Goal: Task Accomplishment & Management: Manage account settings

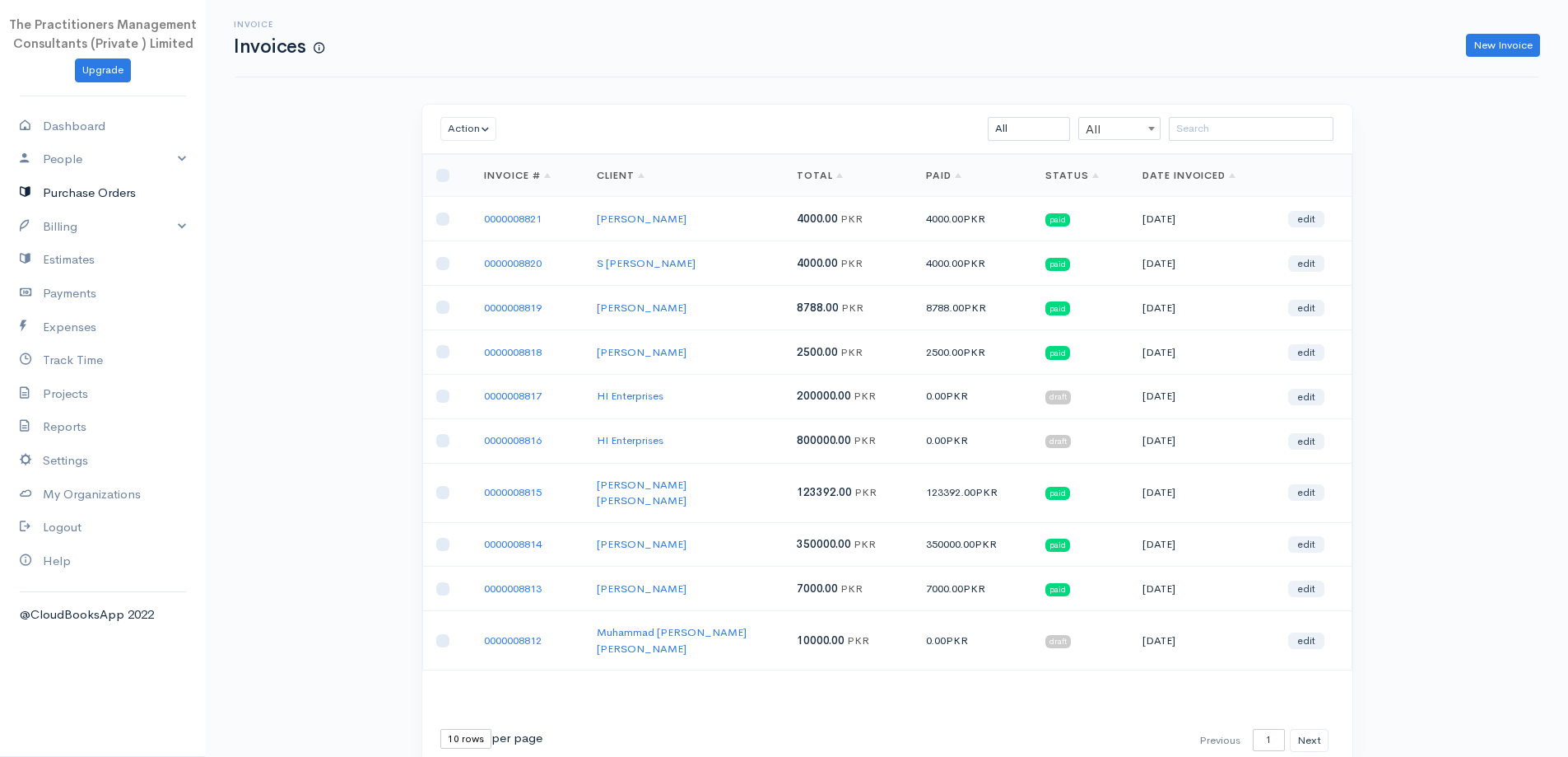
click at [17, 197] on link "Purchase Orders" at bounding box center [102, 193] width 205 height 34
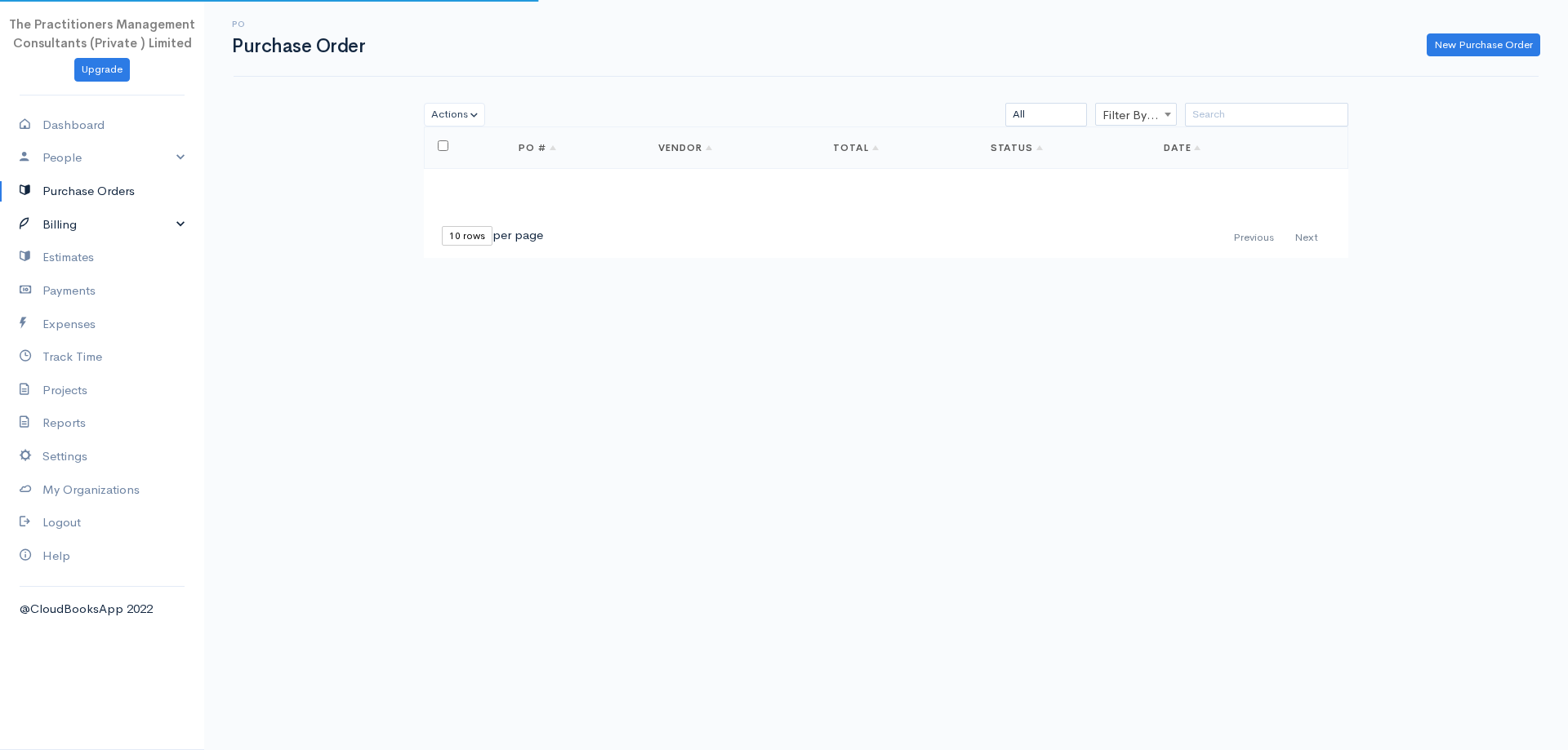
click at [51, 216] on link "Billing" at bounding box center [101, 224] width 204 height 34
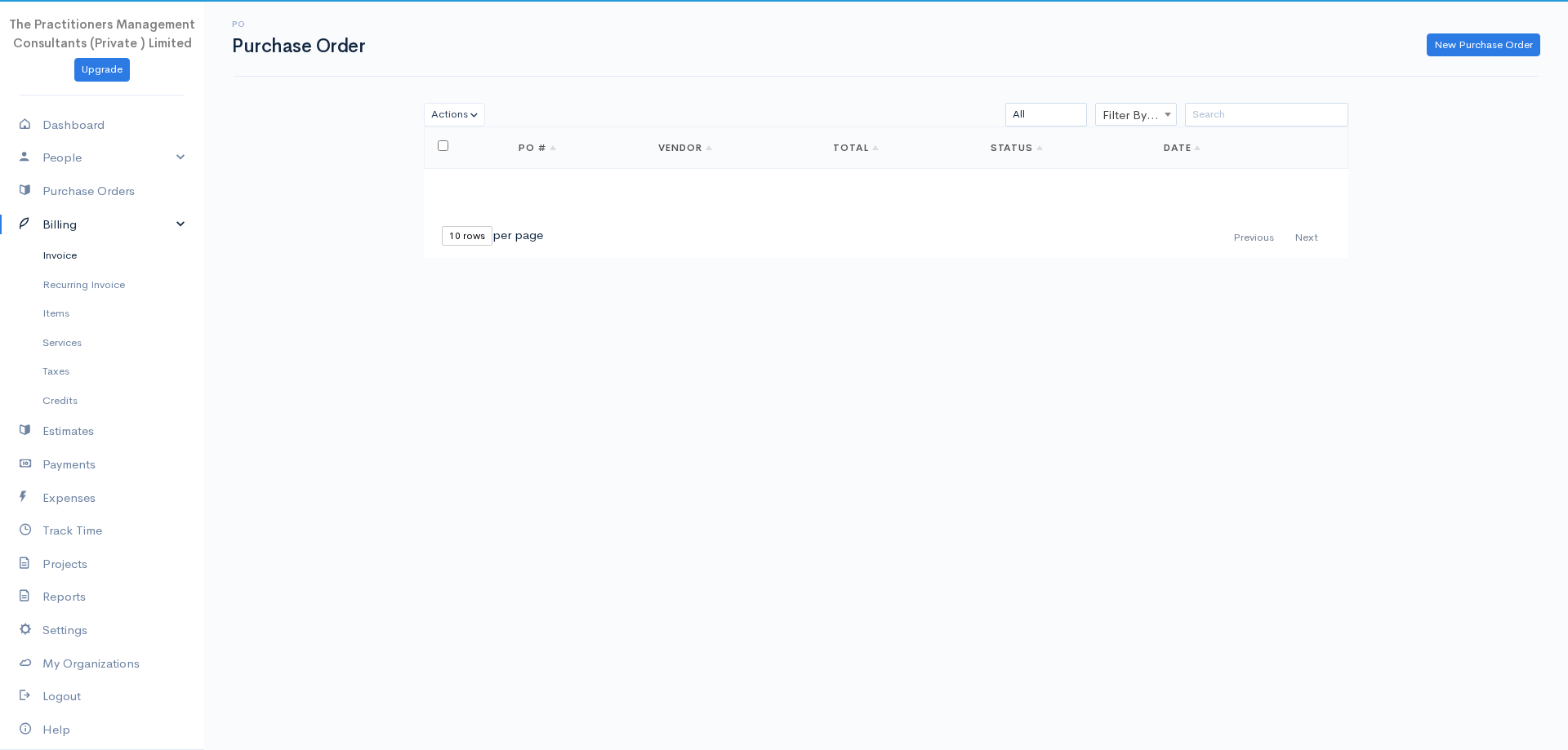
click at [75, 255] on link "Invoice" at bounding box center [101, 255] width 204 height 29
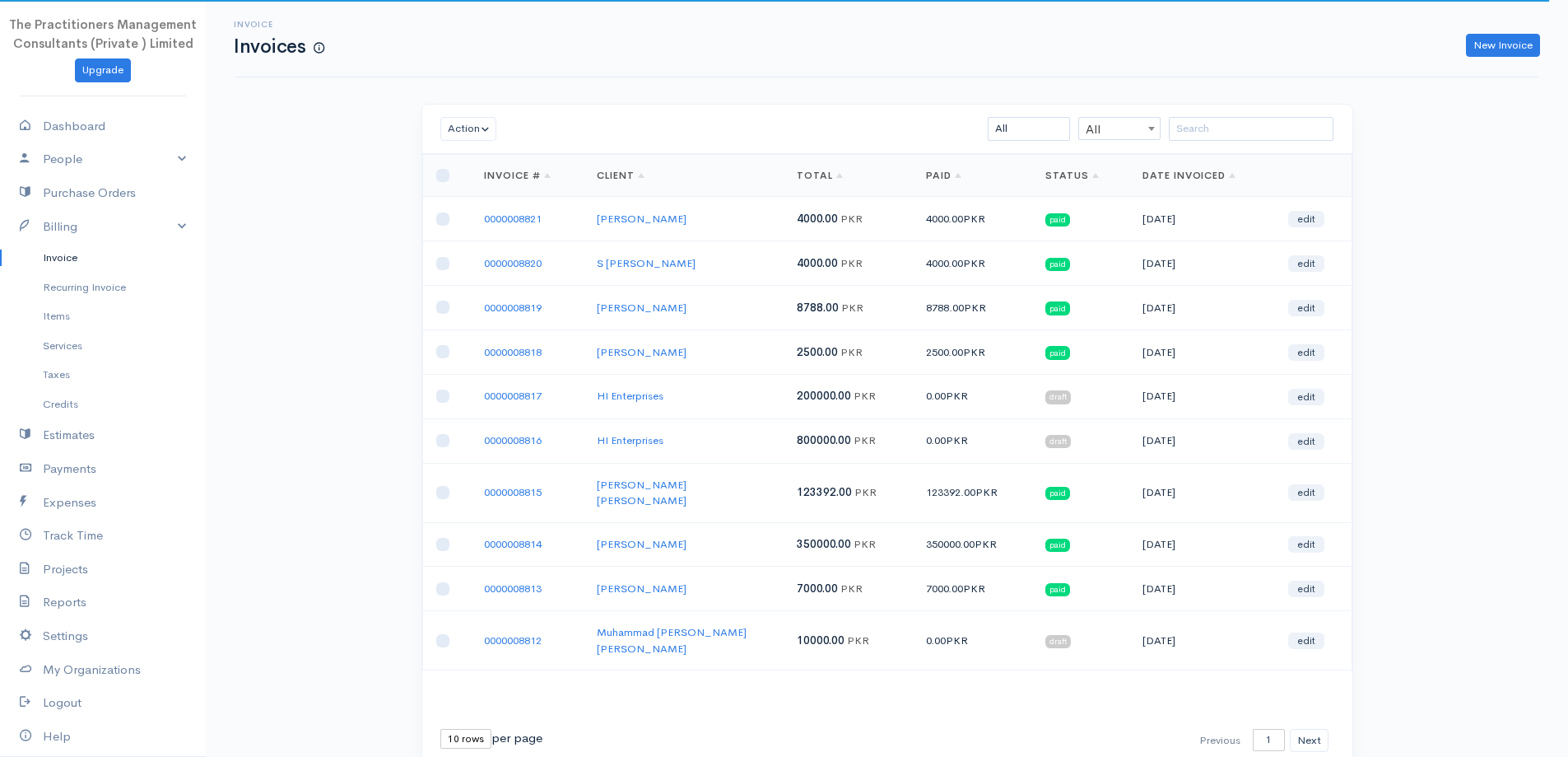
click at [1119, 96] on div "Invoice Invoices New Invoice Action Archive Delete Download PDF Send [PERSON_NA…" at bounding box center [887, 411] width 1363 height 822
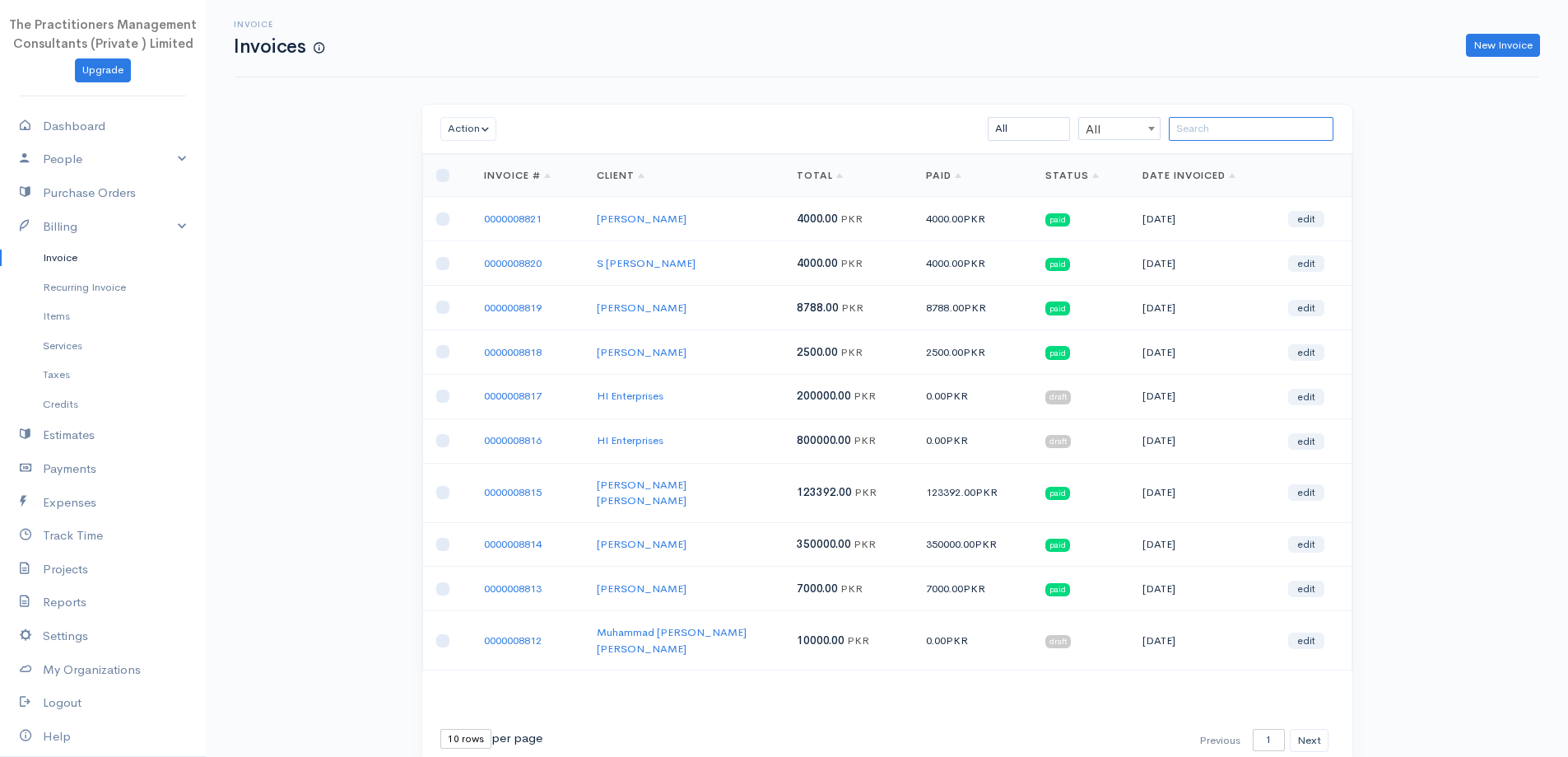
click at [1300, 130] on input "search" at bounding box center [1252, 129] width 165 height 24
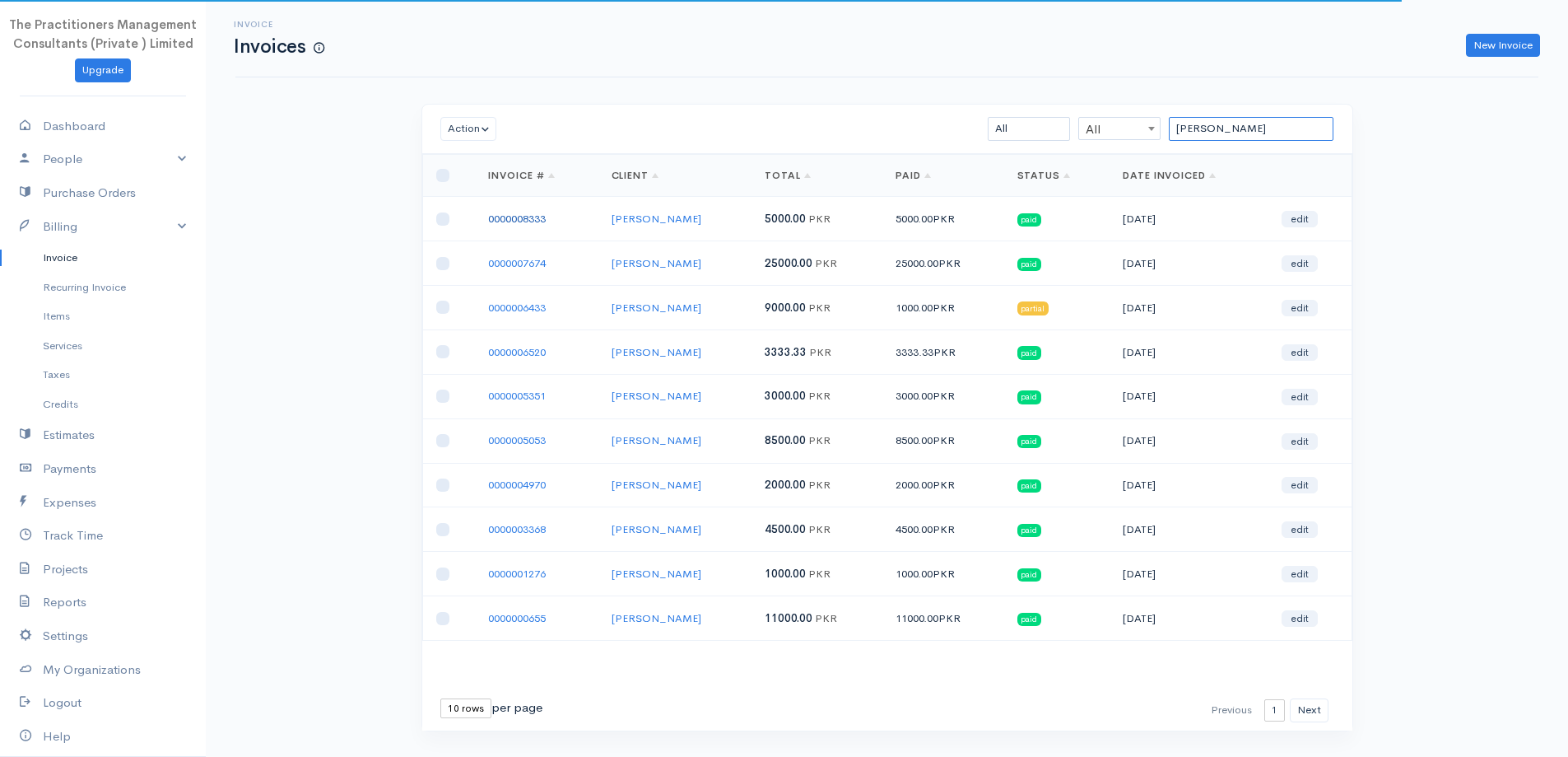
type input "[PERSON_NAME]"
click at [514, 222] on link "0000008333" at bounding box center [517, 219] width 57 height 14
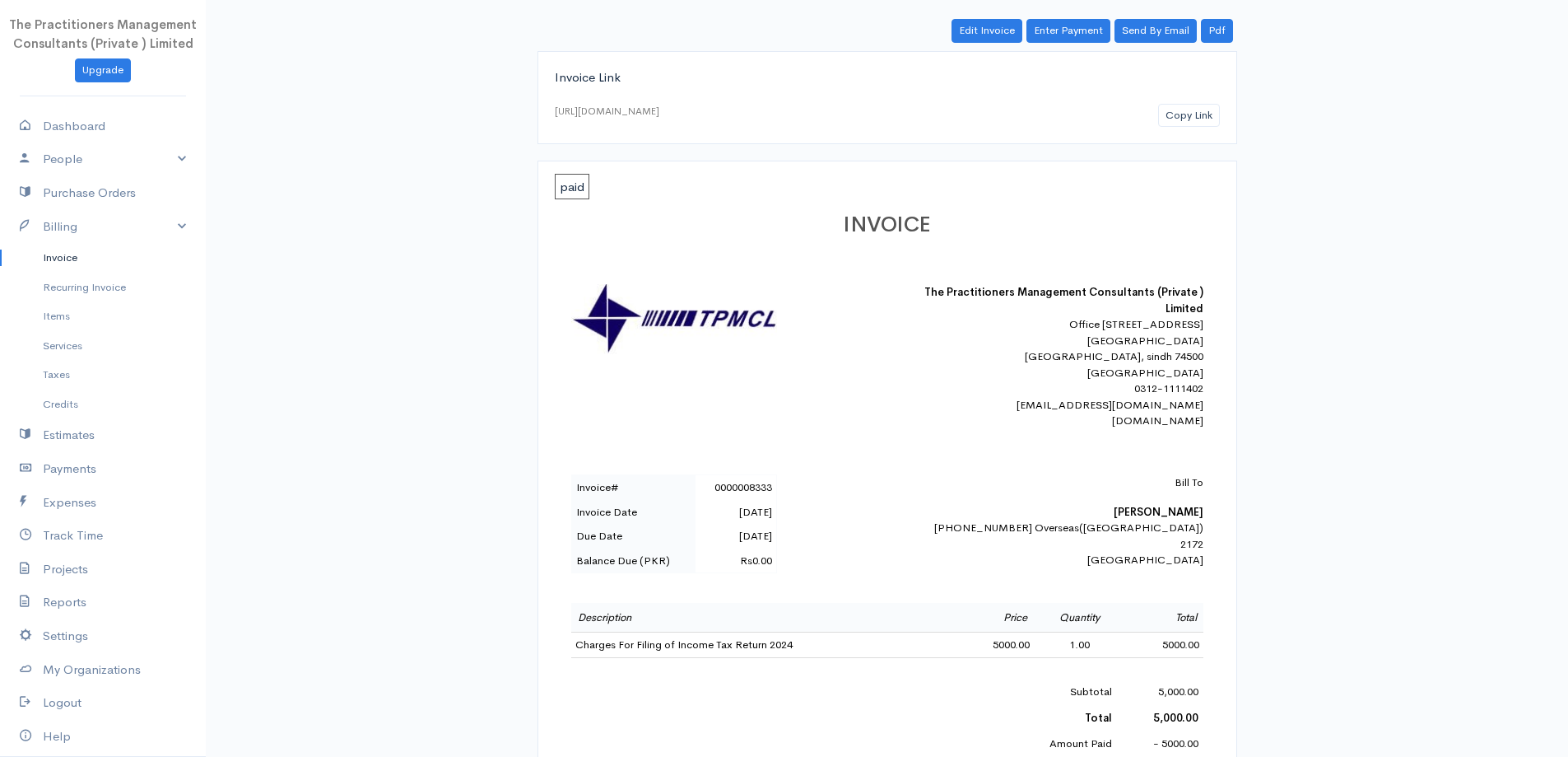
scroll to position [165, 0]
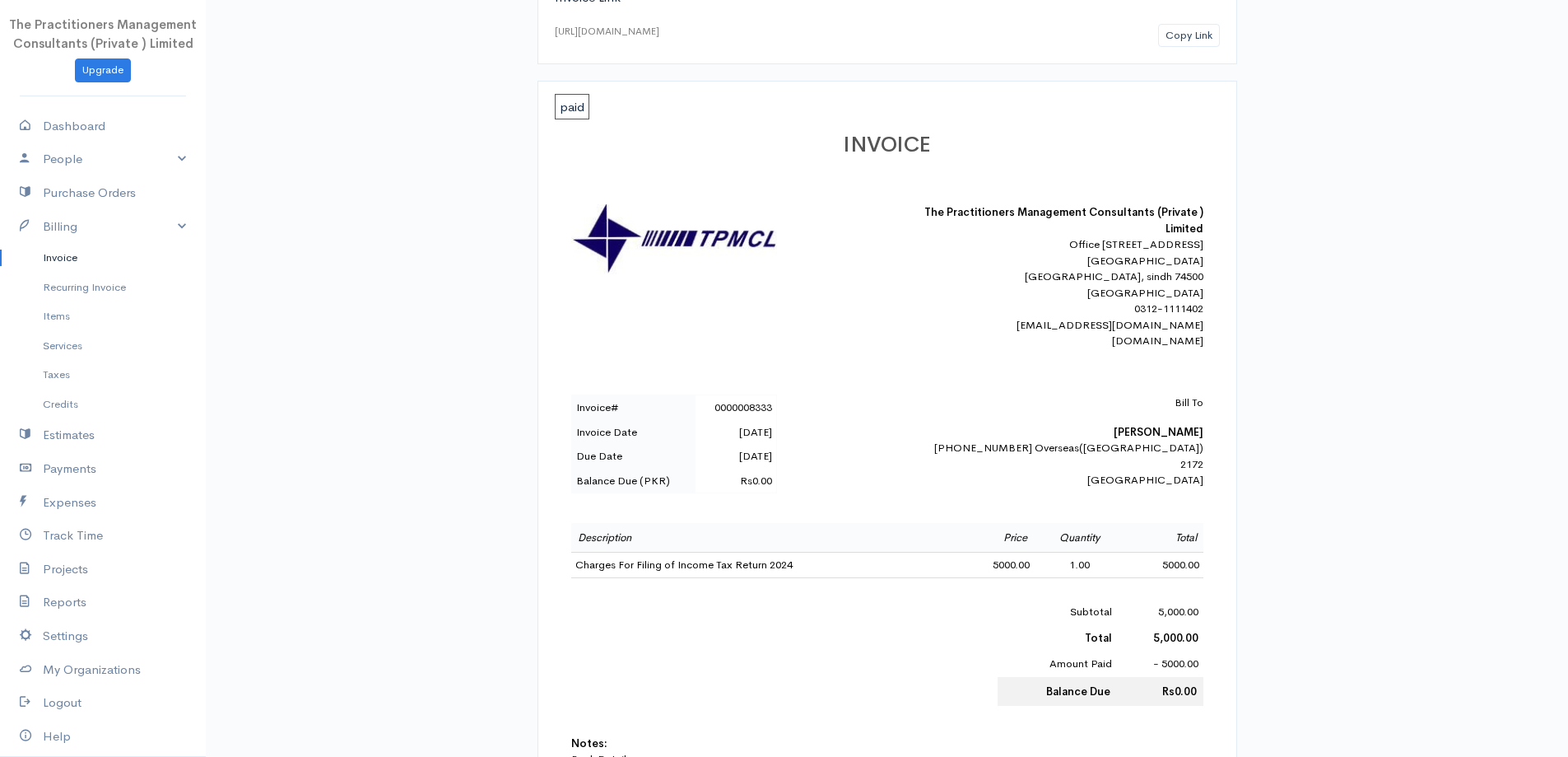
click at [68, 258] on link "Invoice" at bounding box center [102, 258] width 205 height 29
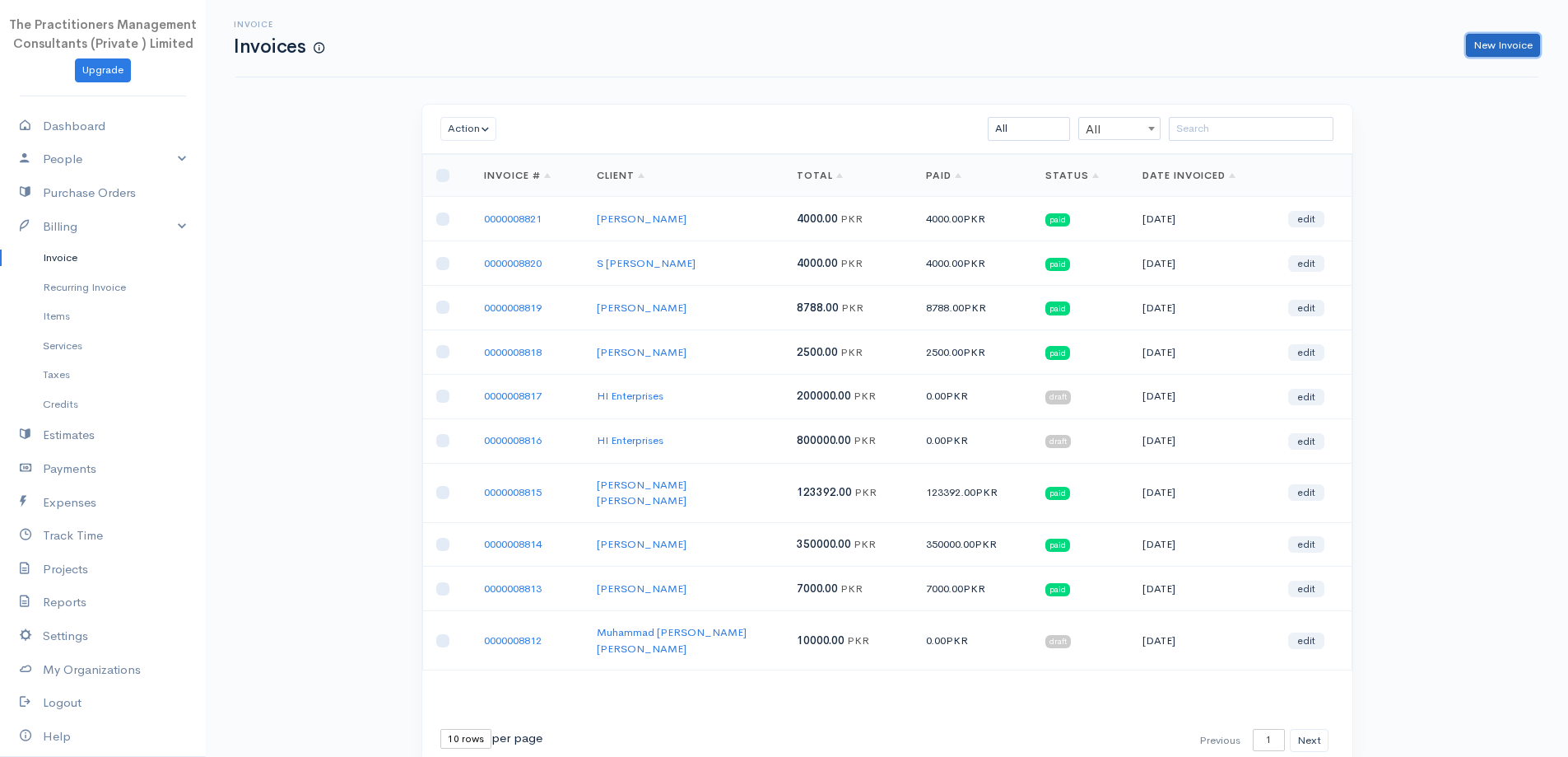
click at [1502, 36] on link "New Invoice" at bounding box center [1503, 46] width 74 height 24
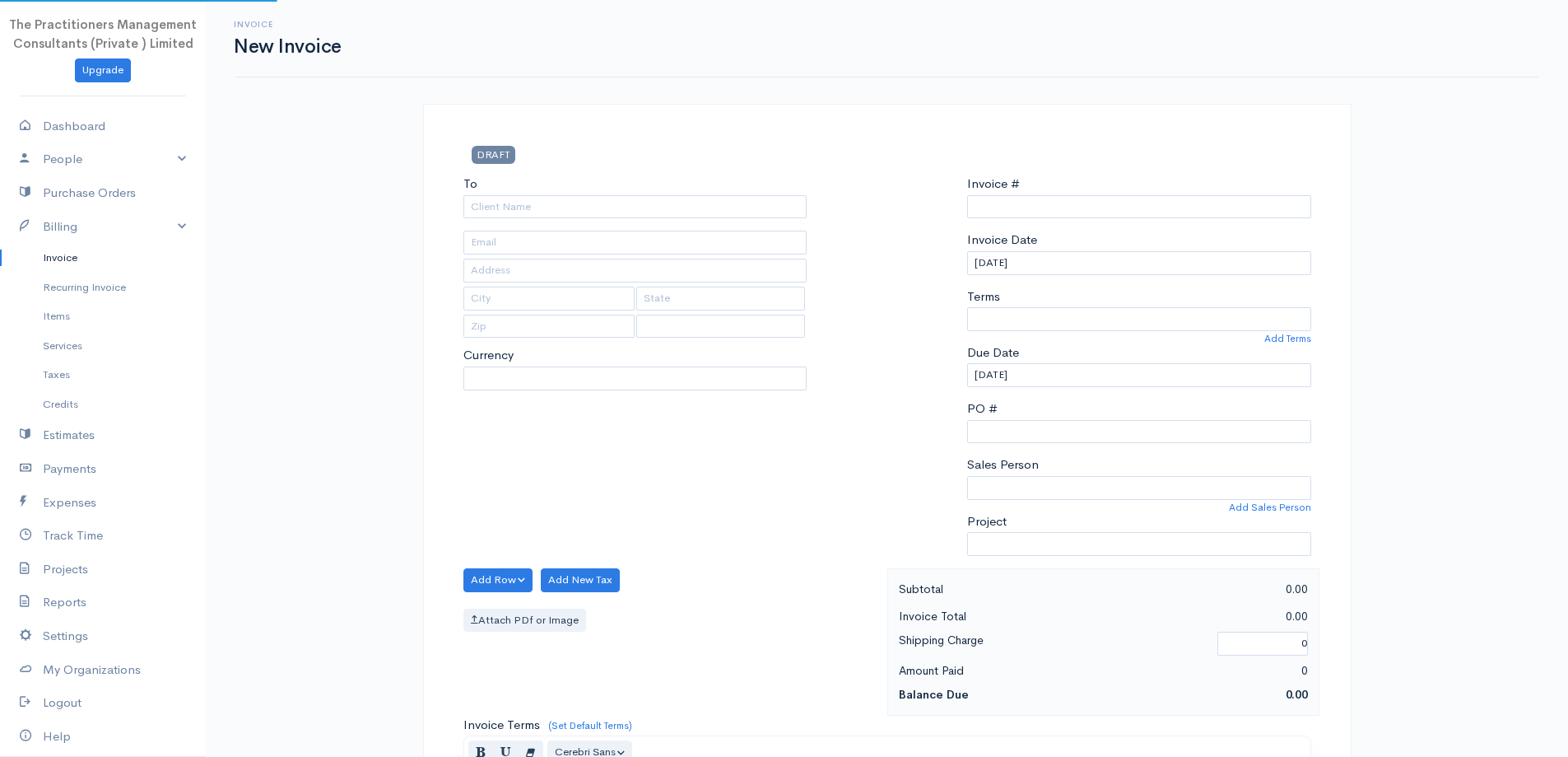
select select "PKR"
select select "[GEOGRAPHIC_DATA]"
type input "0000008822"
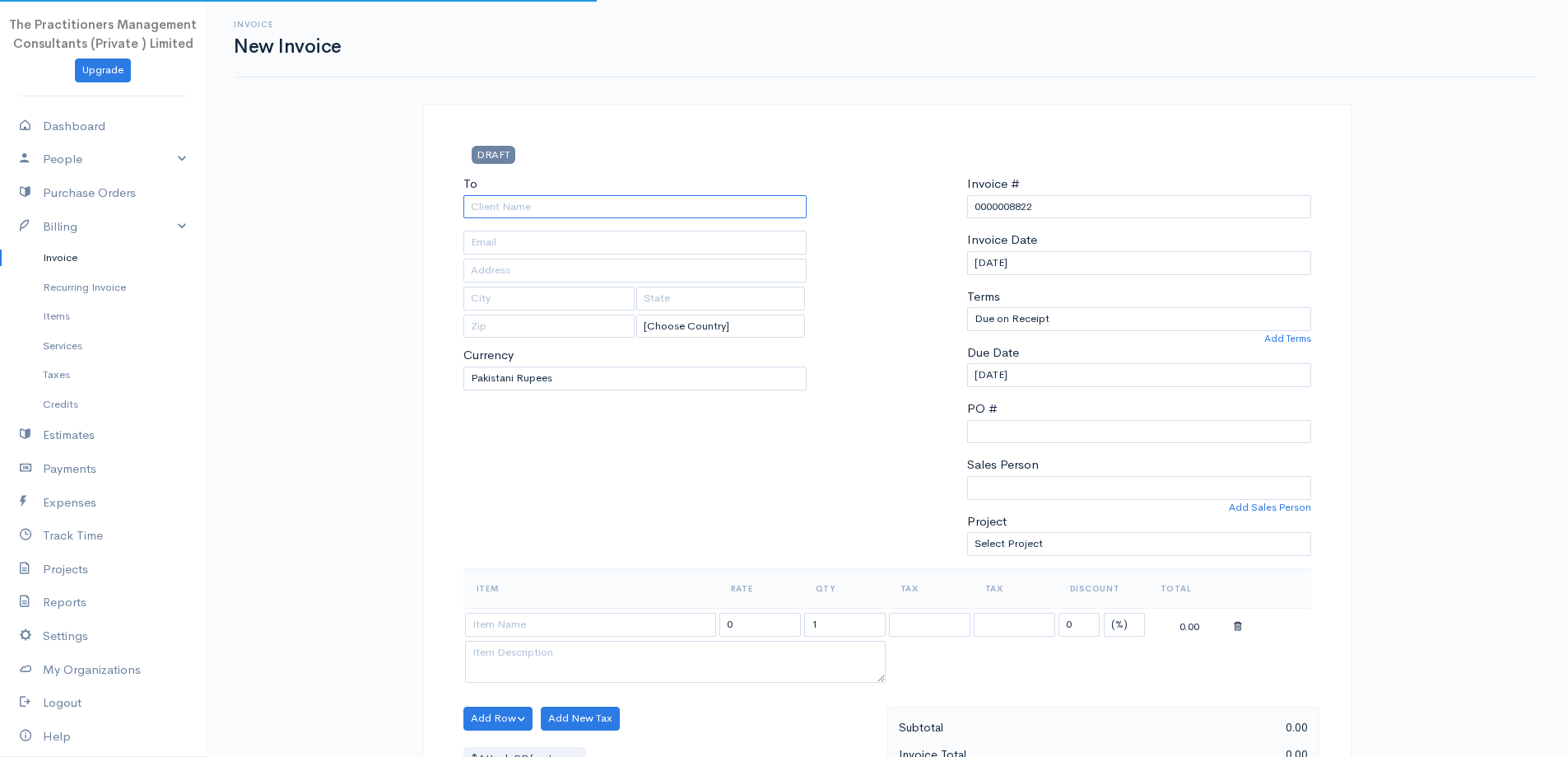
click at [631, 212] on input "To" at bounding box center [635, 207] width 344 height 24
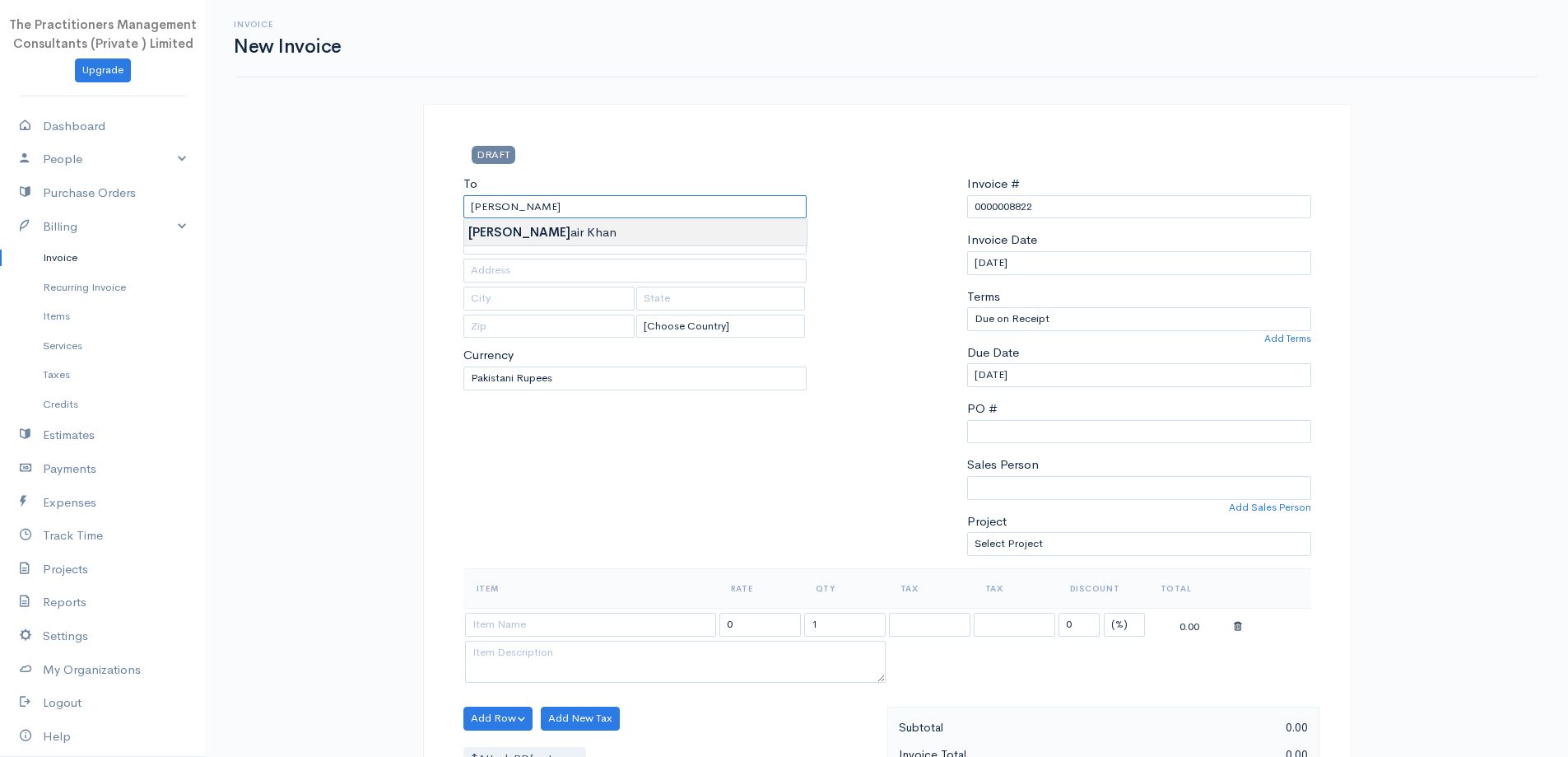
type input "[PERSON_NAME] [PERSON_NAME]"
click at [623, 238] on body "The Practitioners Management Consultants (Private ) Limited Upgrade Dashboard P…" at bounding box center [784, 722] width 1568 height 1445
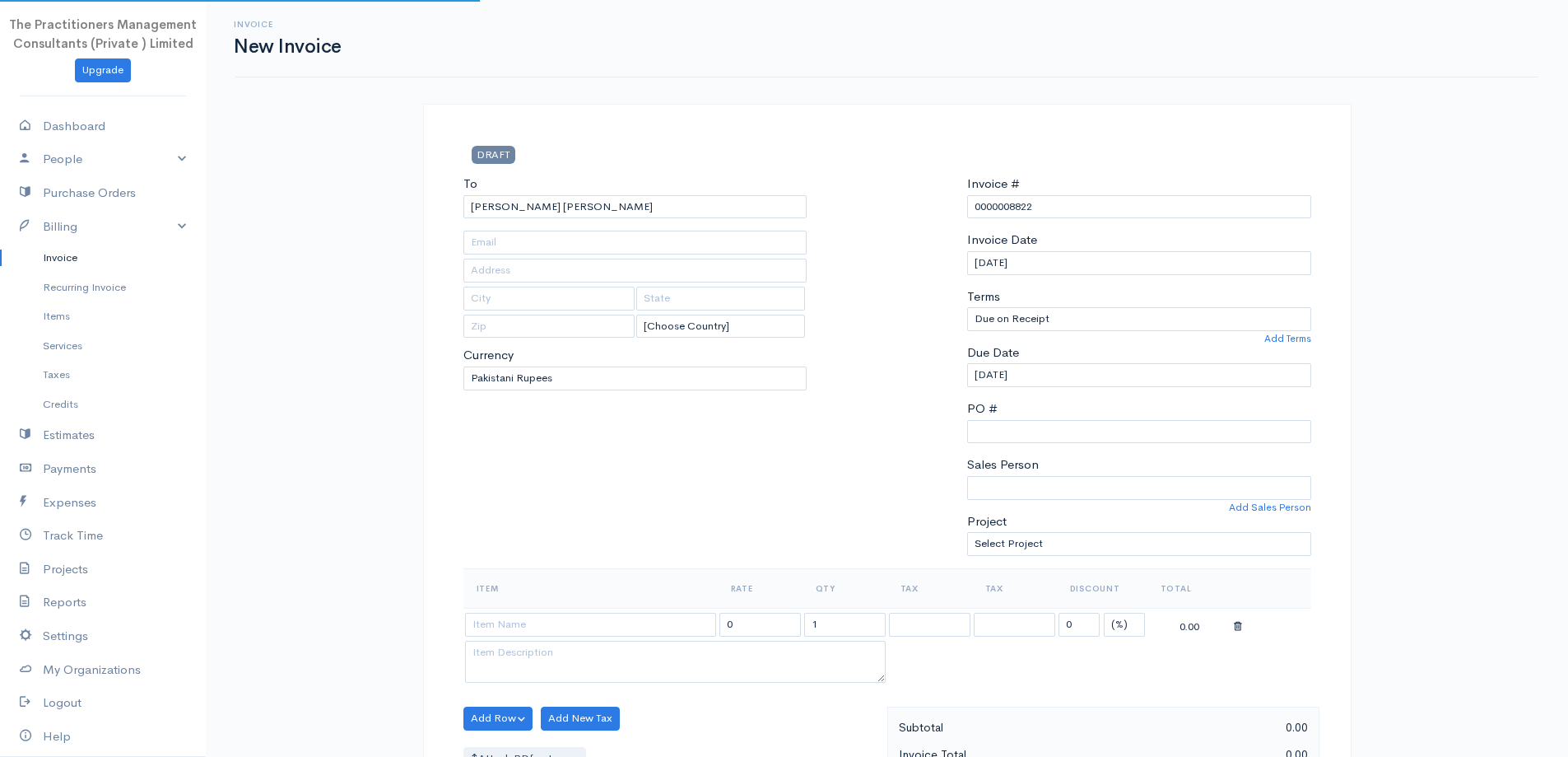
type input "2170"
type input "[GEOGRAPHIC_DATA]"
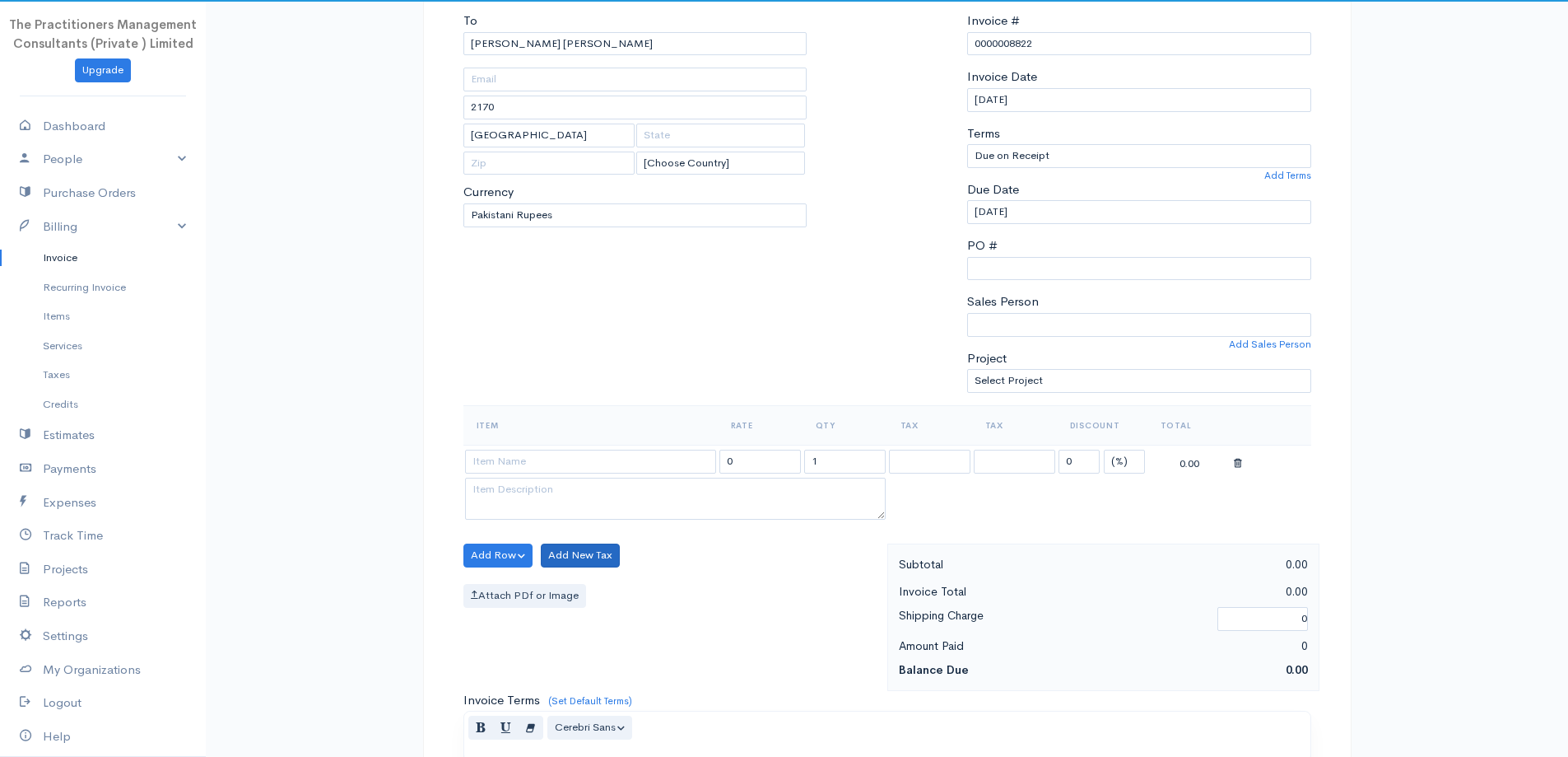
scroll to position [412, 0]
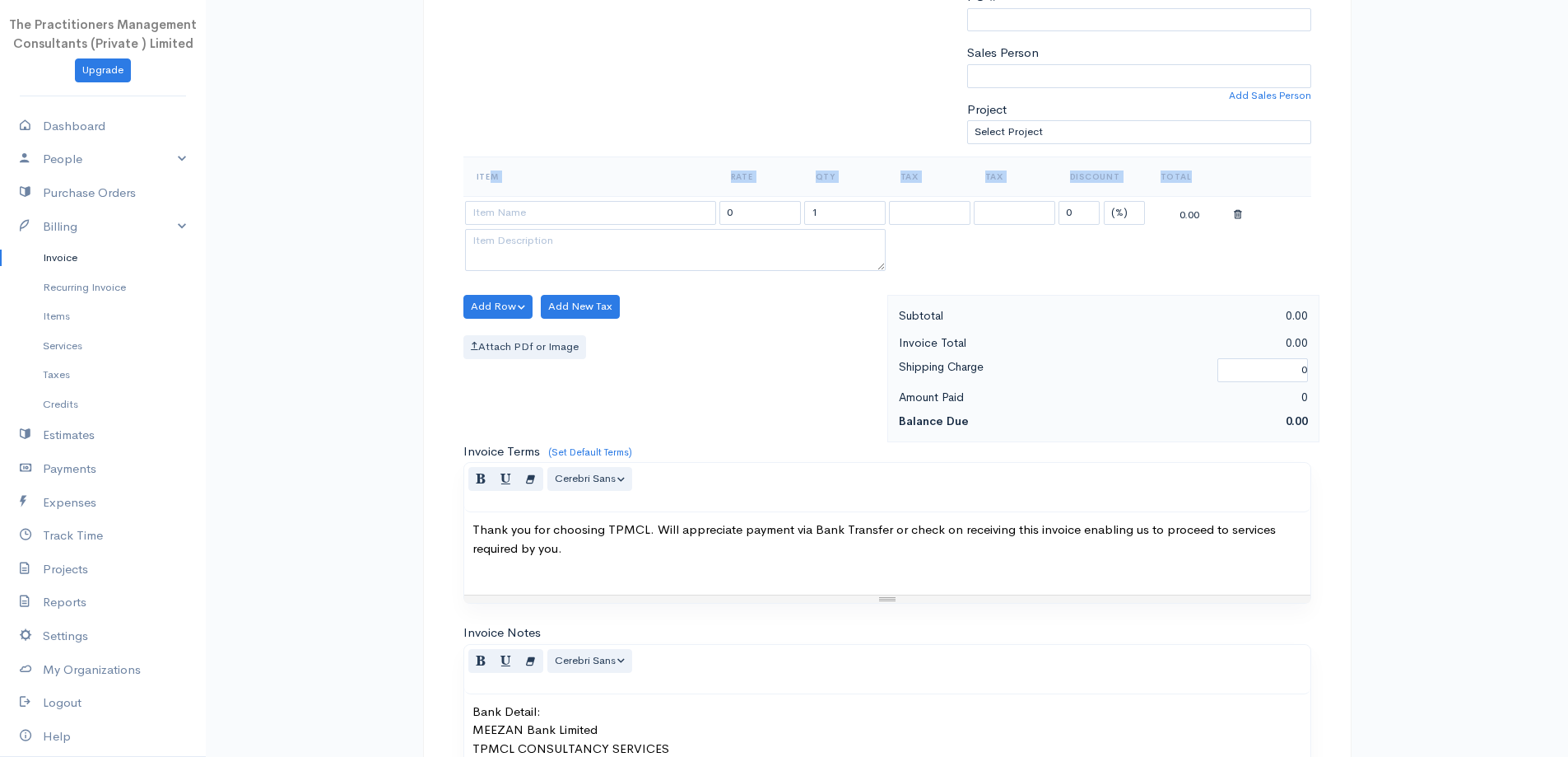
drag, startPoint x: 493, startPoint y: 195, endPoint x: 505, endPoint y: 205, distance: 15.6
click at [493, 196] on table "Item Rate Qty Tax Tax Discount Total 0 1 0 (%) Flat 0.00" at bounding box center [888, 215] width 848 height 119
click at [505, 206] on input at bounding box center [591, 213] width 251 height 24
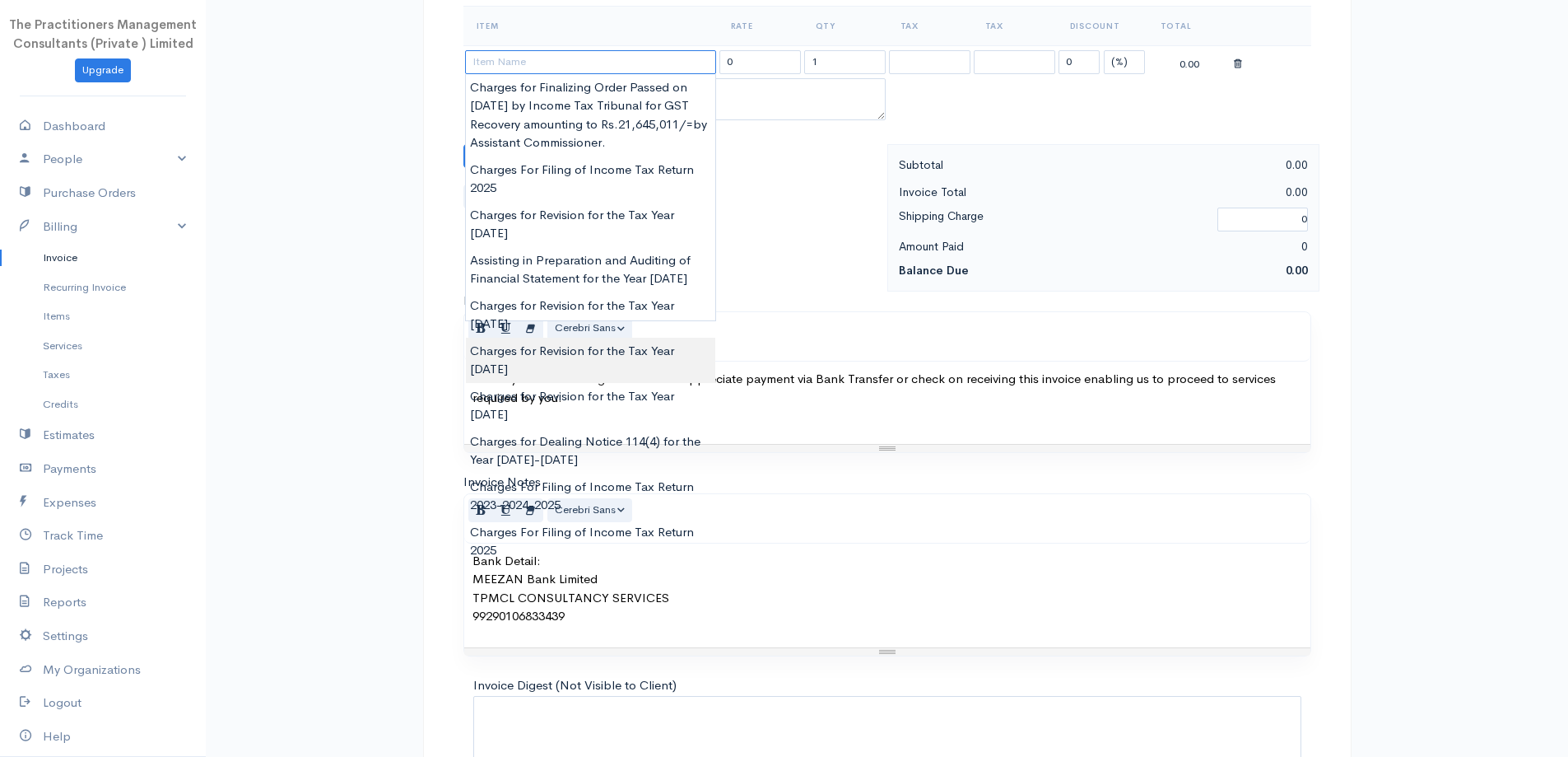
scroll to position [577, 0]
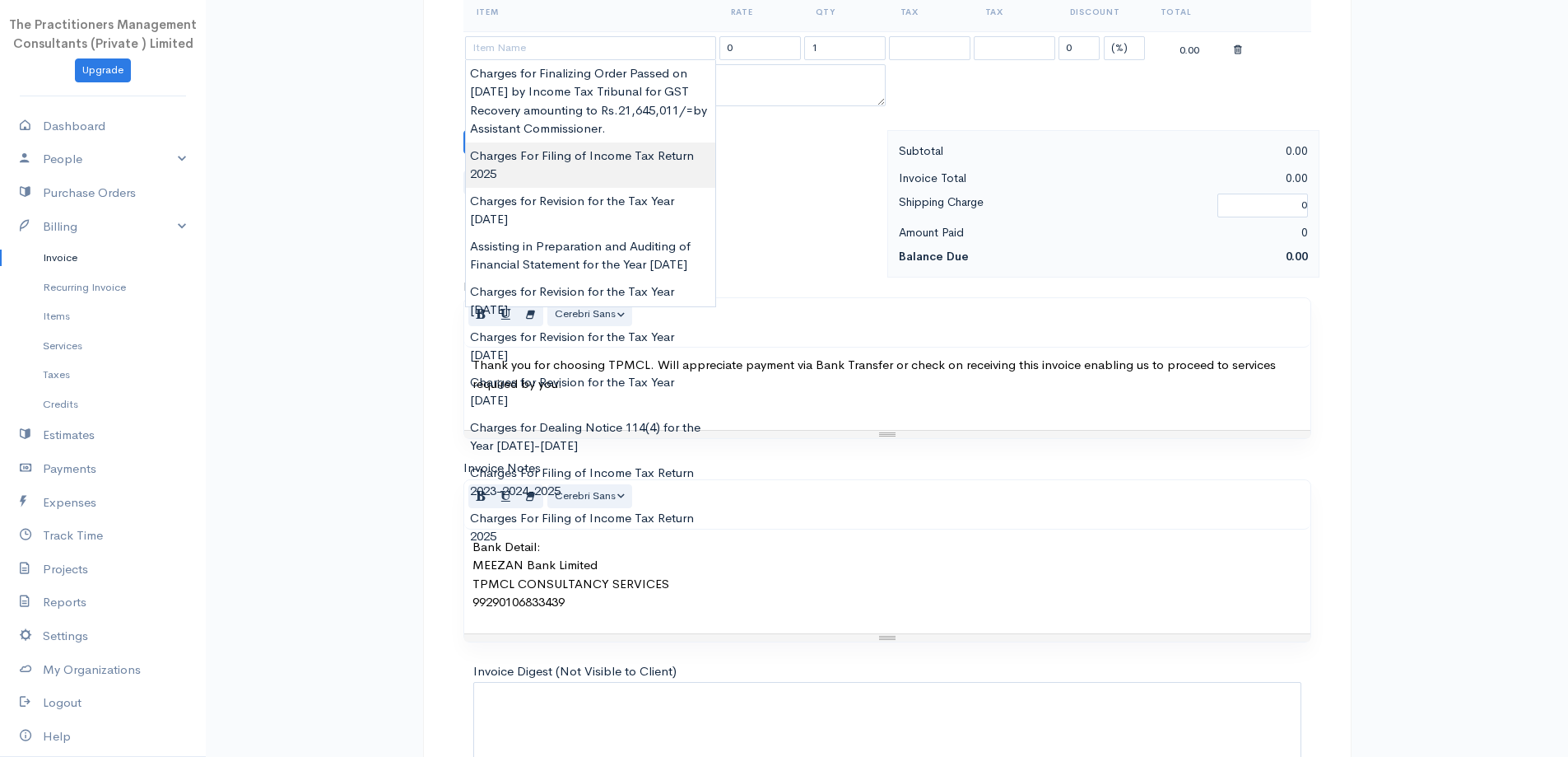
type input "Charges For Filing of Income Tax Return 2025"
click at [579, 166] on body "The Practitioners Management Consultants (Private ) Limited Upgrade Dashboard P…" at bounding box center [784, 146] width 1568 height 1445
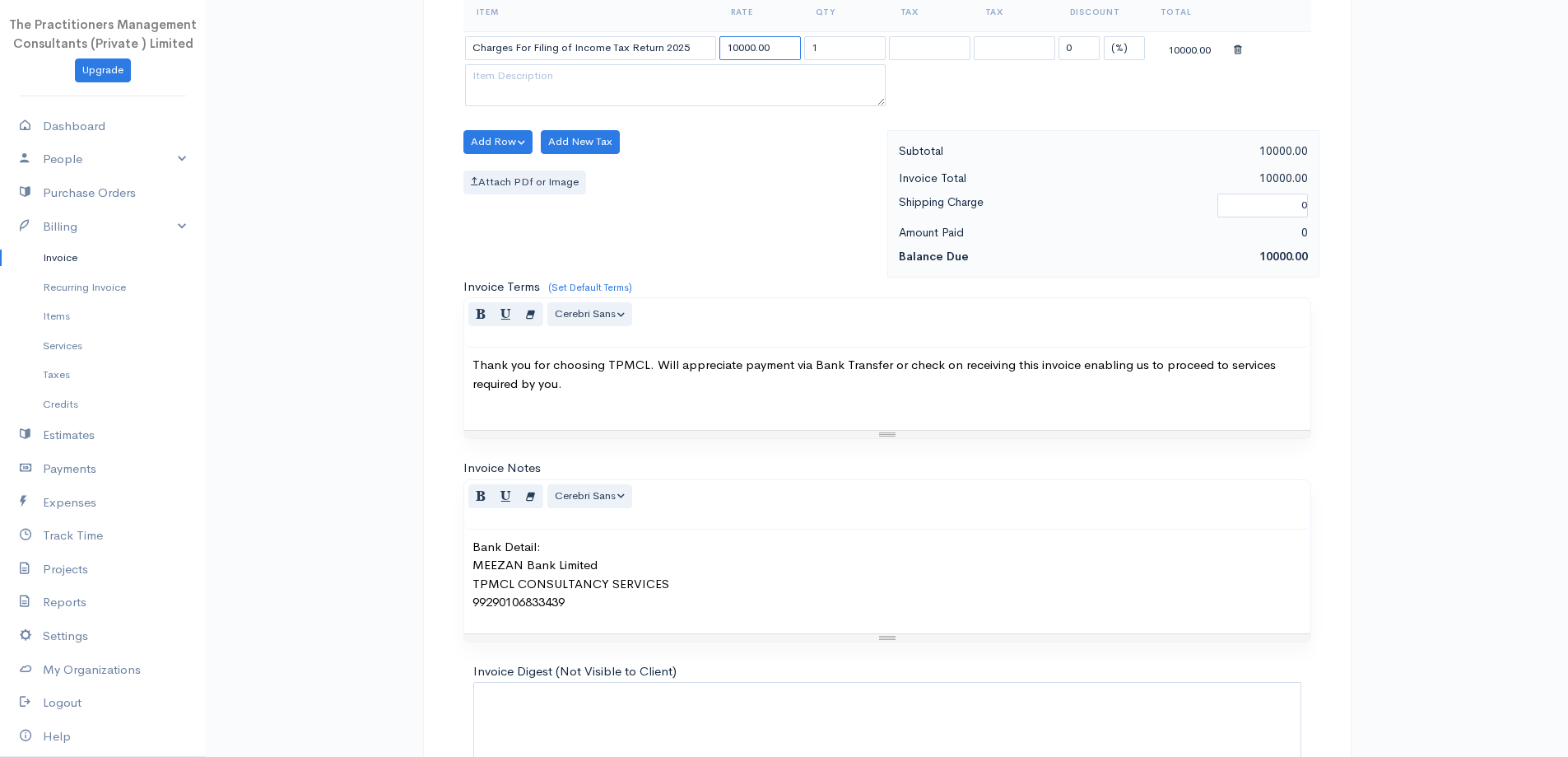
click at [735, 48] on input "10000.00" at bounding box center [760, 49] width 81 height 24
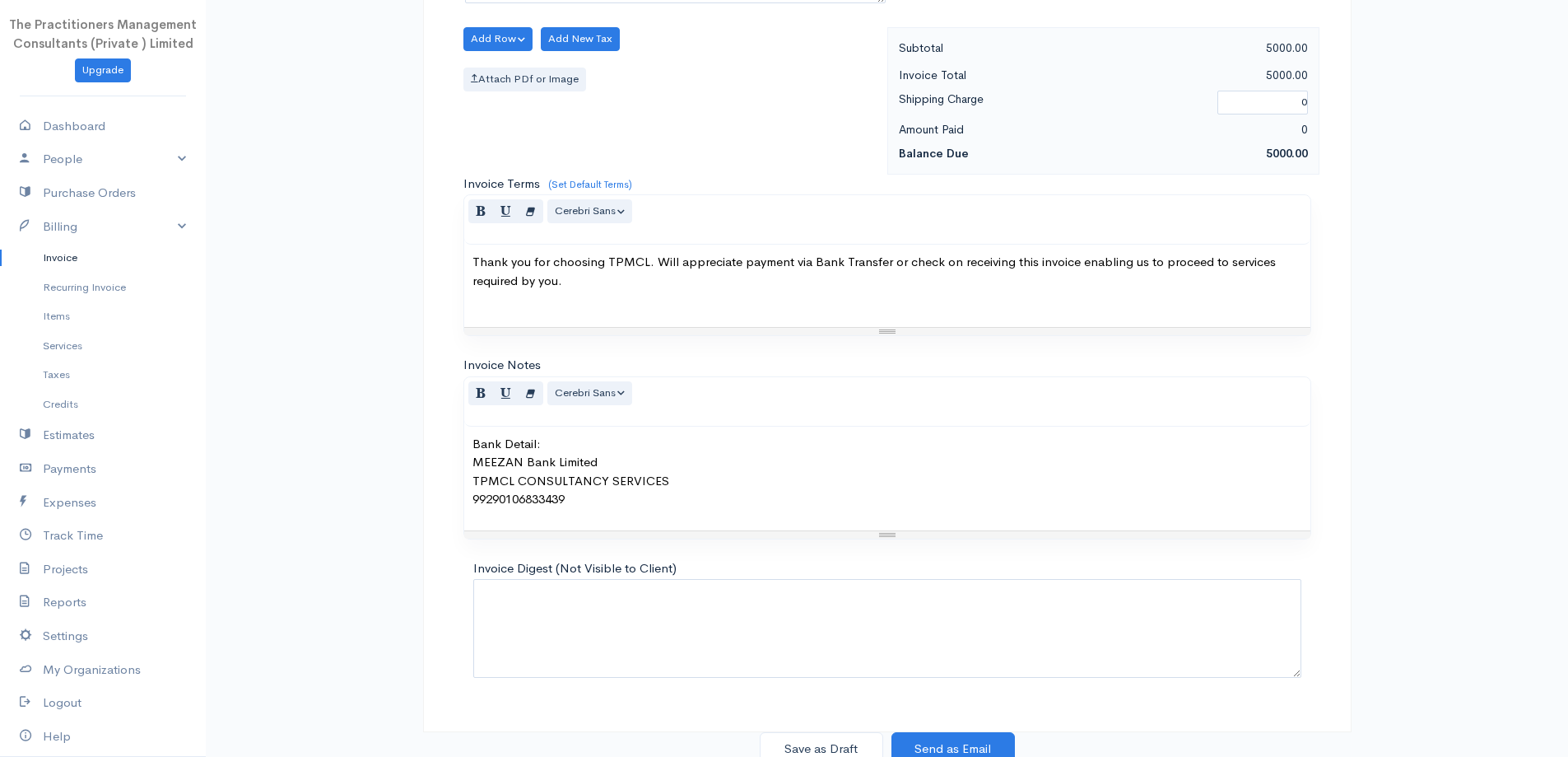
scroll to position [688, 0]
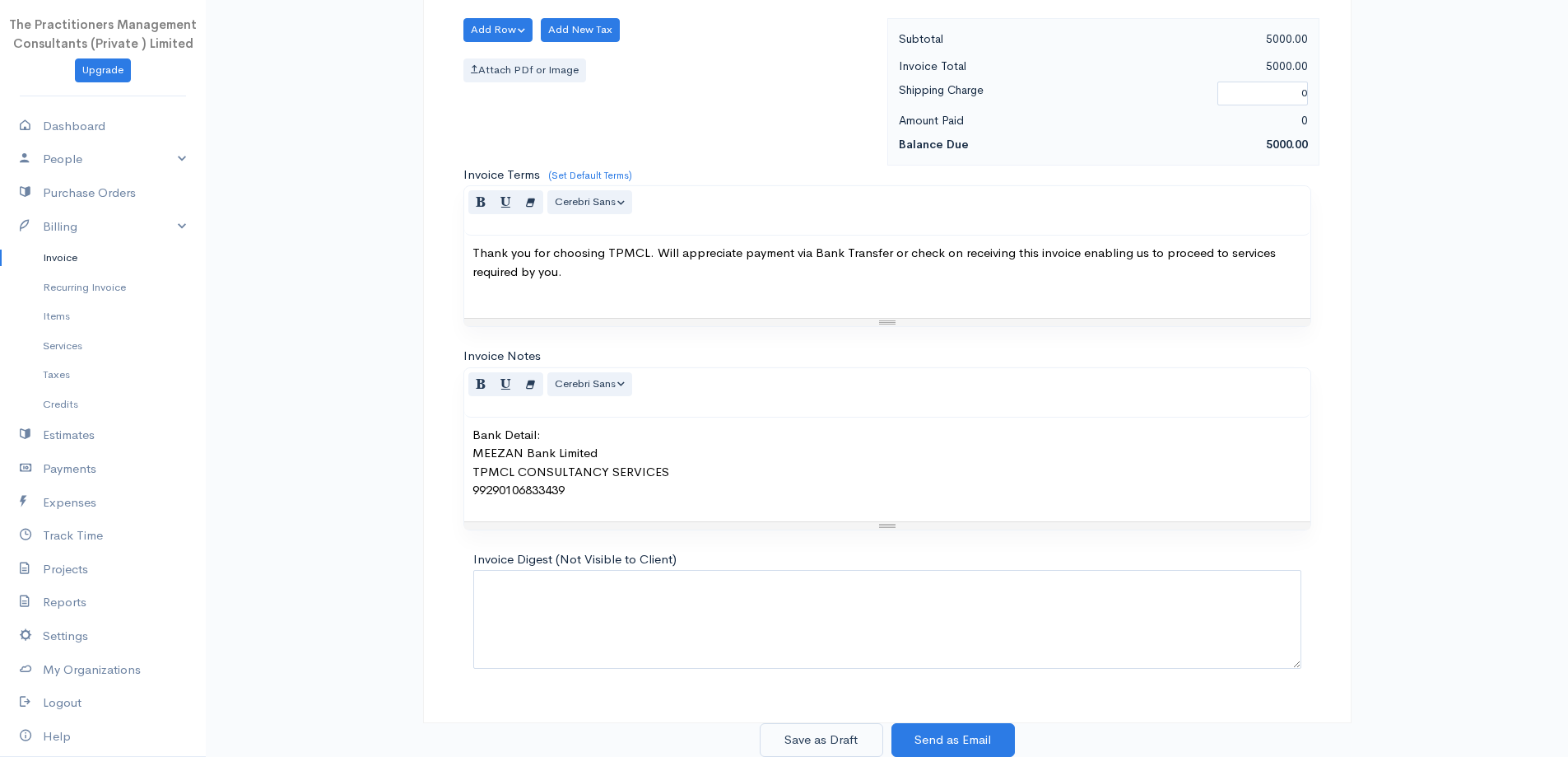
type input "5000.00"
click at [795, 725] on button "Save as Draft" at bounding box center [822, 740] width 123 height 34
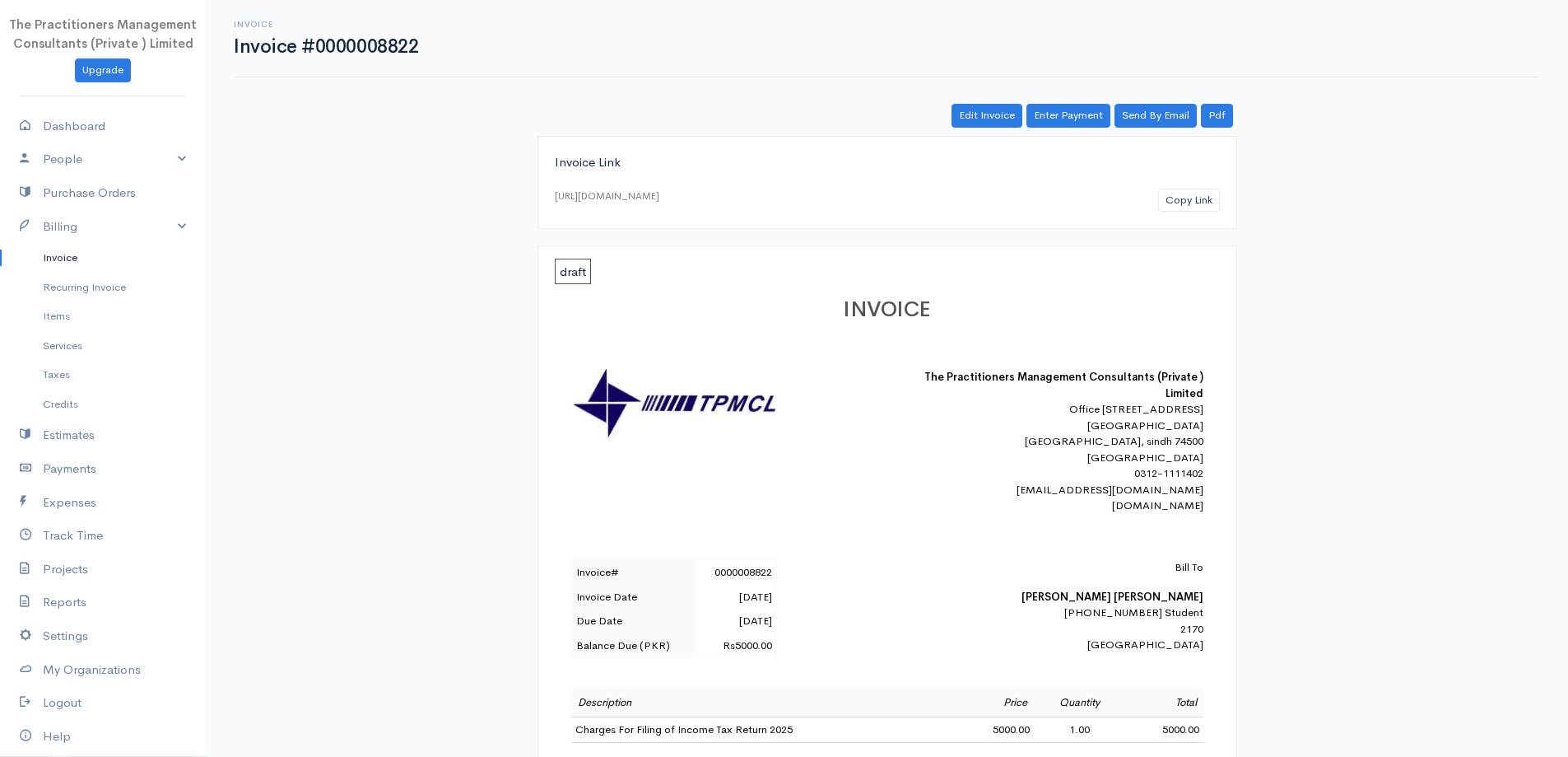
click at [77, 261] on link "Invoice" at bounding box center [102, 258] width 205 height 29
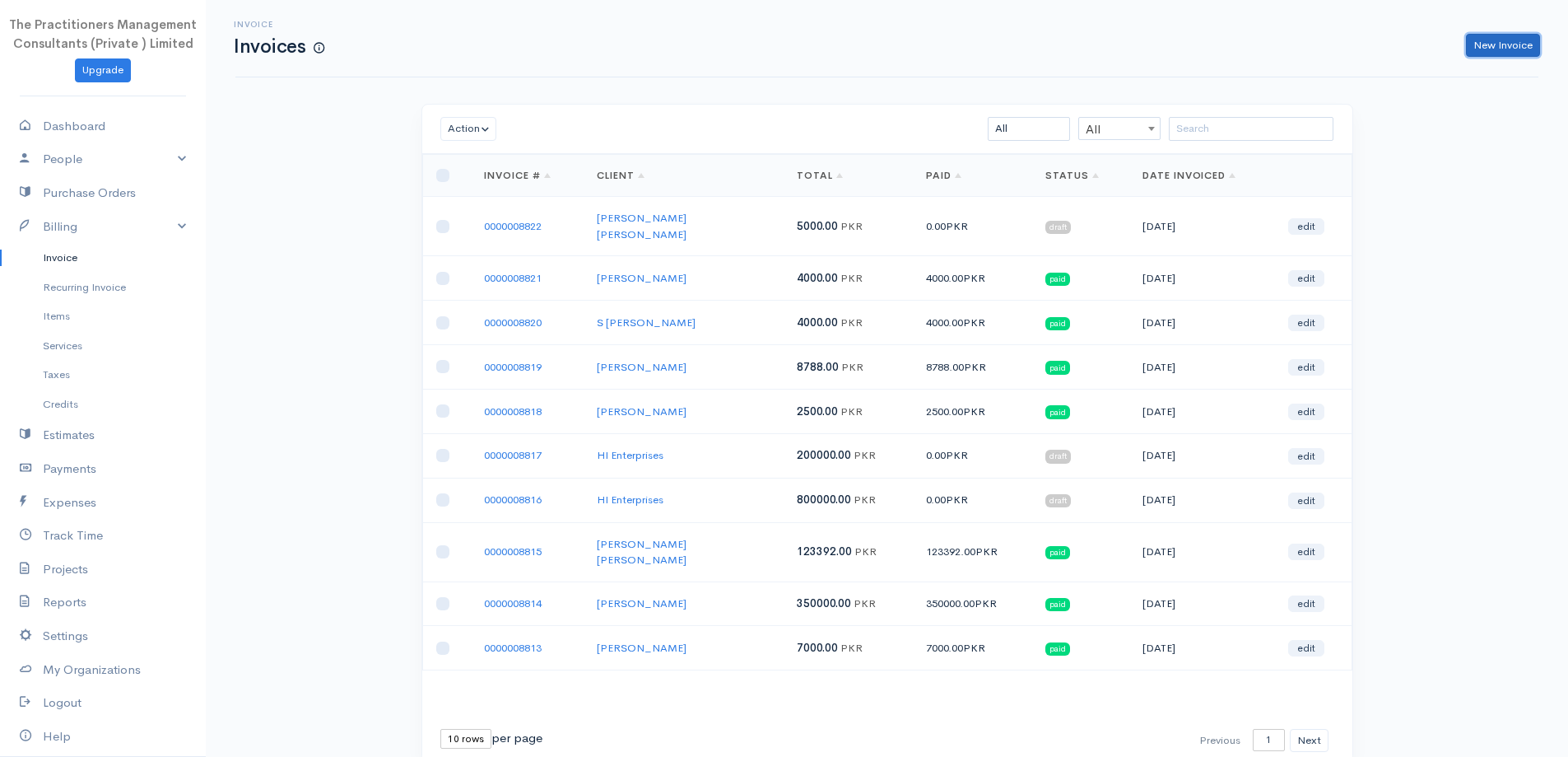
click at [1515, 38] on link "New Invoice" at bounding box center [1503, 46] width 74 height 24
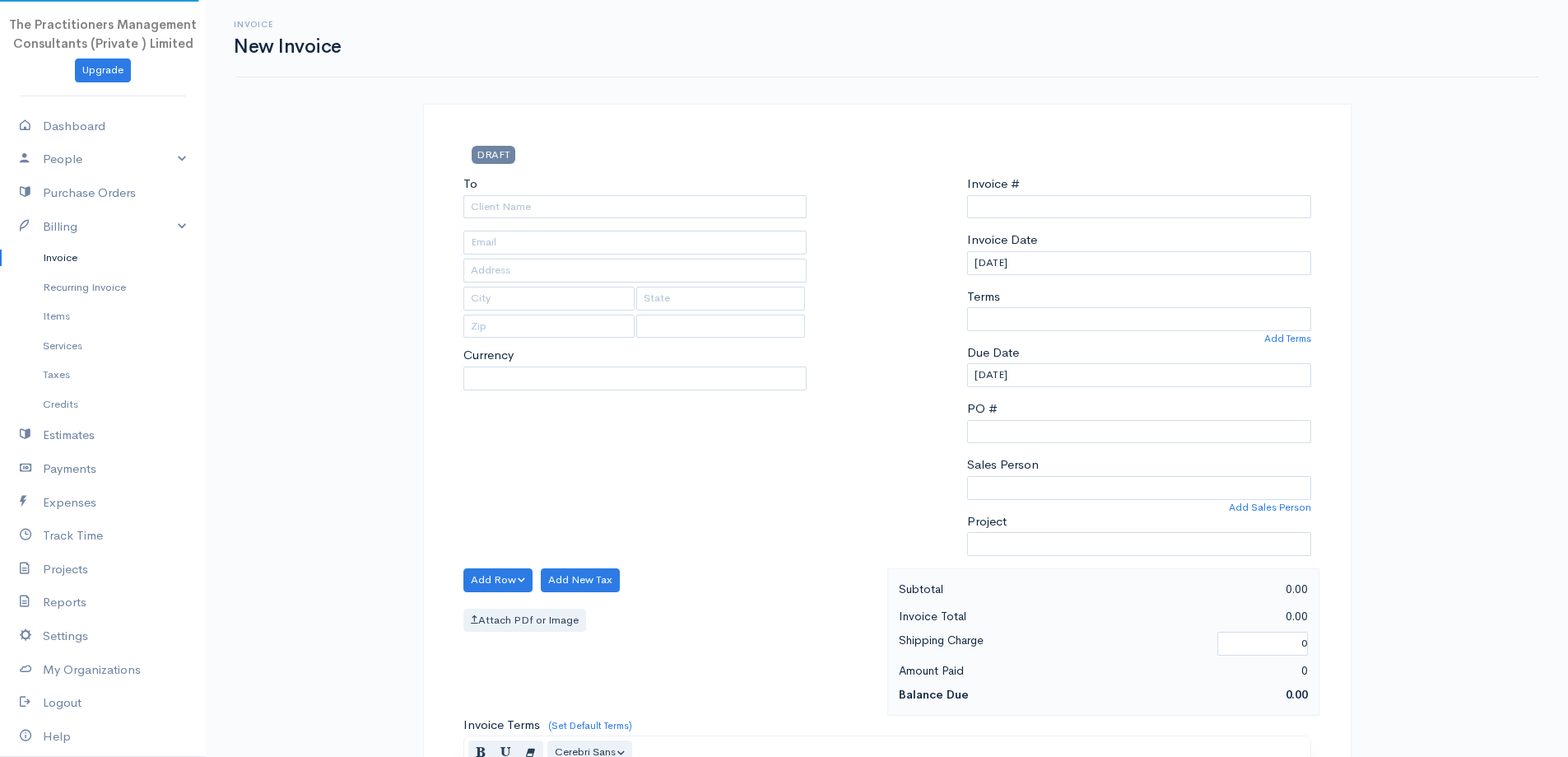
select select "[GEOGRAPHIC_DATA]"
select select "PKR"
type input "0000008823"
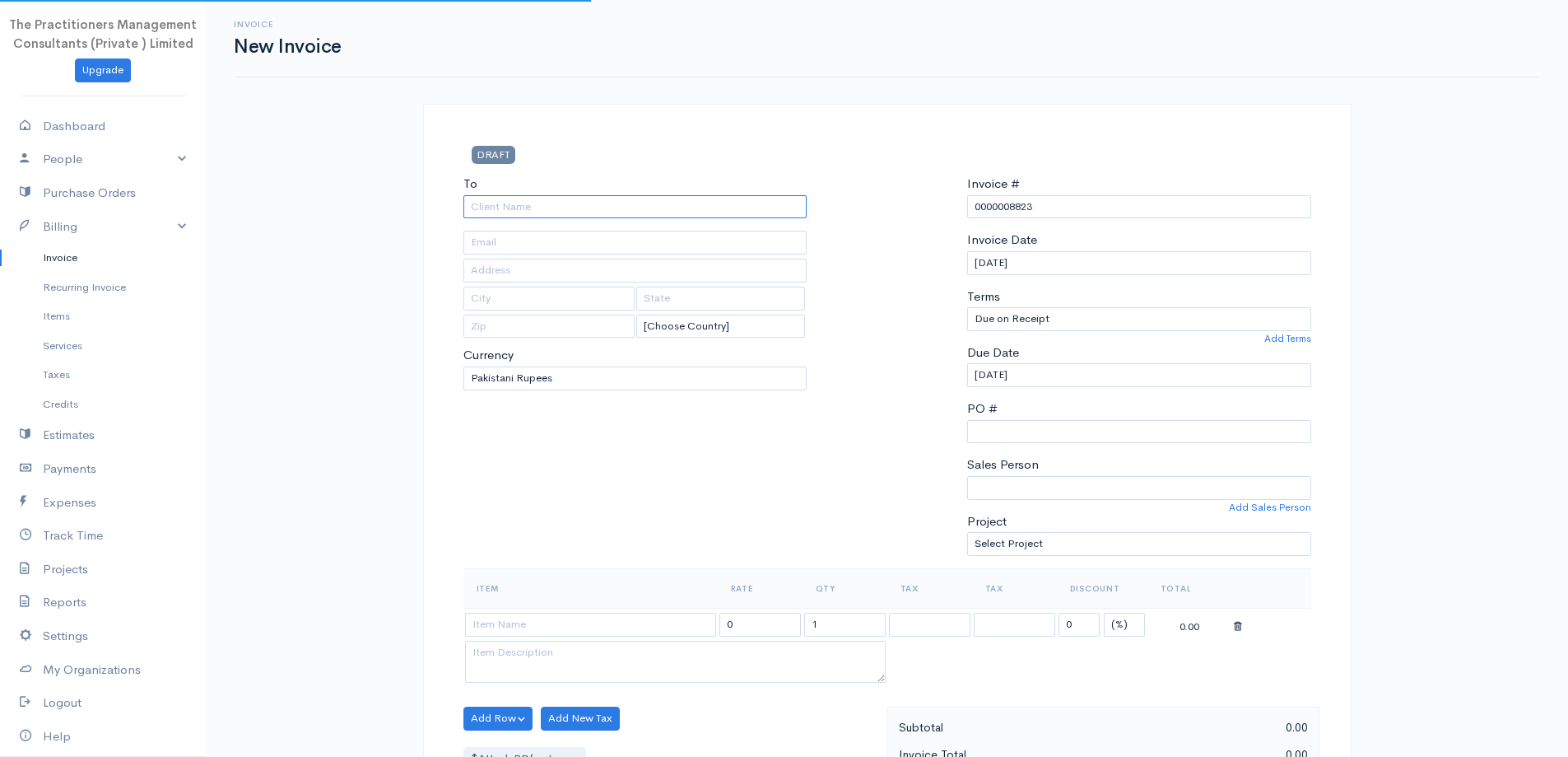
click at [656, 202] on input "To" at bounding box center [635, 207] width 344 height 24
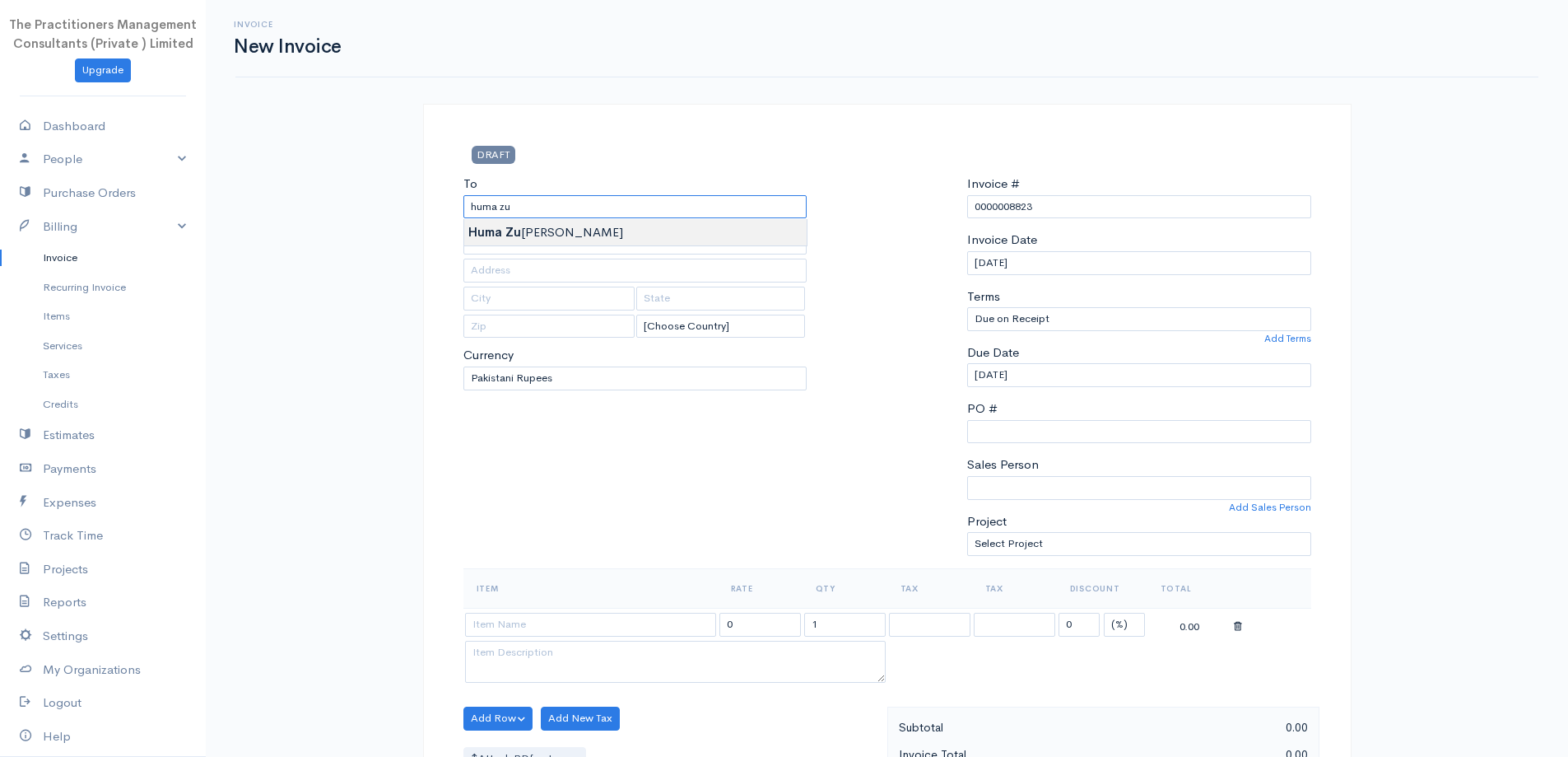
type input "[PERSON_NAME]"
click at [569, 231] on body "The Practitioners Management Consultants (Private ) Limited Upgrade Dashboard P…" at bounding box center [784, 722] width 1568 height 1445
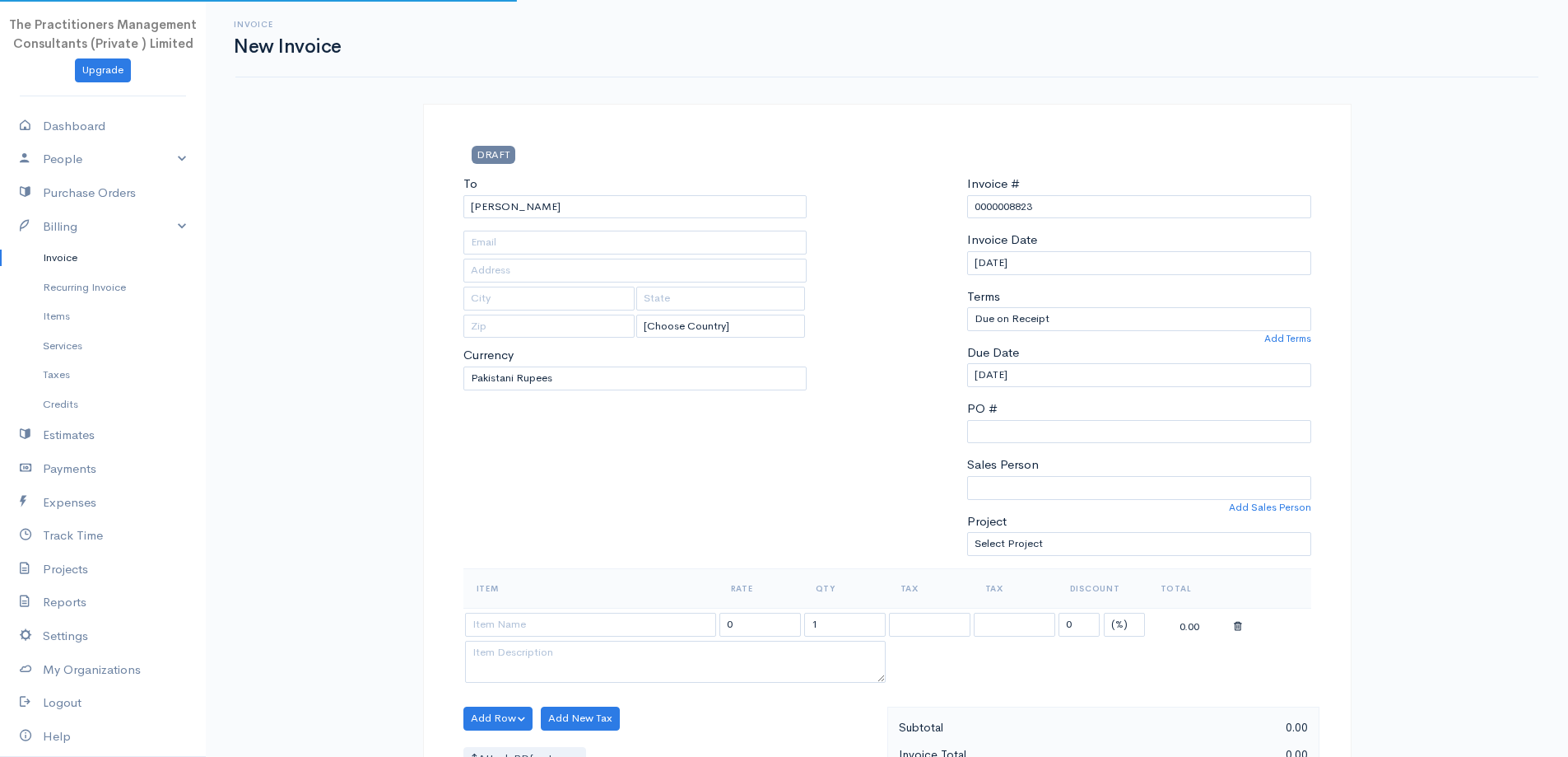
type input "[PHONE_NUMBER]"
type input "2173"
type input "[GEOGRAPHIC_DATA]"
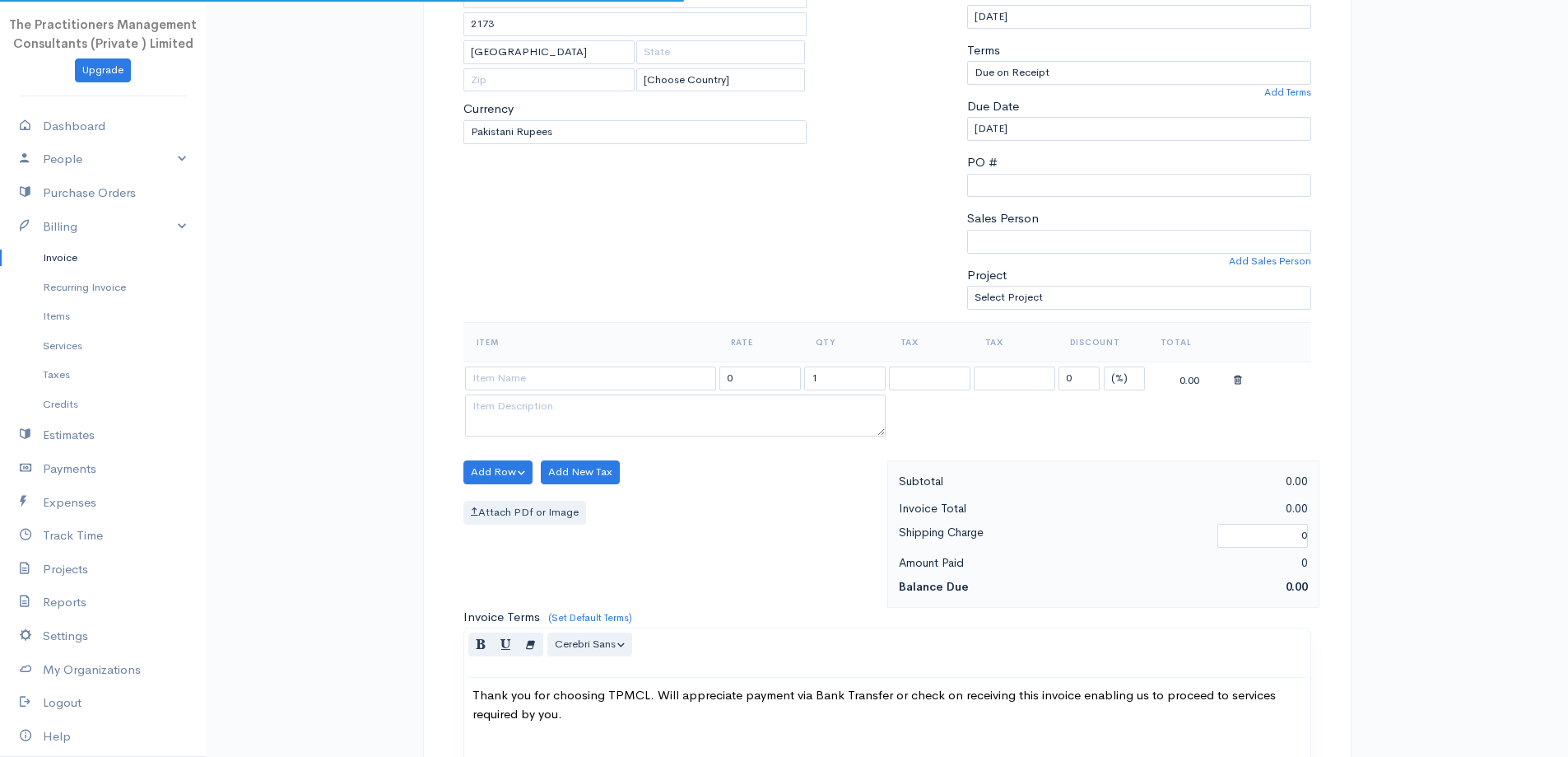
scroll to position [330, 0]
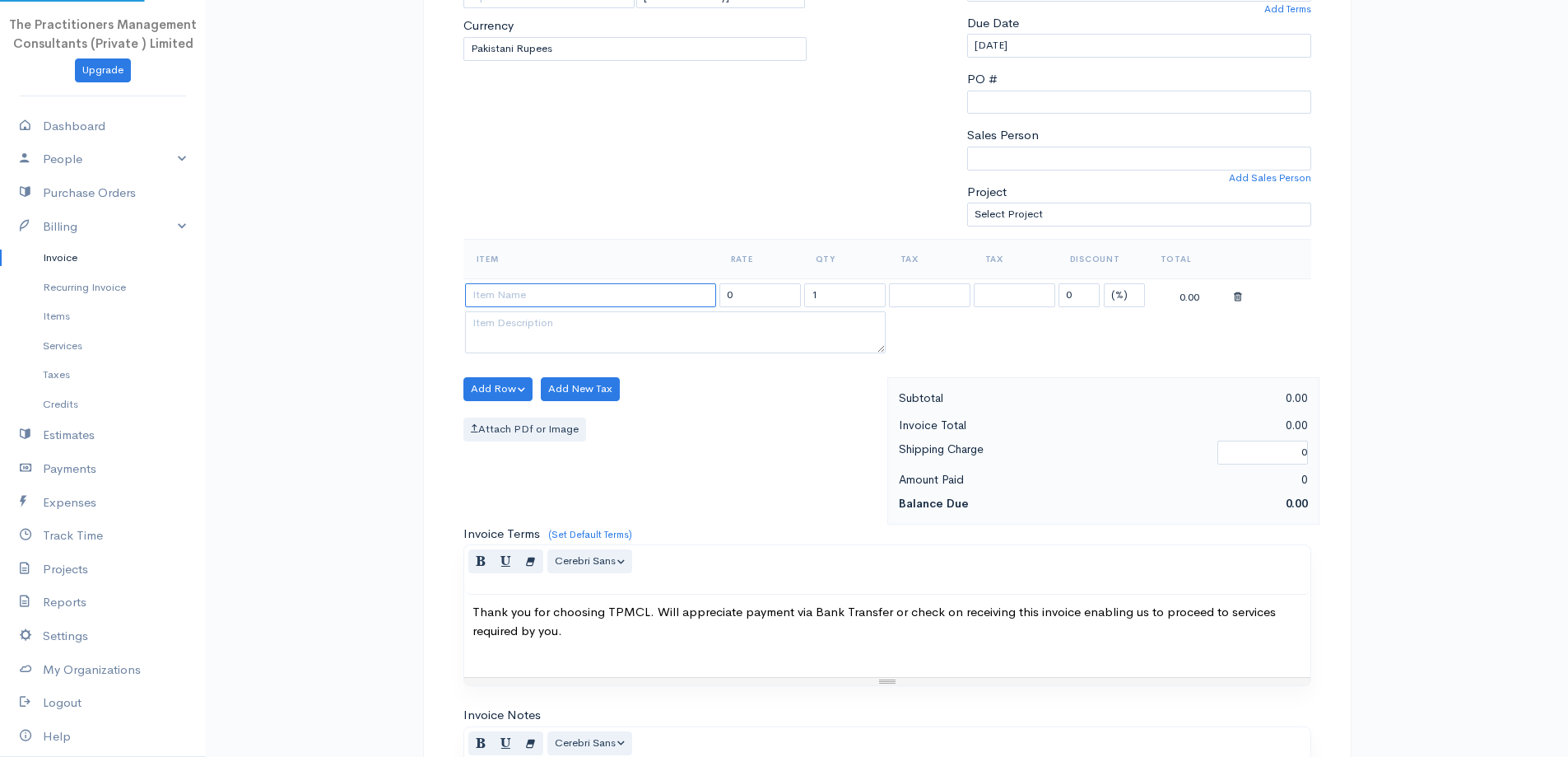
click at [642, 288] on input at bounding box center [591, 296] width 251 height 24
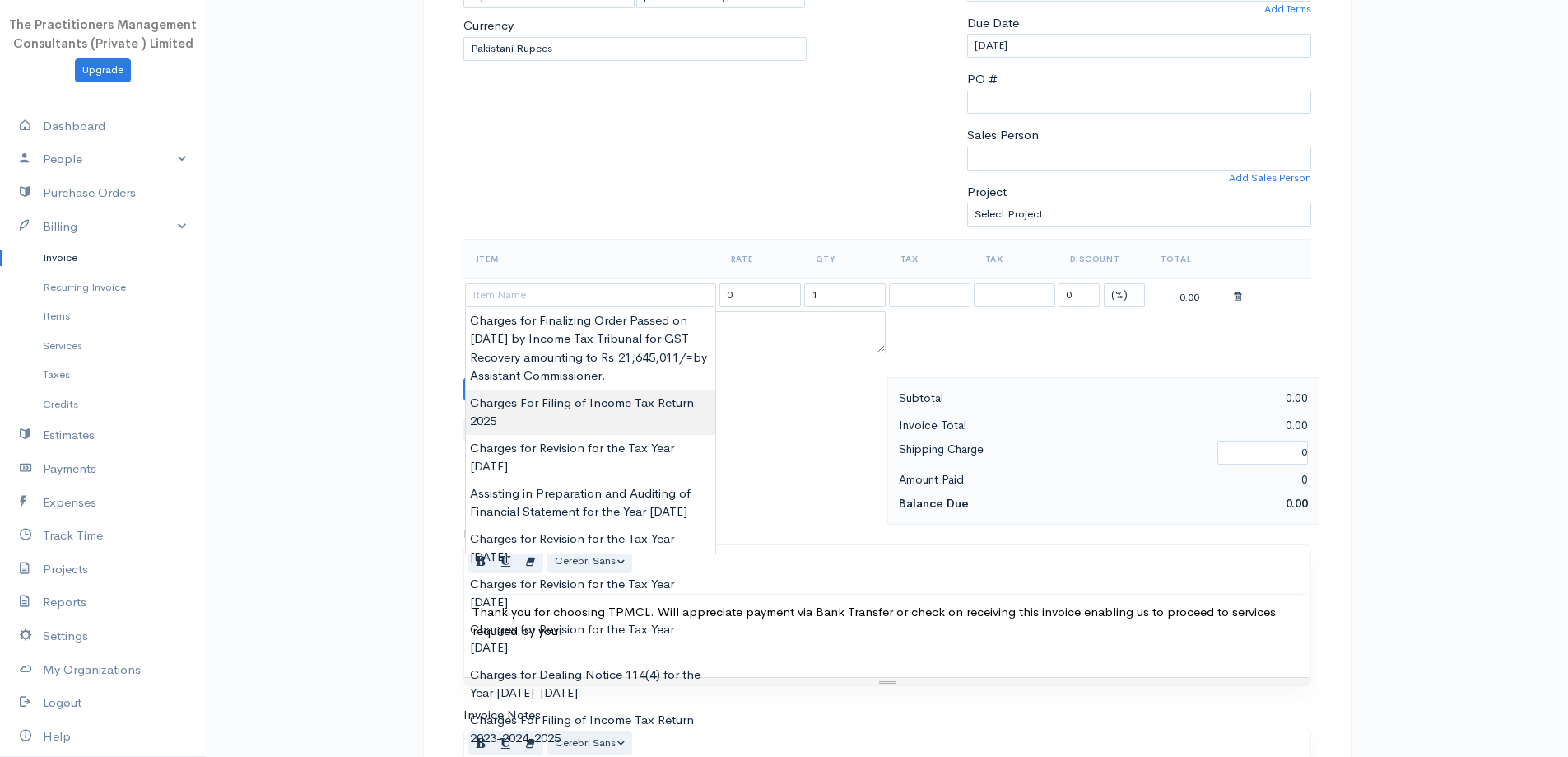
type input "Charges For Filing of Income Tax Return 2025"
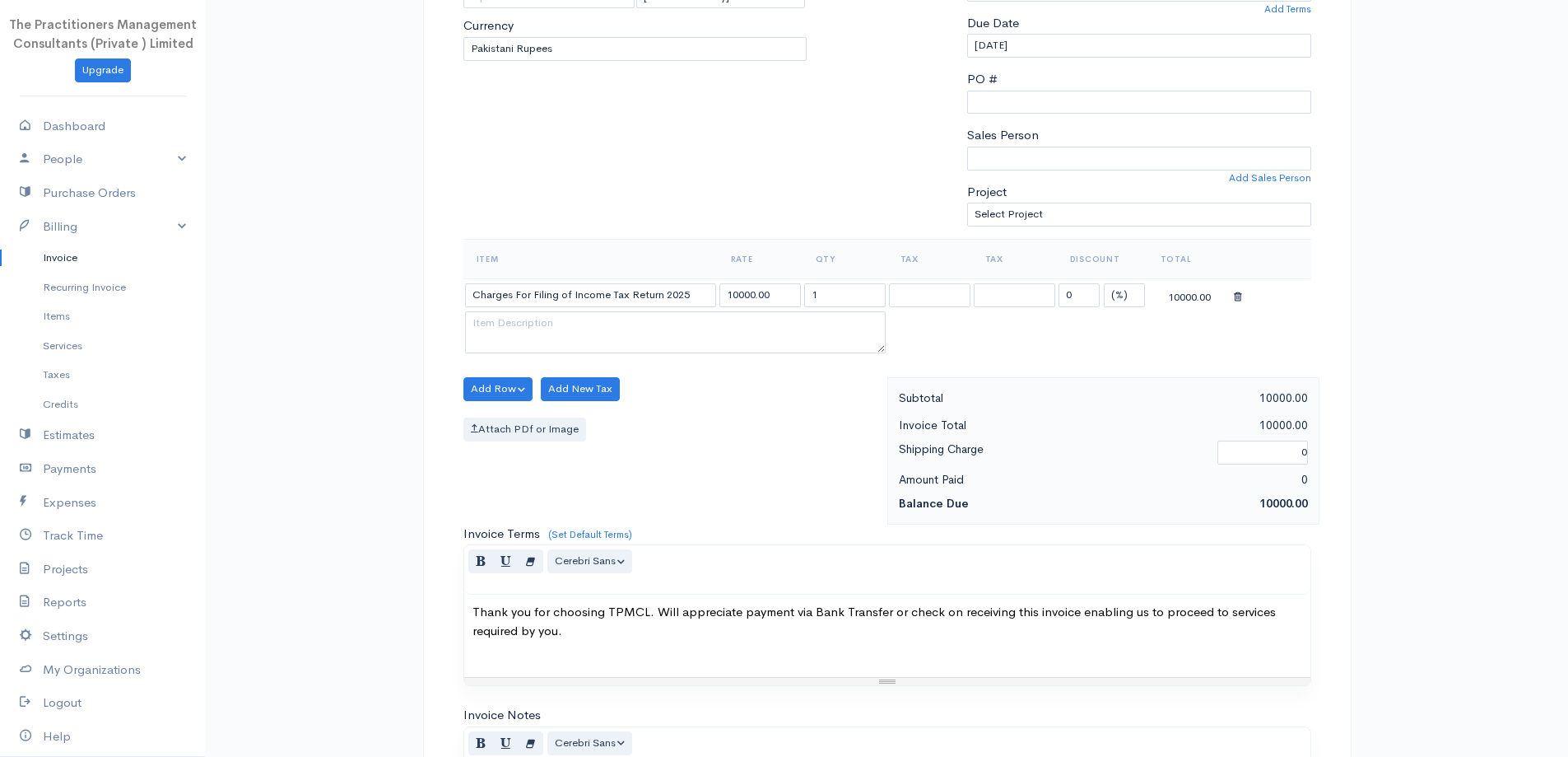
click at [634, 405] on body "The Practitioners Management Consultants (Private ) Limited Upgrade Dashboard P…" at bounding box center [784, 393] width 1568 height 1445
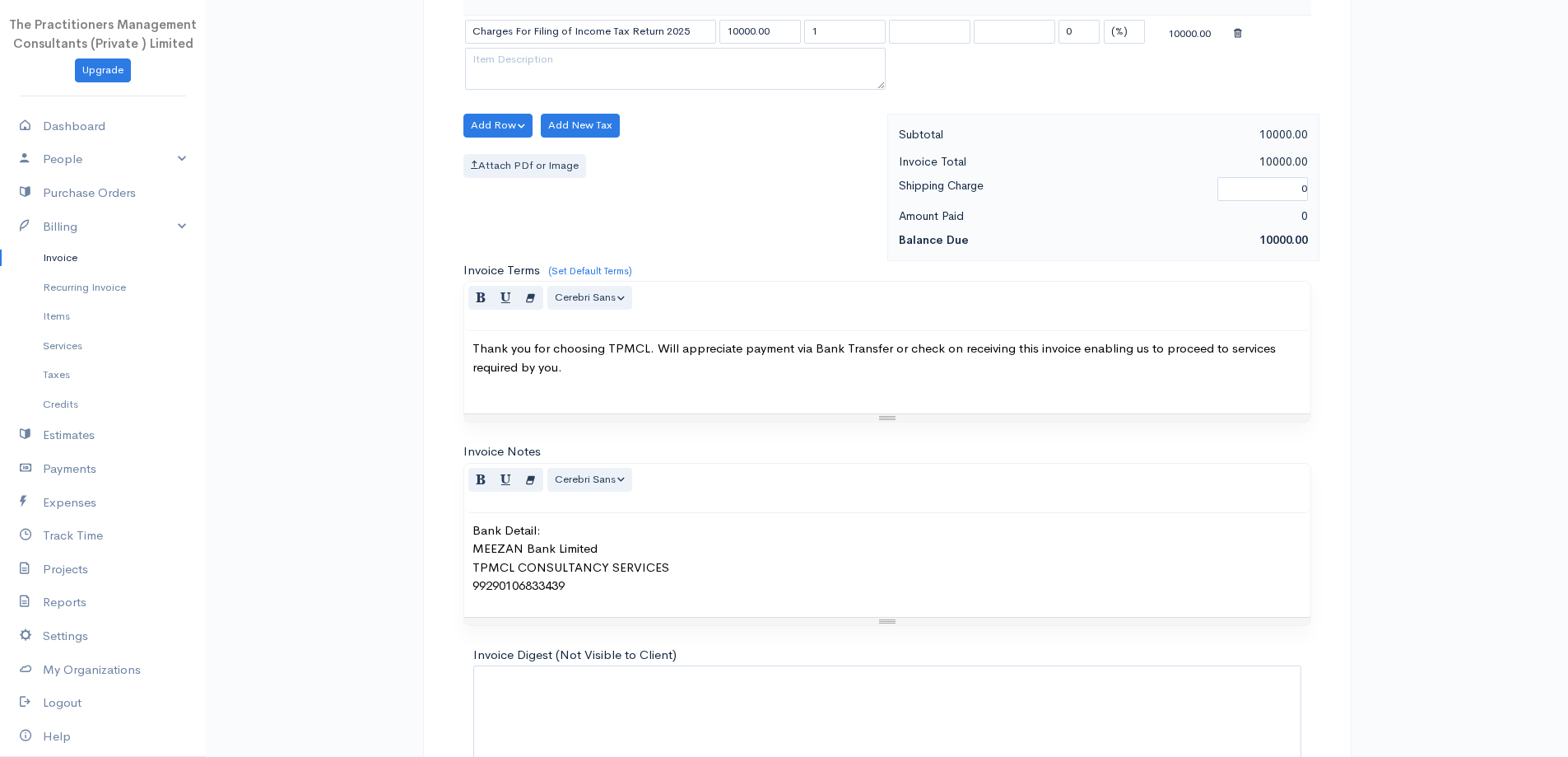
scroll to position [524, 0]
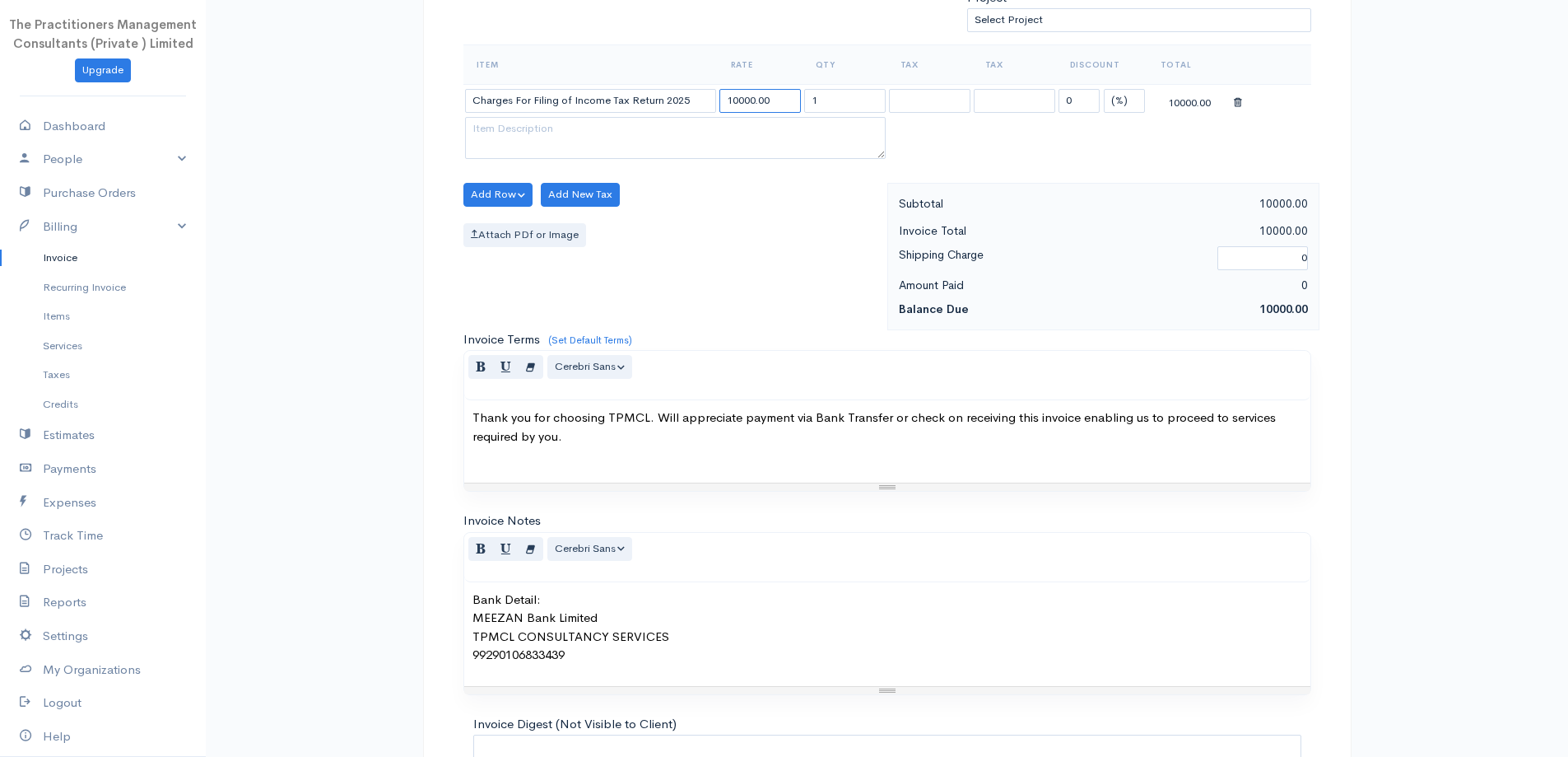
click at [738, 95] on input "10000.00" at bounding box center [760, 101] width 81 height 24
type input "5000.00"
click at [719, 48] on th "Rate" at bounding box center [760, 64] width 85 height 40
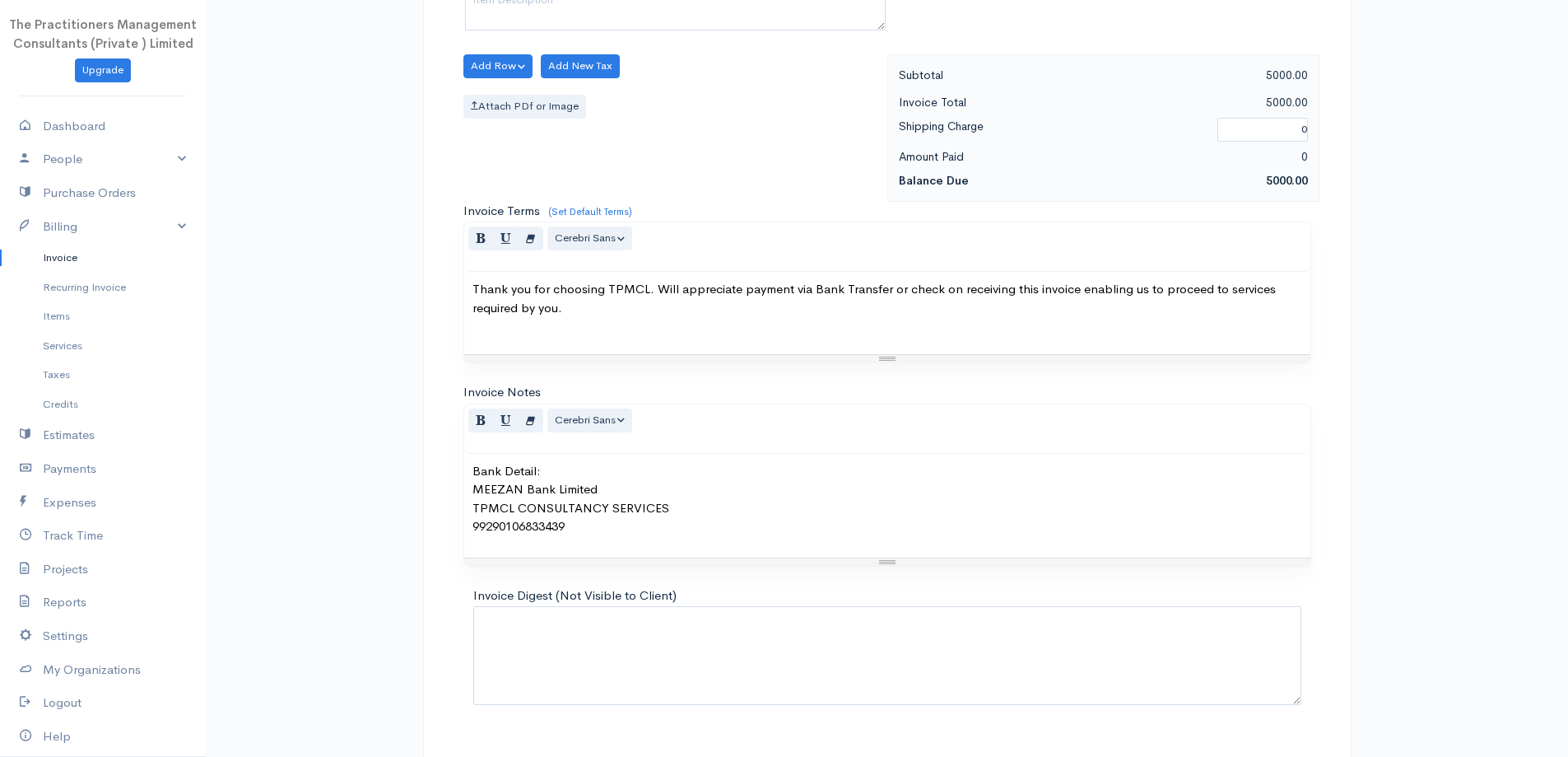
scroll to position [688, 0]
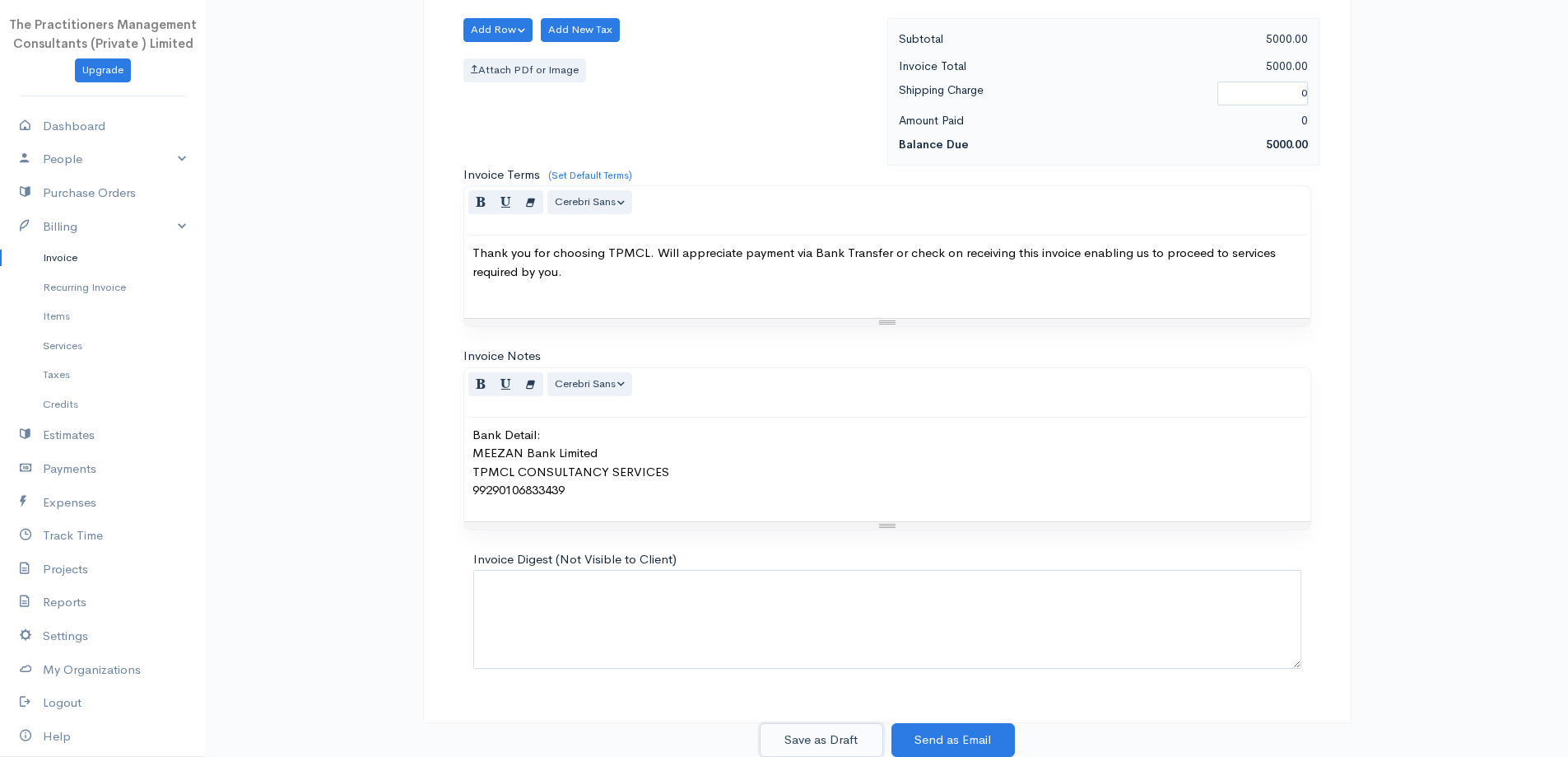
click at [805, 729] on button "Save as Draft" at bounding box center [822, 740] width 123 height 34
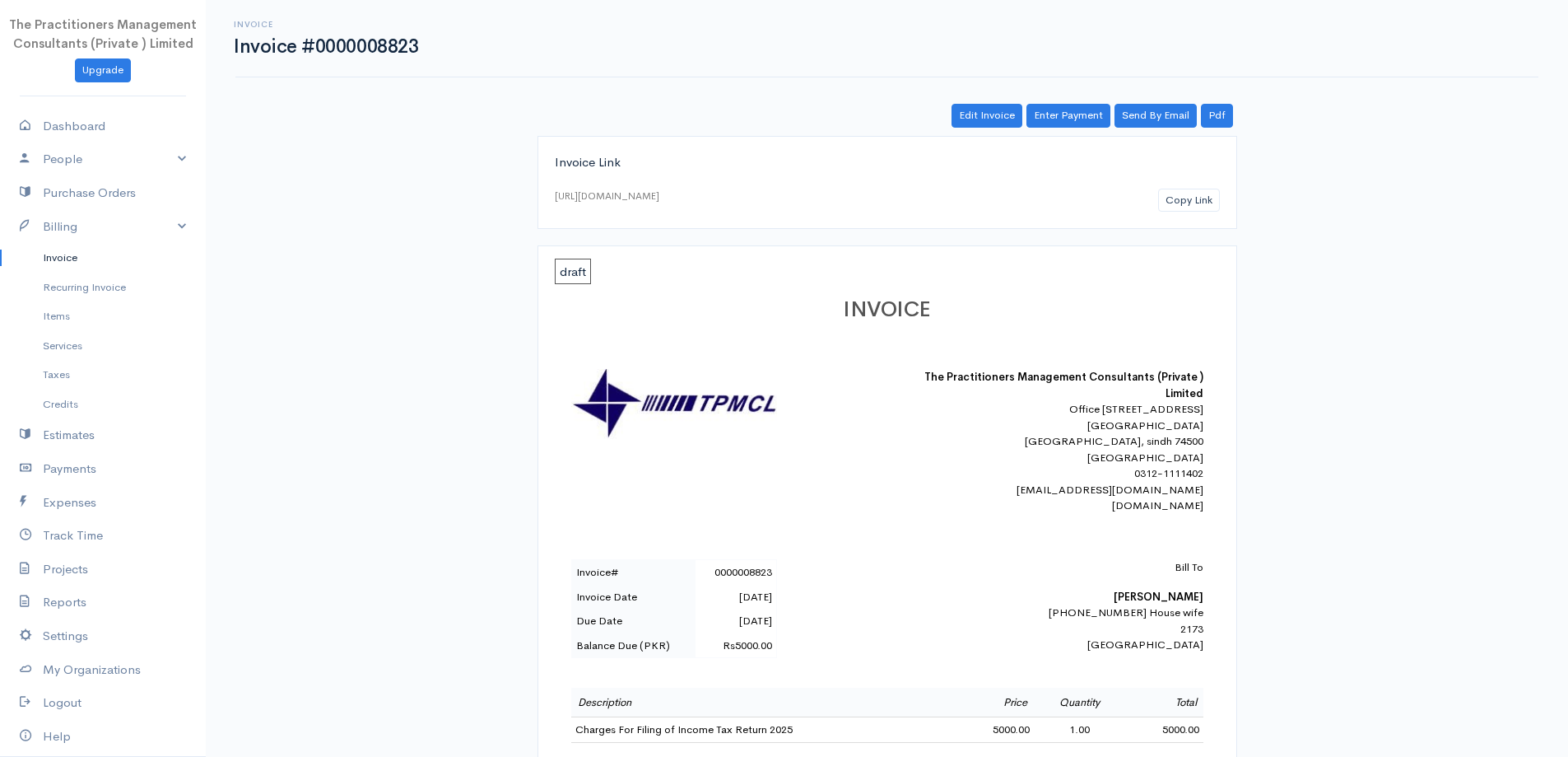
click at [107, 269] on link "Invoice" at bounding box center [102, 258] width 205 height 29
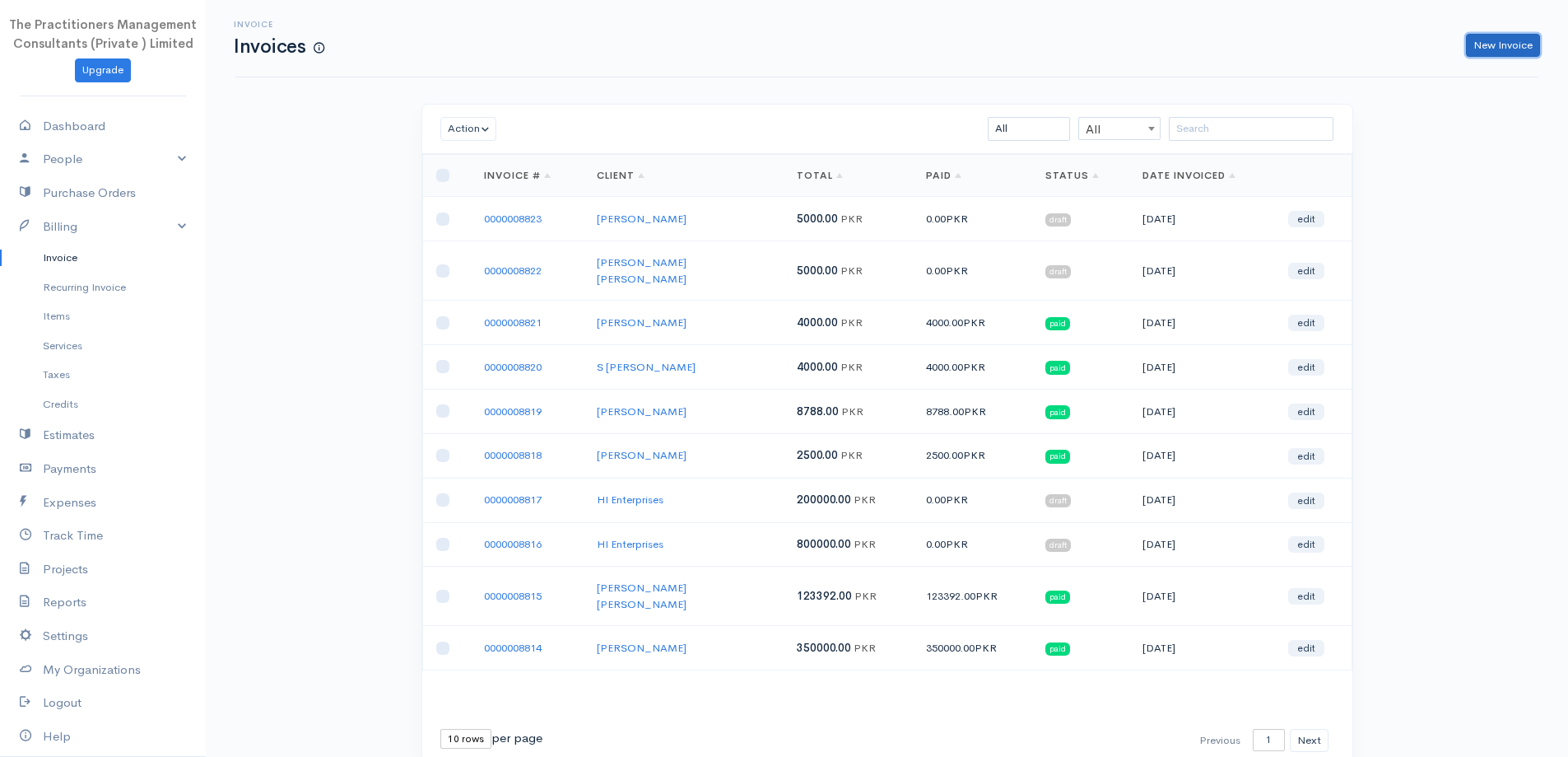
click at [1488, 55] on link "New Invoice" at bounding box center [1503, 46] width 74 height 24
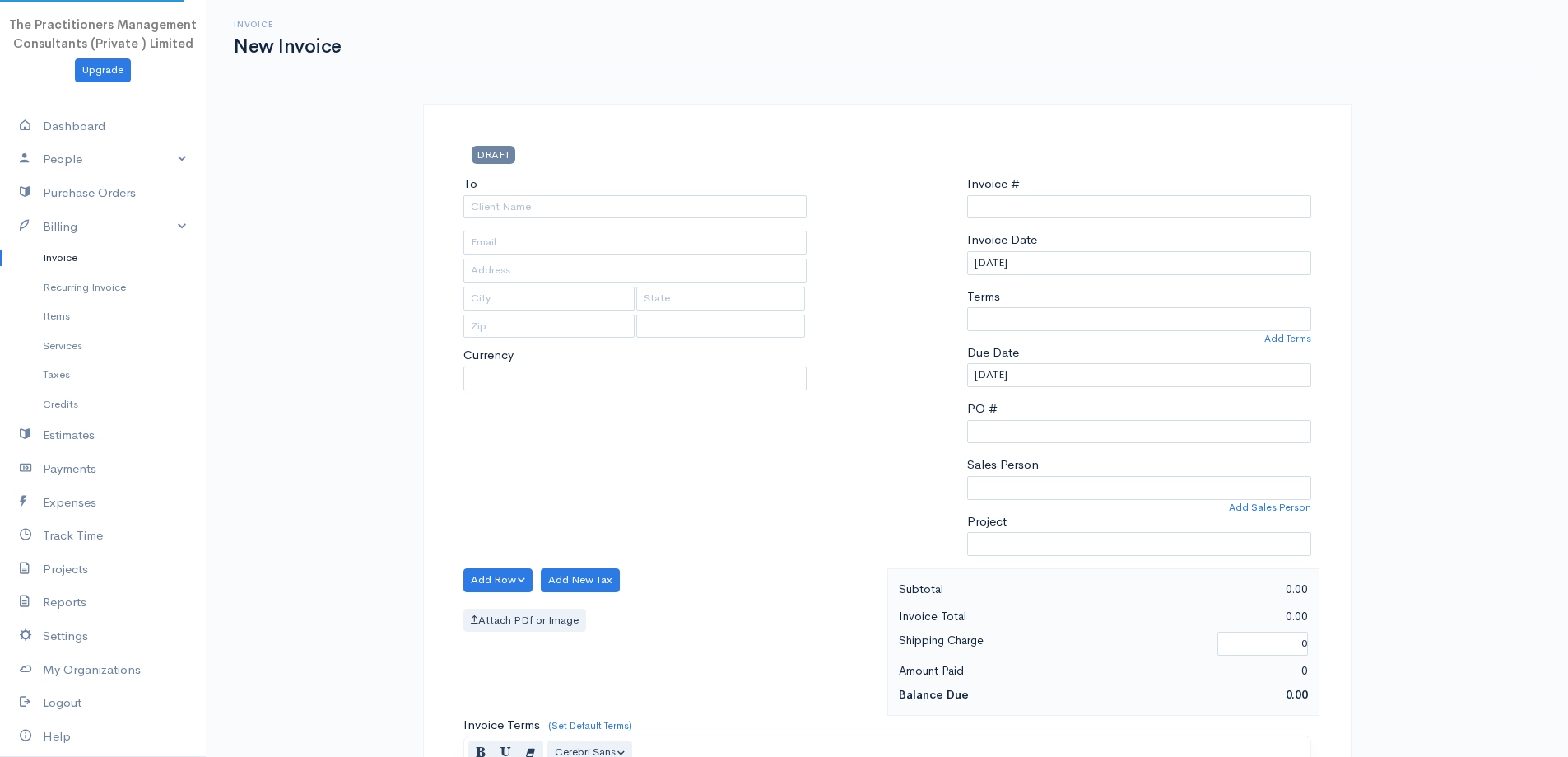
select select "PKR"
type input "0000008824"
select select "[GEOGRAPHIC_DATA]"
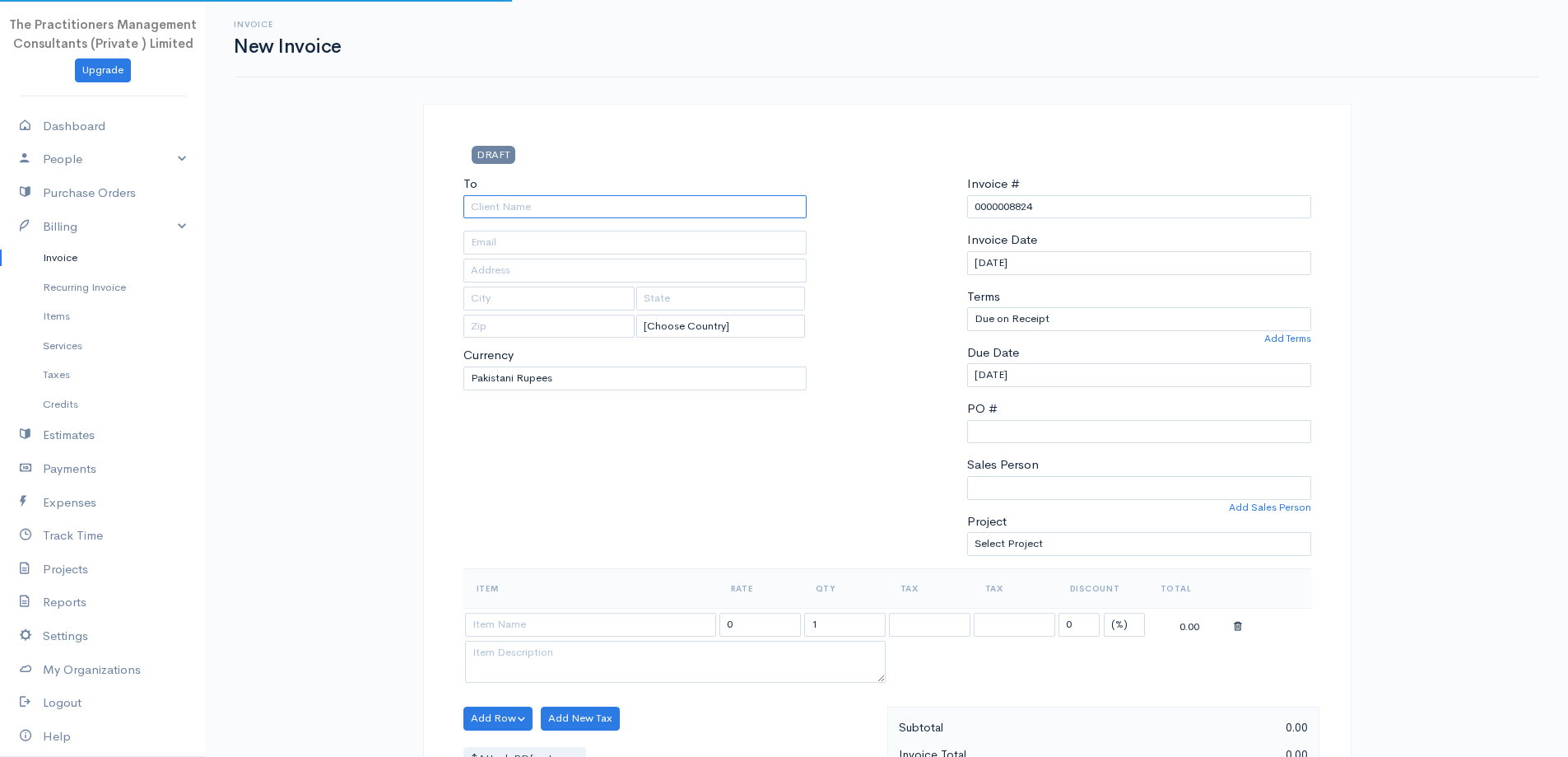
click at [730, 195] on input "To" at bounding box center [635, 207] width 344 height 24
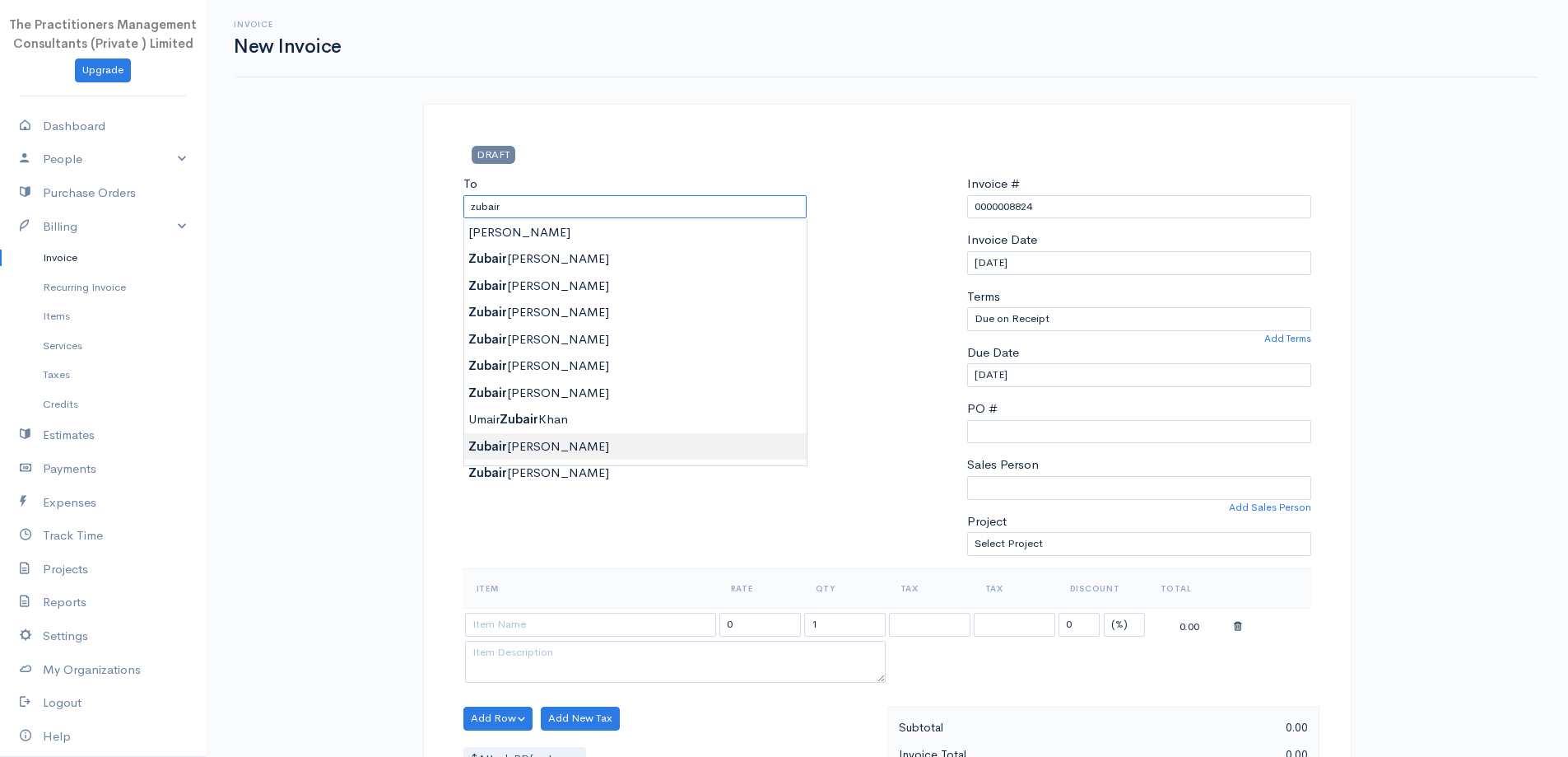
type input "[PERSON_NAME]"
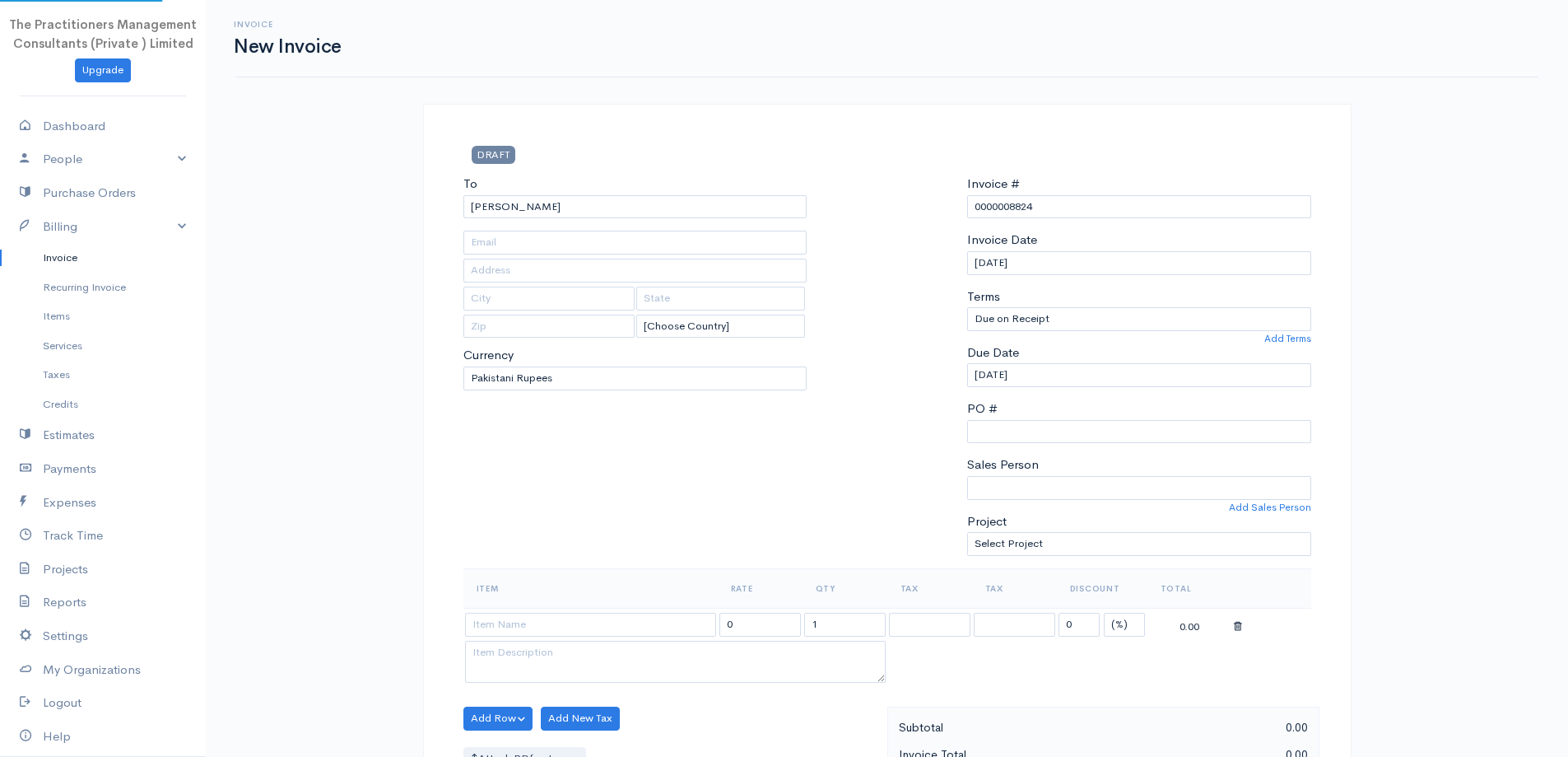
click at [677, 442] on body "The Practitioners Management Consultants (Private ) Limited Upgrade Dashboard P…" at bounding box center [784, 722] width 1568 height 1445
type input "2171"
type input "[GEOGRAPHIC_DATA]"
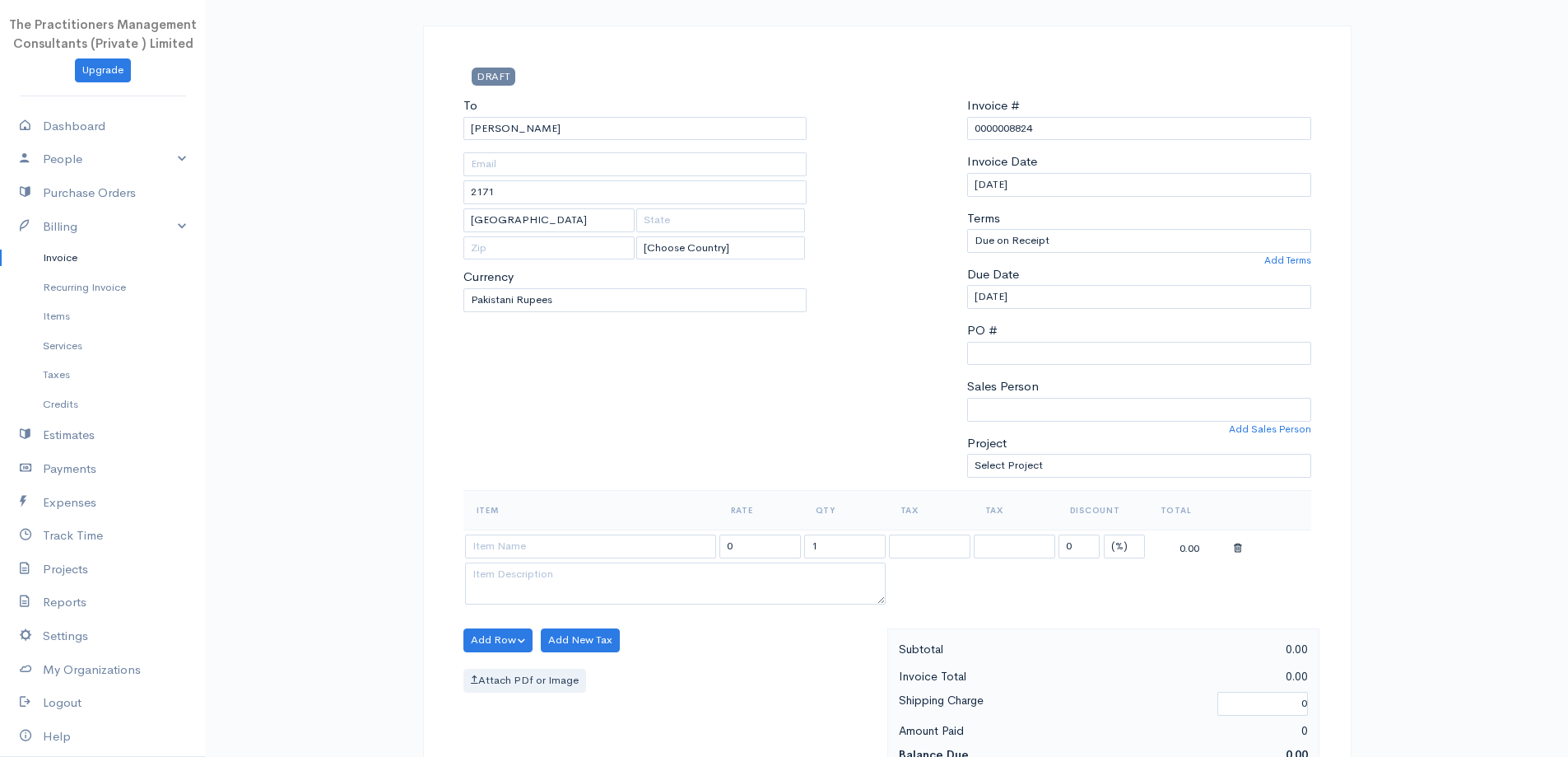
scroll to position [247, 0]
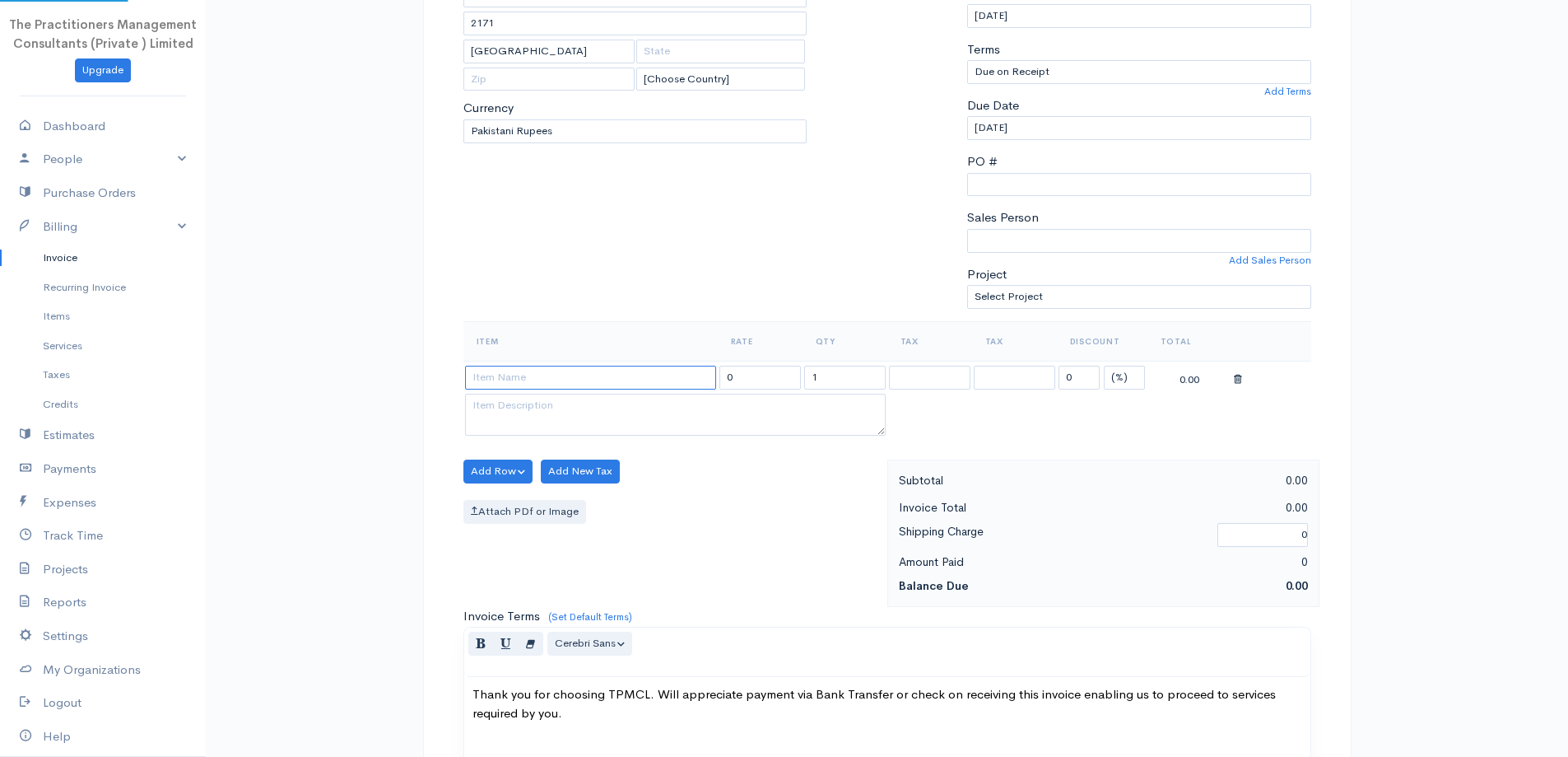
click at [632, 385] on input at bounding box center [591, 378] width 251 height 24
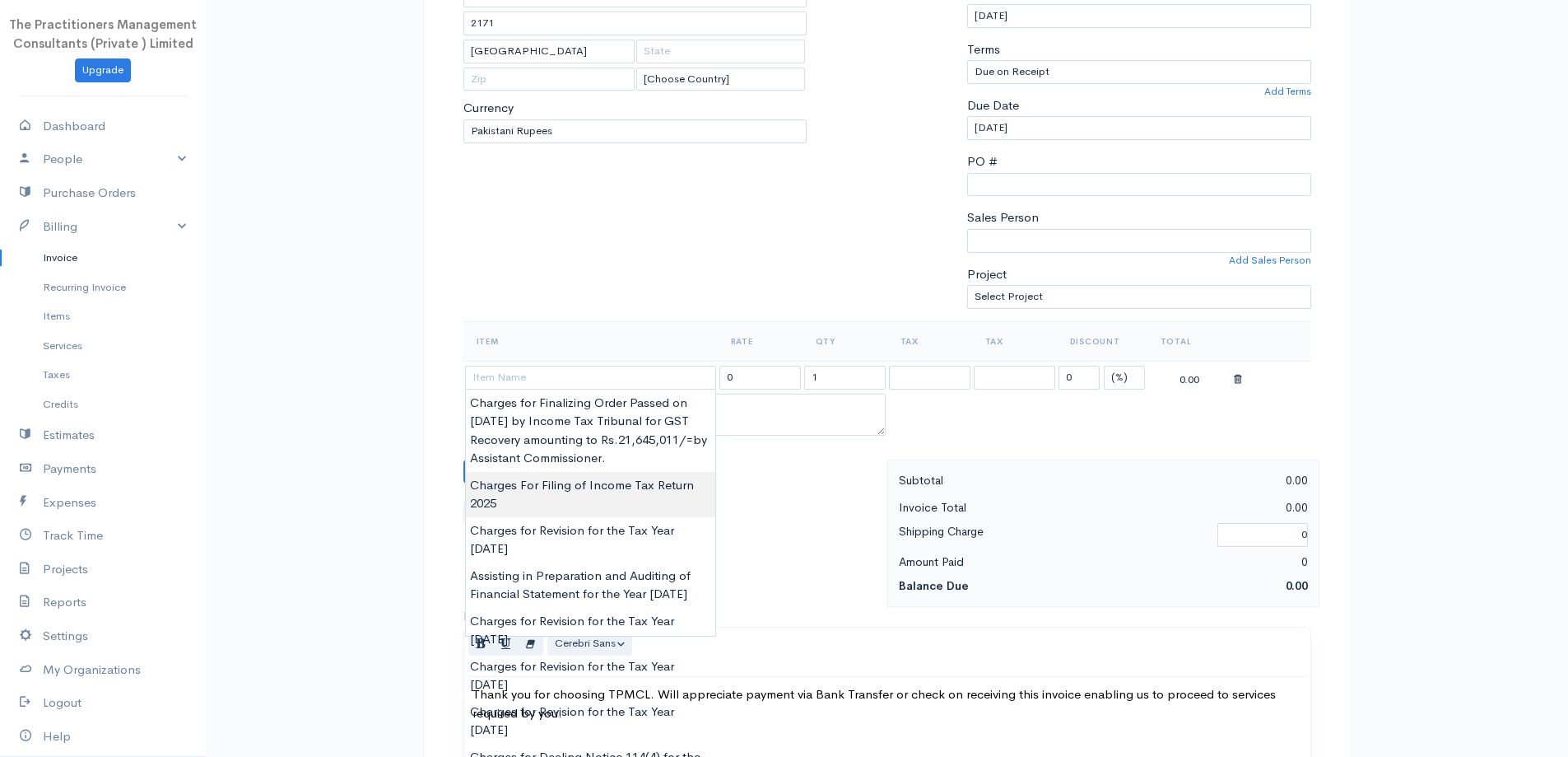
type input "Charges For Filing of Income Tax Return 2025"
click at [653, 489] on body "The Practitioners Management Consultants (Private ) Limited Upgrade Dashboard P…" at bounding box center [784, 475] width 1568 height 1445
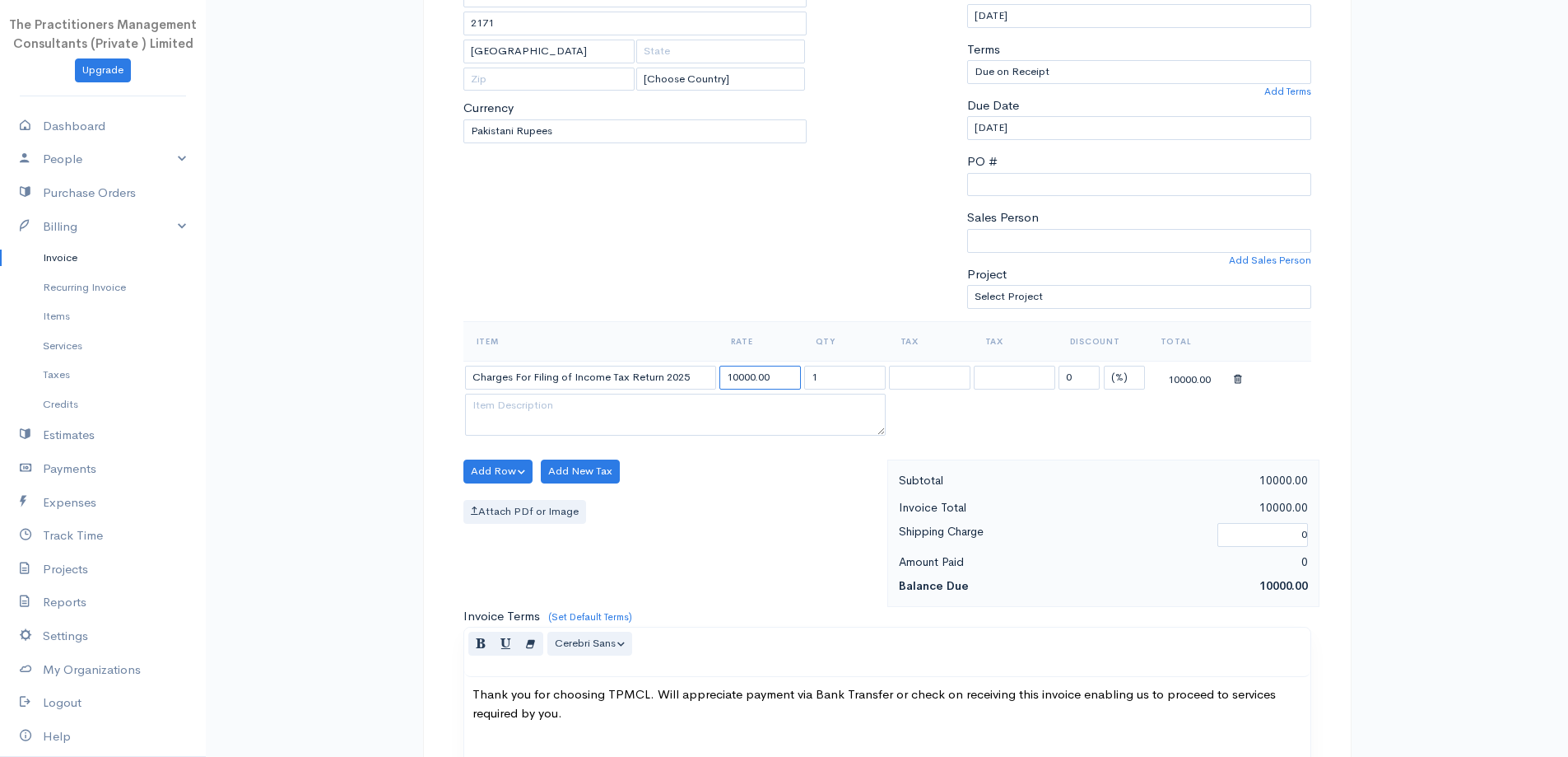
drag, startPoint x: 738, startPoint y: 381, endPoint x: 698, endPoint y: 369, distance: 41.8
click at [698, 369] on tr "Charges For Filing of Income Tax Return 2025 10000.00 1 0 (%) Flat 10000.00" at bounding box center [888, 376] width 848 height 32
type input "5000.00"
click at [686, 291] on div "To [PERSON_NAME] 2171 [GEOGRAPHIC_DATA] [Choose Country] [GEOGRAPHIC_DATA] [GEO…" at bounding box center [635, 124] width 361 height 394
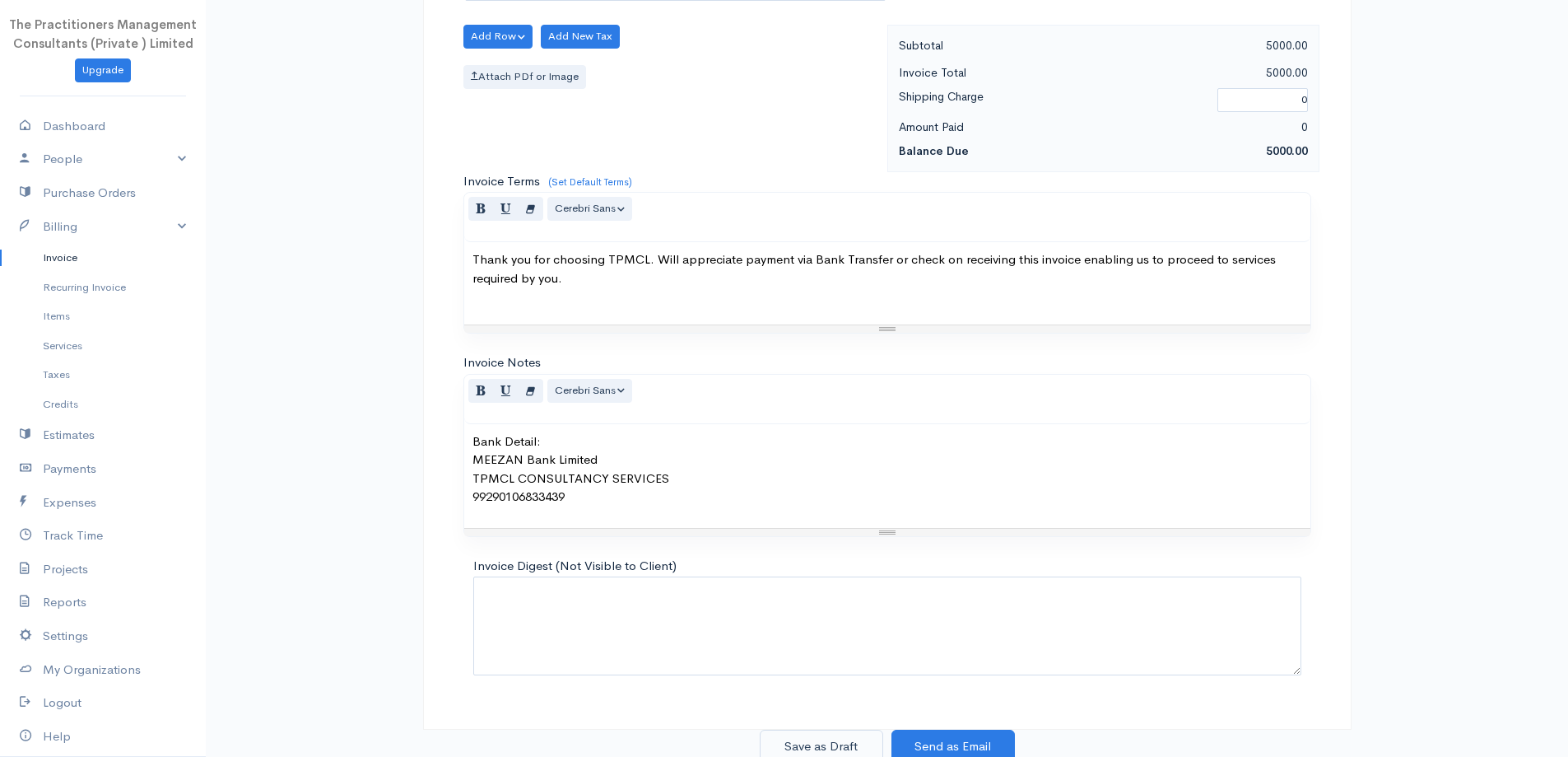
scroll to position [688, 0]
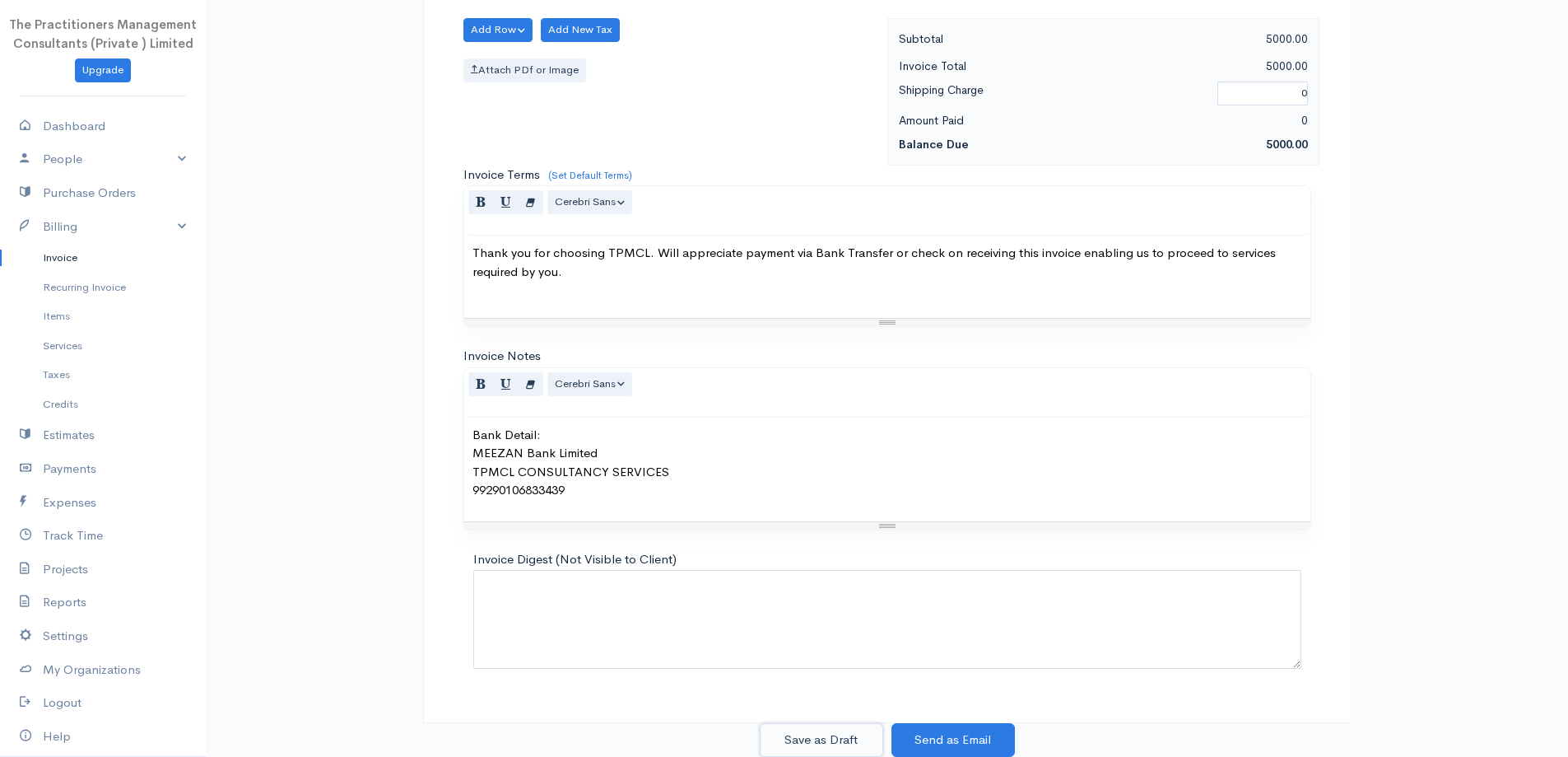
click at [866, 731] on button "Save as Draft" at bounding box center [822, 740] width 123 height 34
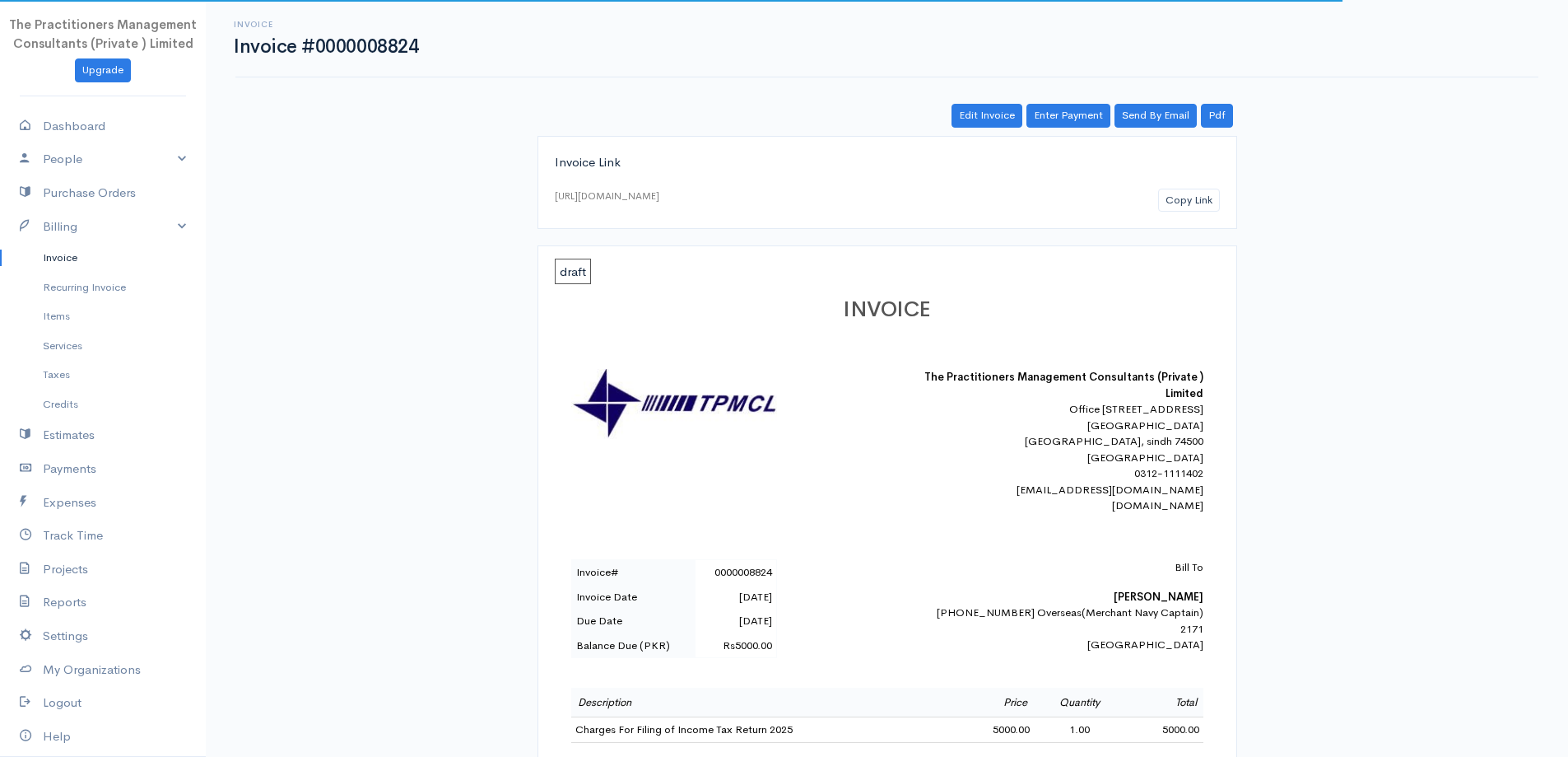
click at [79, 248] on link "Invoice" at bounding box center [102, 258] width 205 height 29
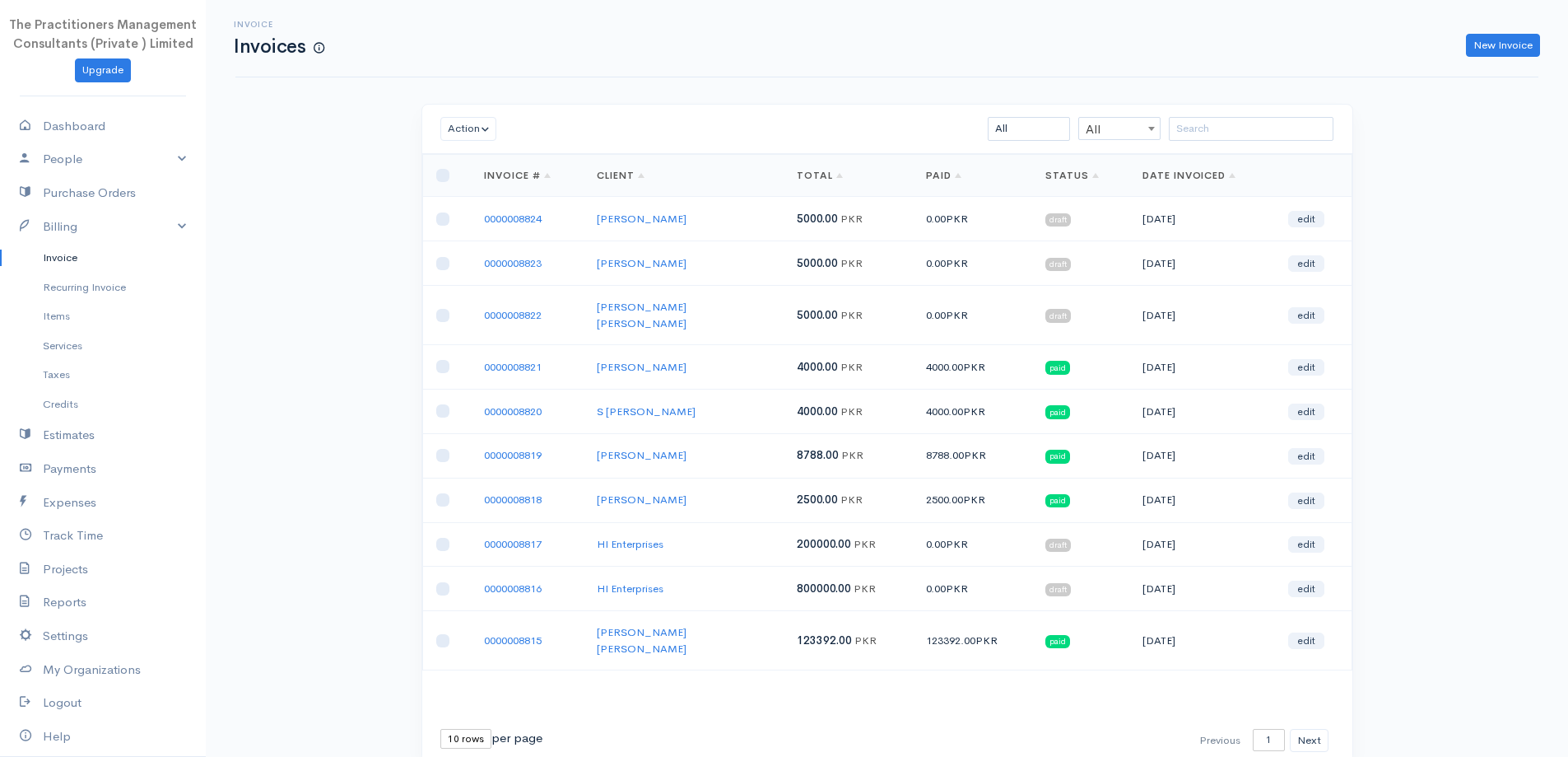
click at [455, 221] on td at bounding box center [446, 219] width 49 height 44
click at [444, 221] on input "checkbox" at bounding box center [442, 219] width 13 height 13
click at [456, 130] on button "Action" at bounding box center [469, 129] width 57 height 24
click at [516, 219] on link "Download PDF" at bounding box center [506, 219] width 130 height 29
click at [449, 217] on input "checkbox" at bounding box center [442, 219] width 13 height 13
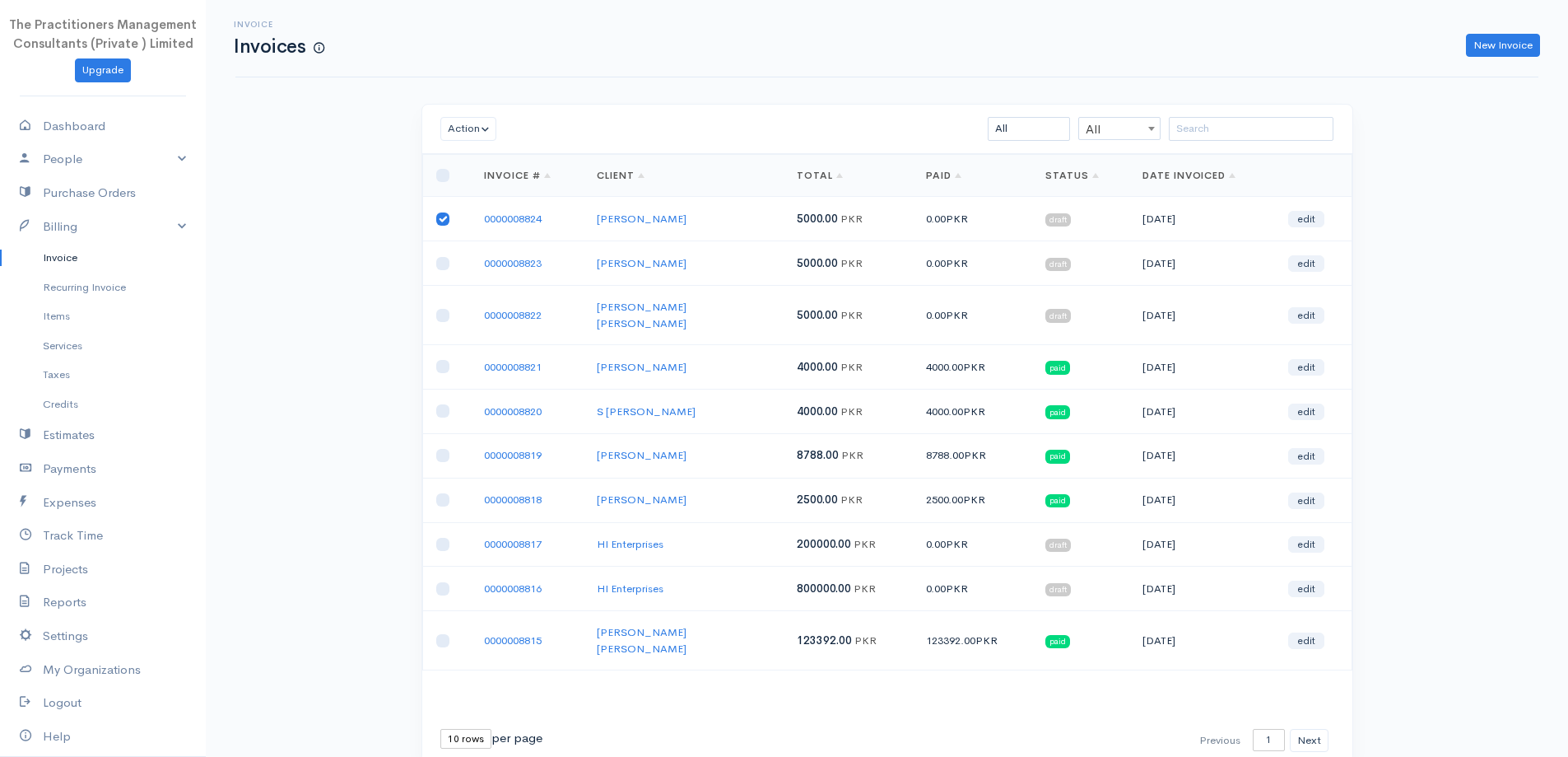
checkbox input "false"
click at [444, 258] on input "checkbox" at bounding box center [442, 263] width 13 height 13
click at [470, 127] on button "Action" at bounding box center [469, 129] width 57 height 24
click at [512, 218] on link "Download PDF" at bounding box center [506, 219] width 130 height 29
click at [452, 258] on td at bounding box center [446, 263] width 49 height 44
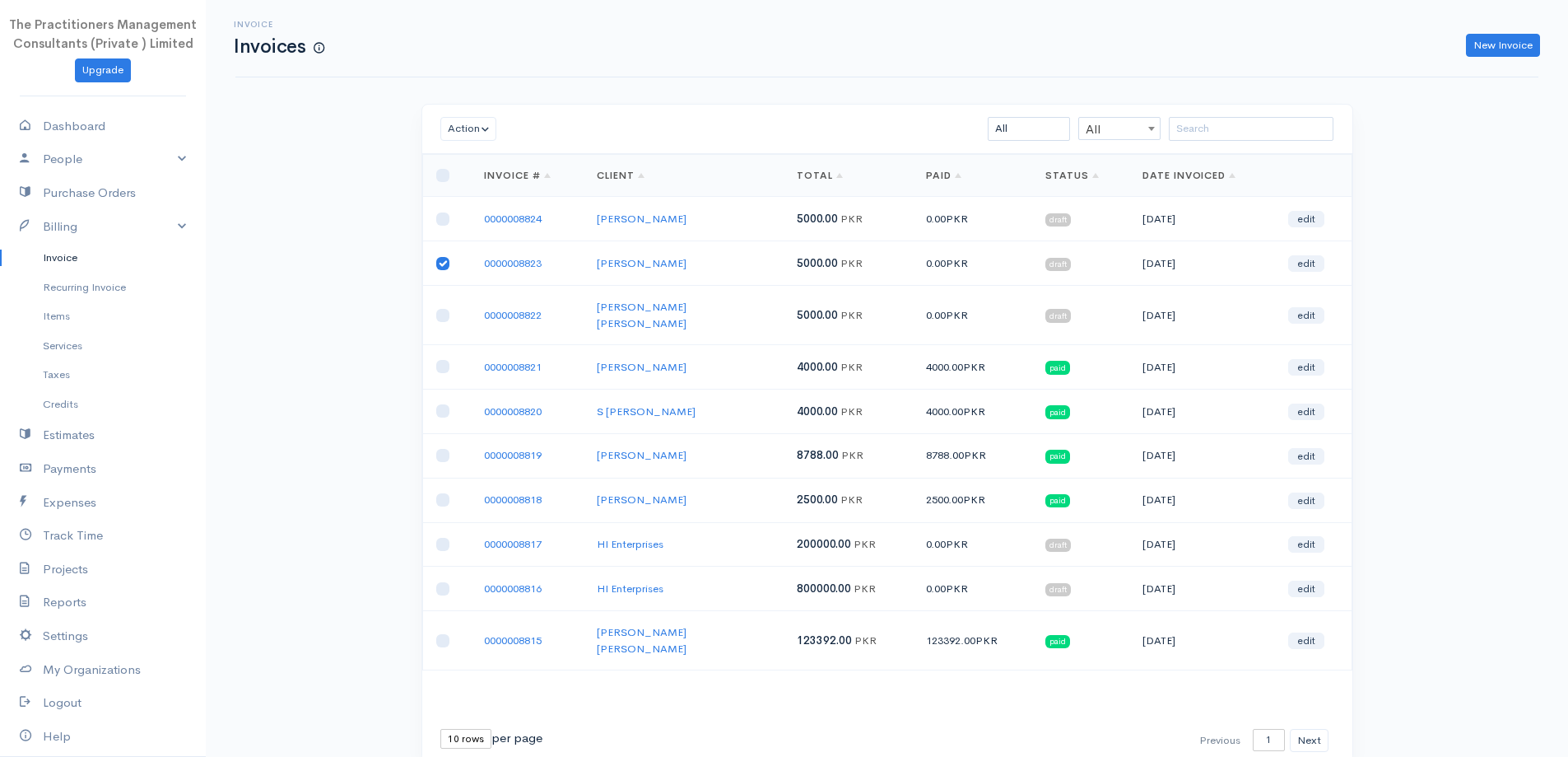
click at [446, 262] on input "checkbox" at bounding box center [442, 263] width 13 height 13
checkbox input "false"
click at [441, 310] on input "checkbox" at bounding box center [442, 315] width 13 height 13
checkbox input "true"
click at [453, 135] on button "Action" at bounding box center [469, 129] width 57 height 24
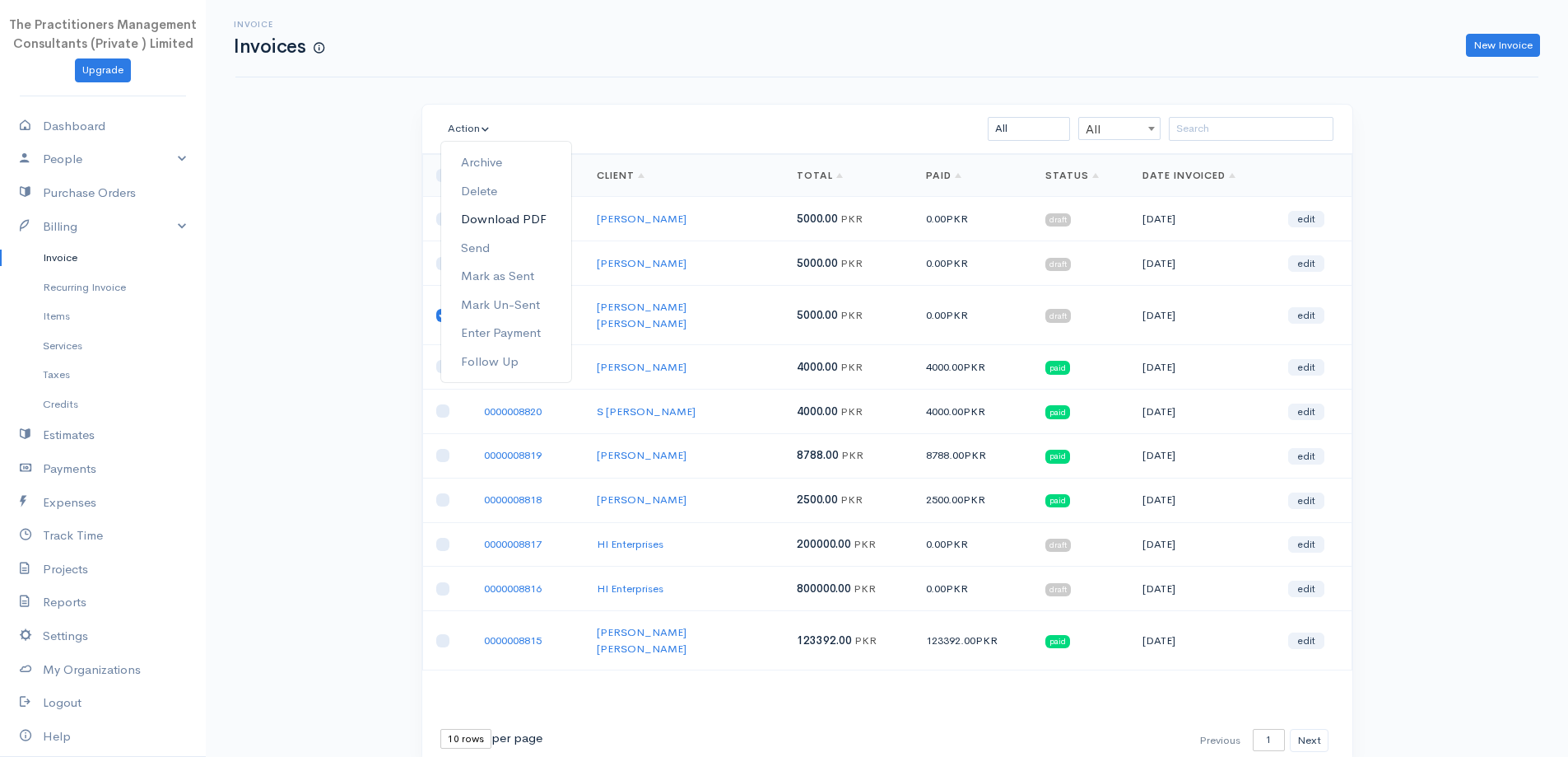
click at [519, 219] on link "Download PDF" at bounding box center [506, 219] width 130 height 29
click at [1259, 129] on input "search" at bounding box center [1252, 129] width 165 height 24
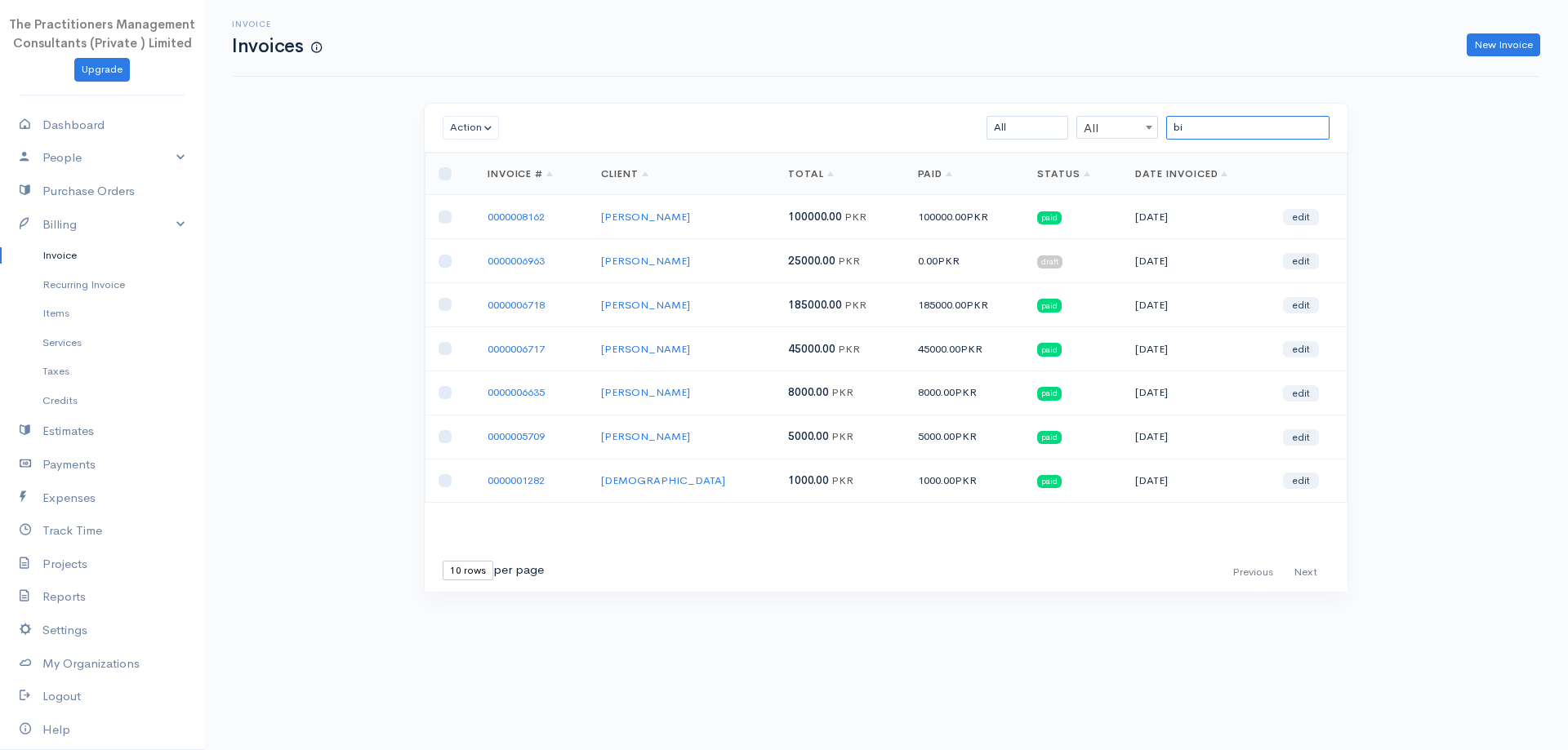
type input "b"
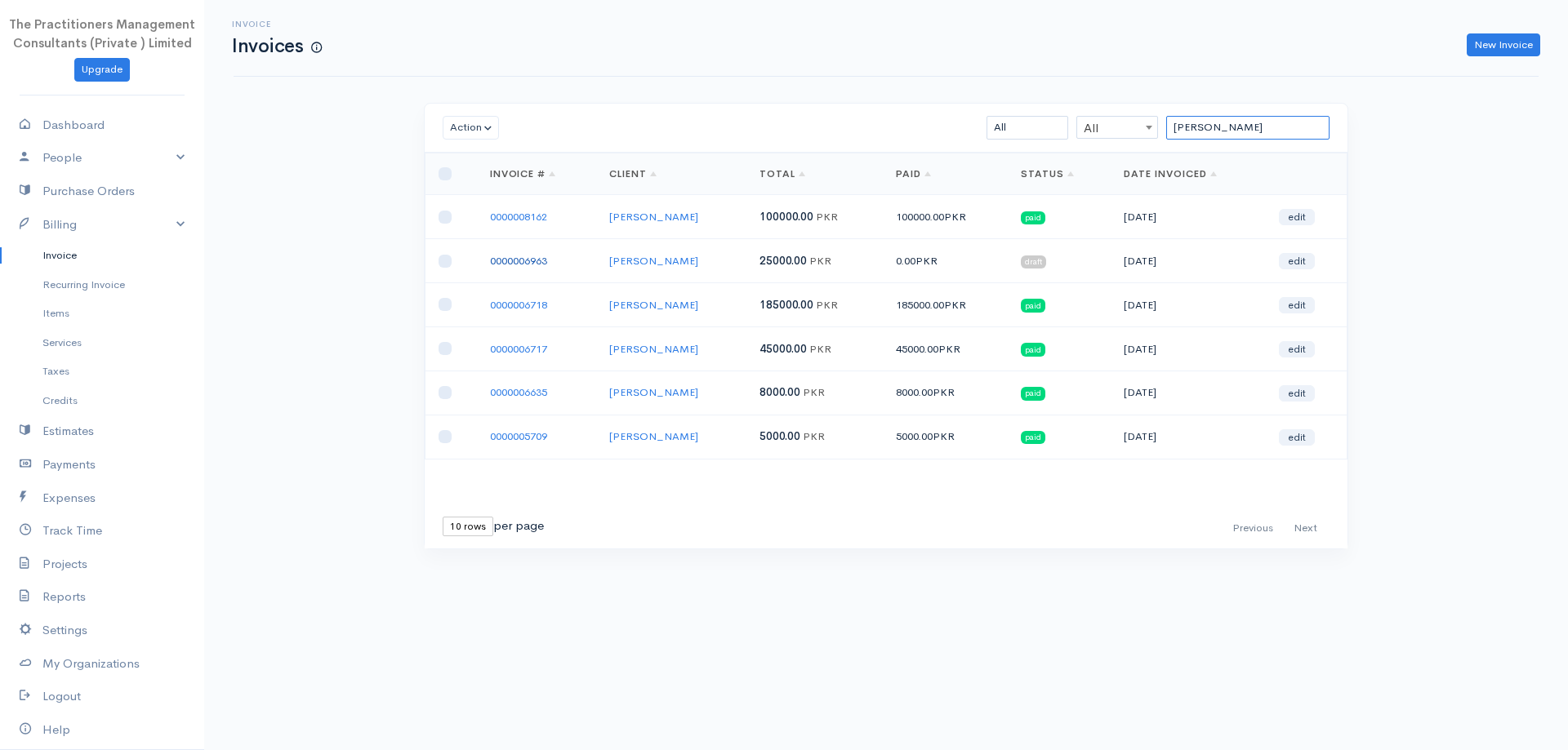
type input "[PERSON_NAME]"
click at [523, 253] on link "0000006963" at bounding box center [518, 260] width 57 height 14
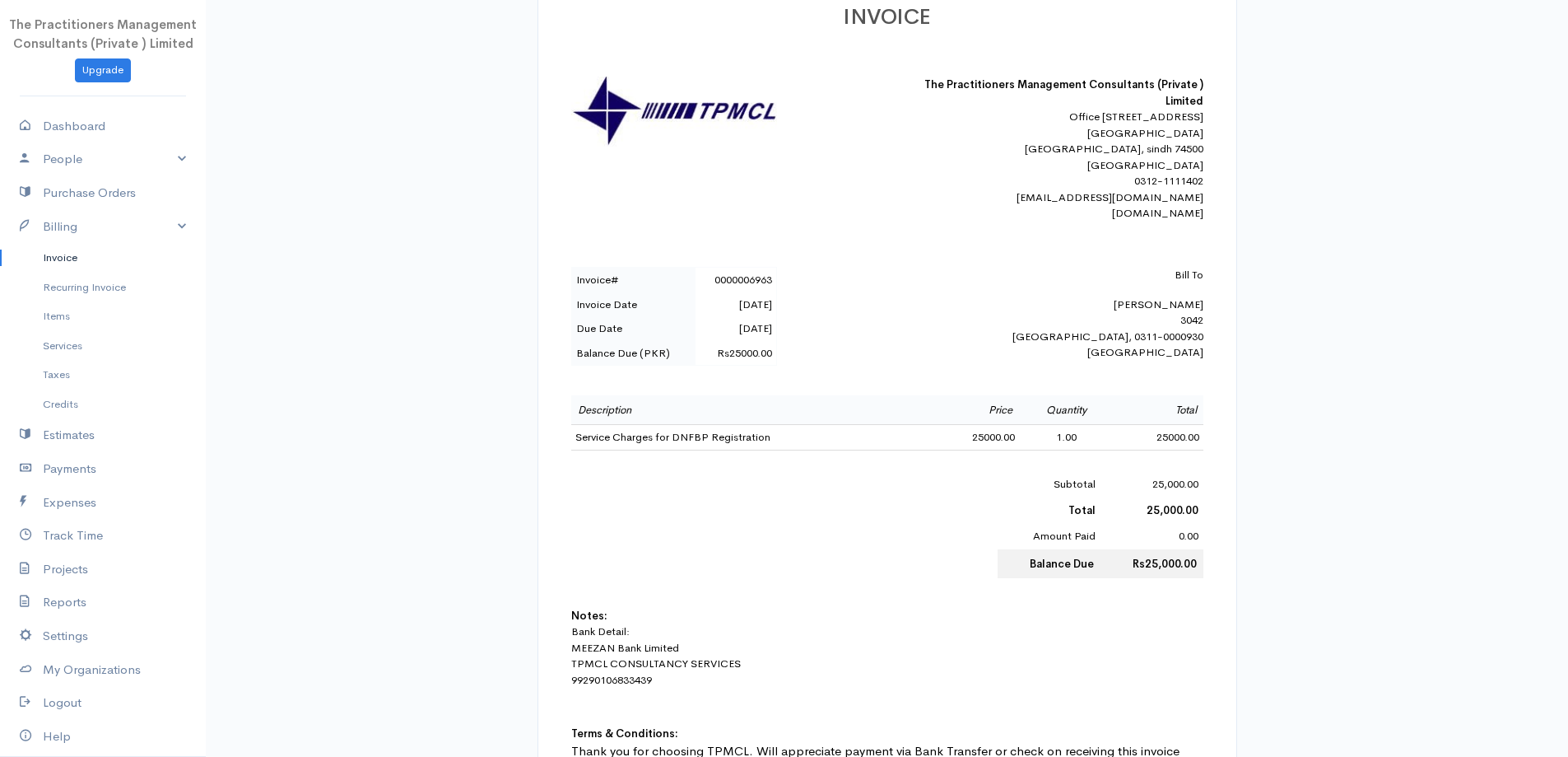
scroll to position [82, 0]
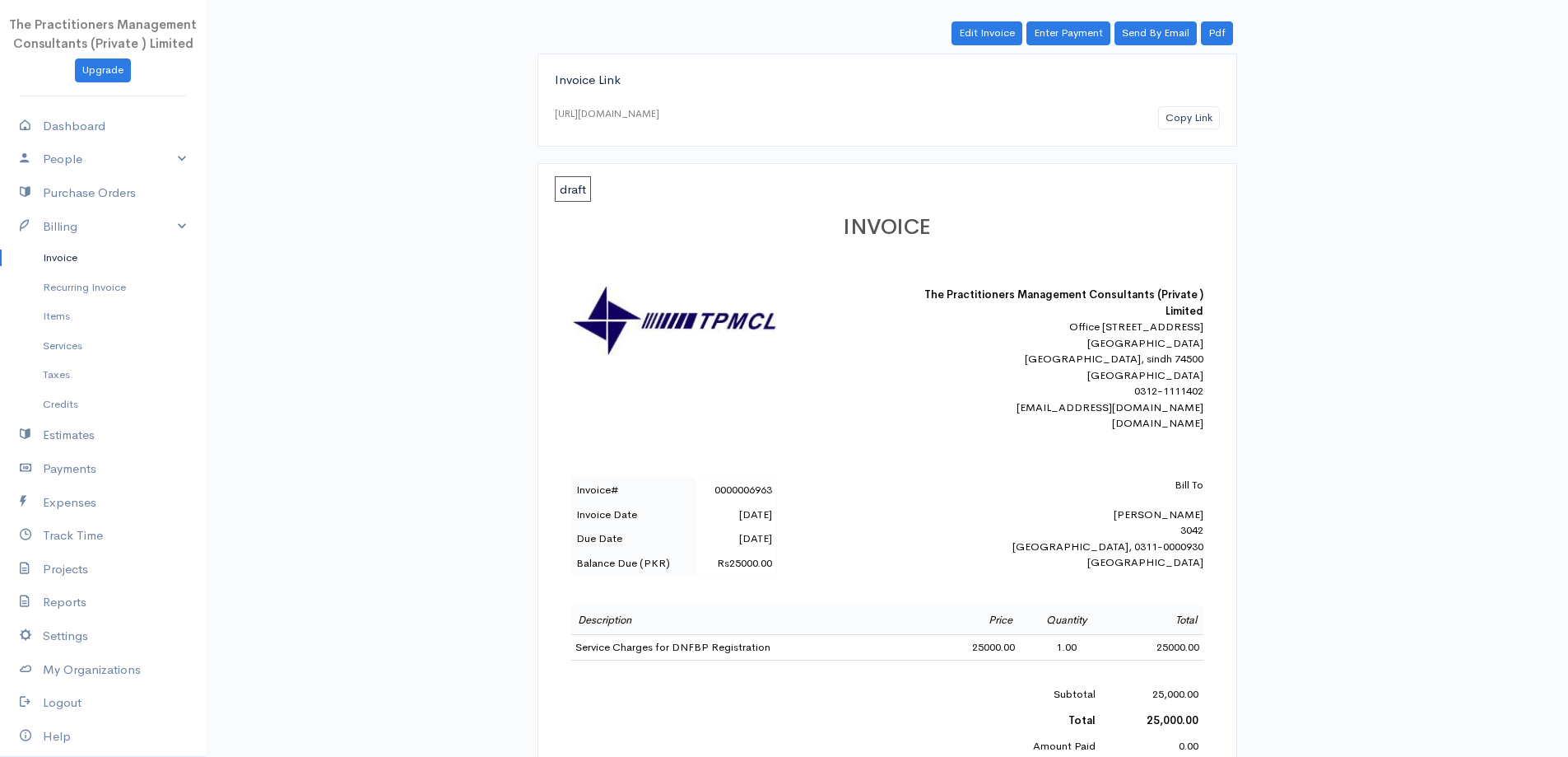
click at [1186, 527] on div "Bill To [PERSON_NAME] 3042 [GEOGRAPHIC_DATA], 0311-0000930 [GEOGRAPHIC_DATA]" at bounding box center [1059, 524] width 288 height 94
click at [1186, 526] on div "Bill To [PERSON_NAME] 3042 [GEOGRAPHIC_DATA], 0311-0000930 [GEOGRAPHIC_DATA]" at bounding box center [1059, 524] width 288 height 94
copy div "[PERSON_NAME]"
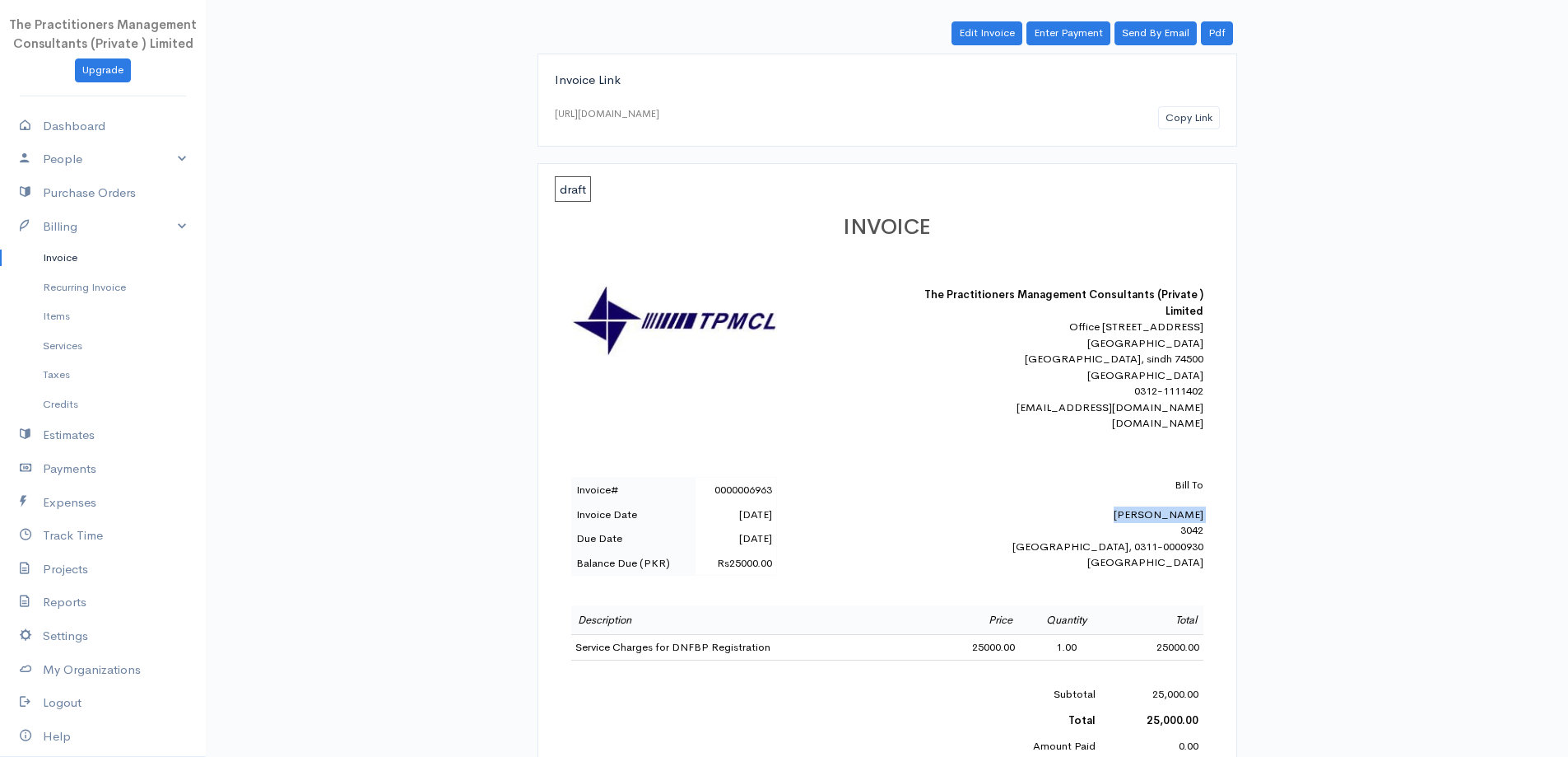
click at [84, 254] on link "Invoice" at bounding box center [102, 258] width 205 height 29
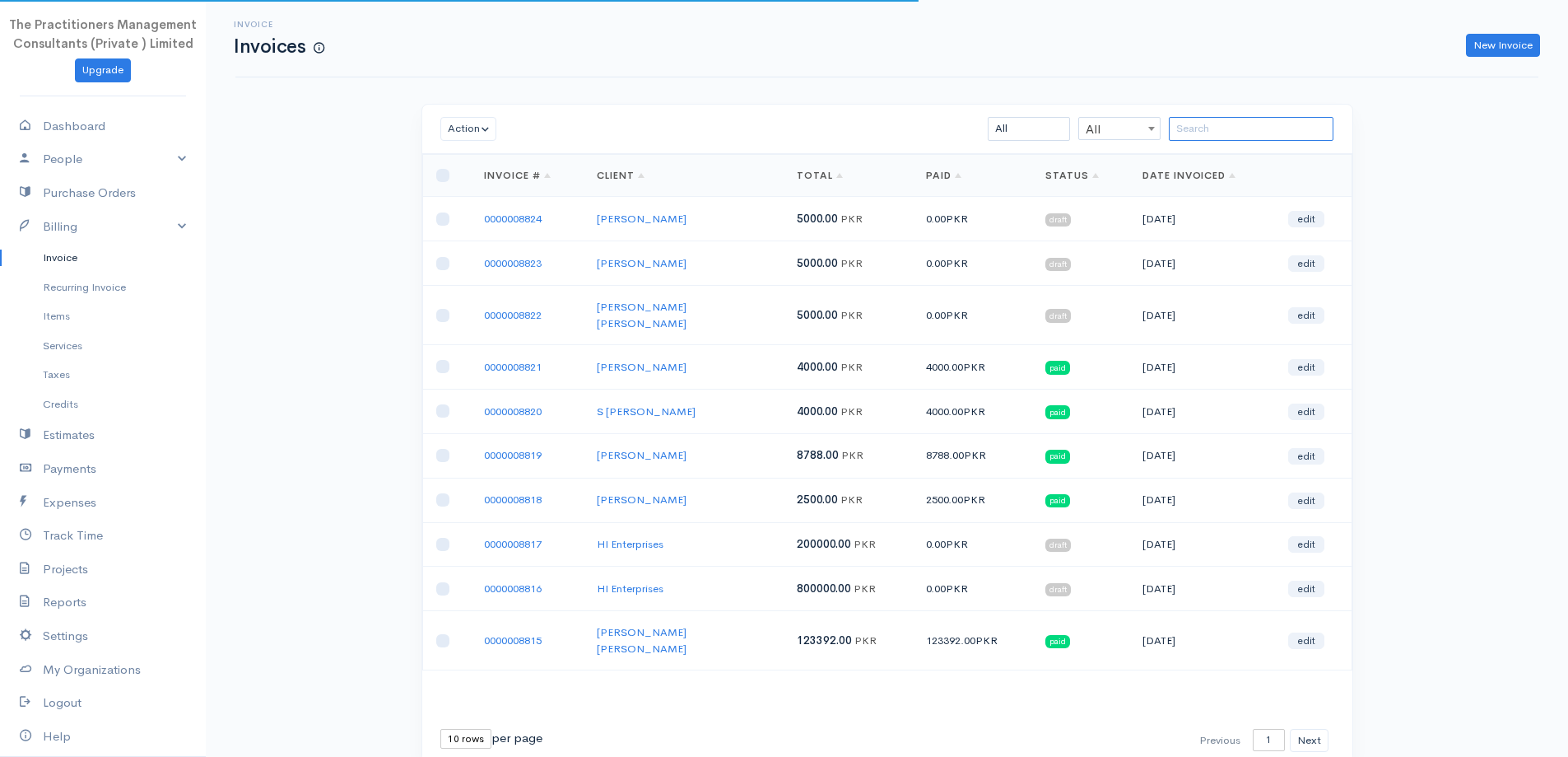
click at [1206, 126] on input "search" at bounding box center [1252, 129] width 165 height 24
paste input "[PERSON_NAME]"
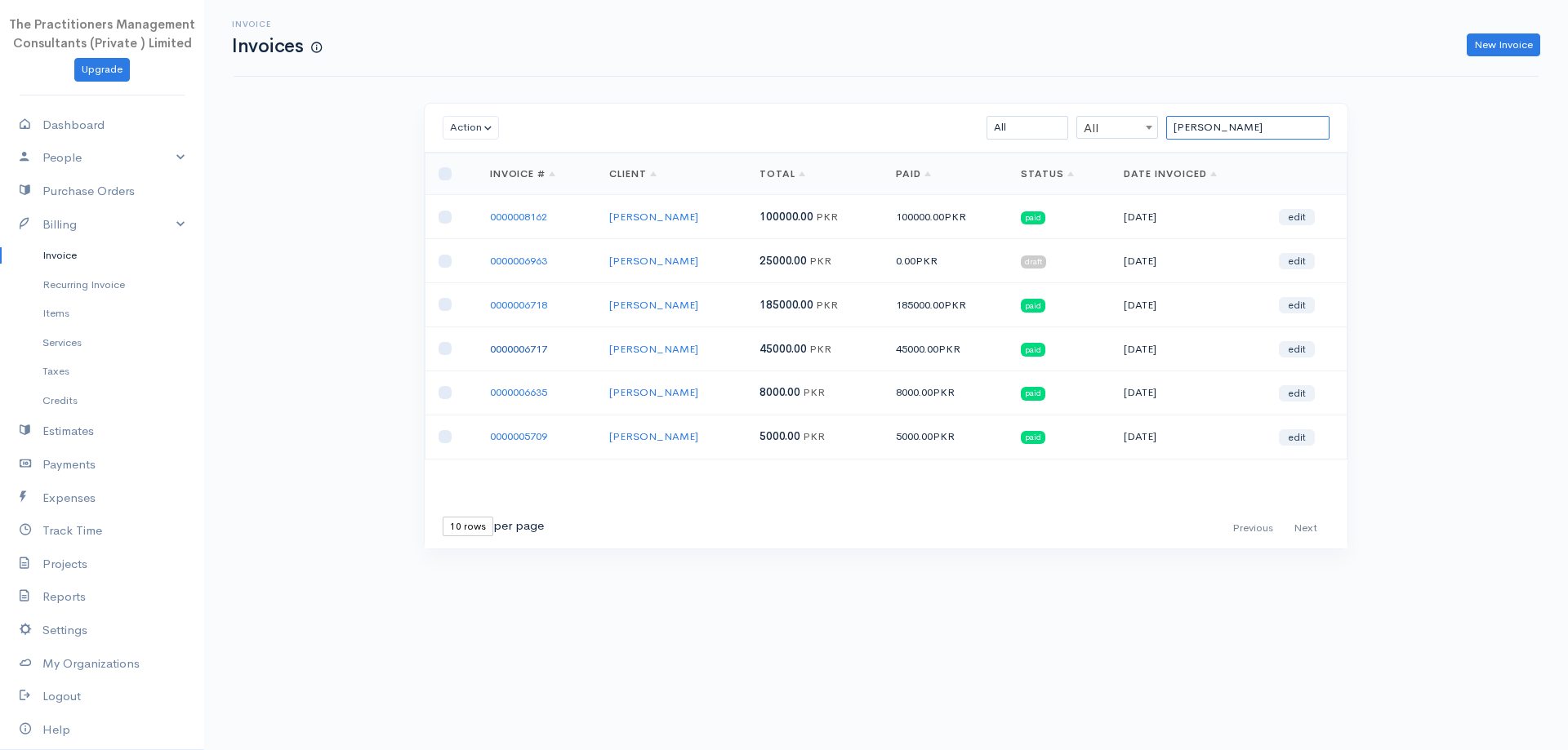
type input "[PERSON_NAME]"
click at [505, 259] on link "0000006963" at bounding box center [518, 260] width 57 height 14
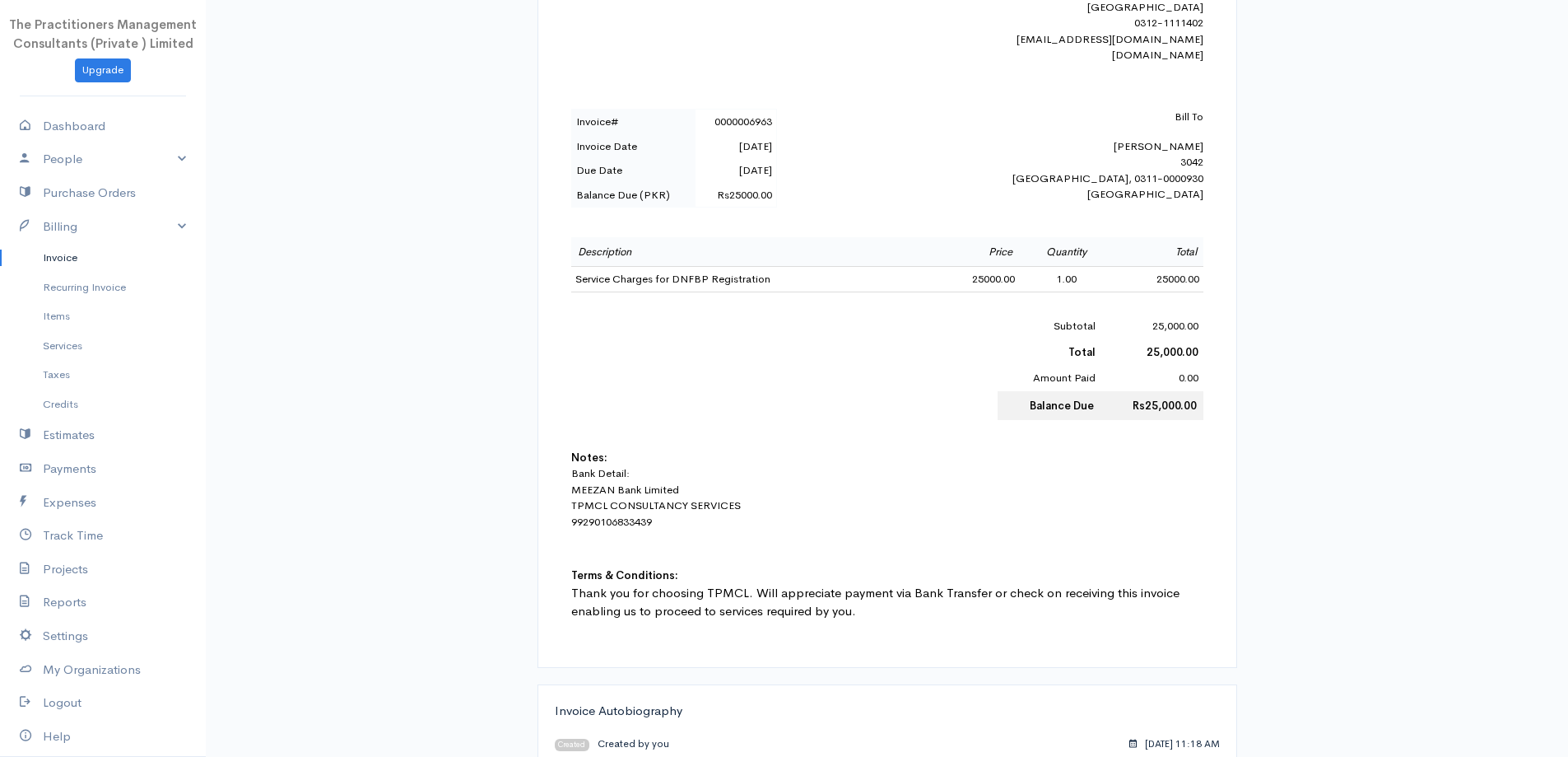
scroll to position [412, 0]
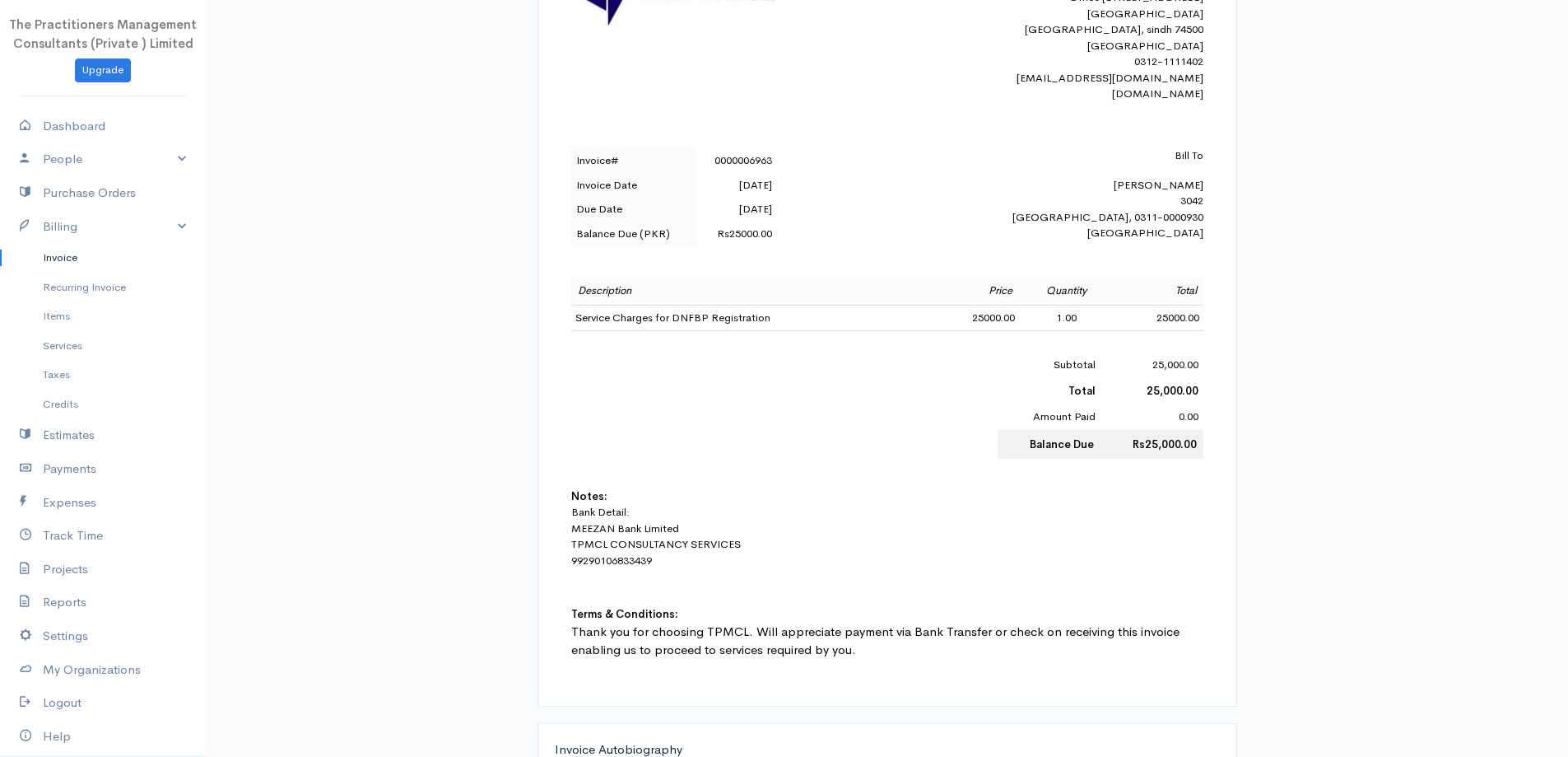
click at [105, 251] on link "Invoice" at bounding box center [102, 258] width 205 height 29
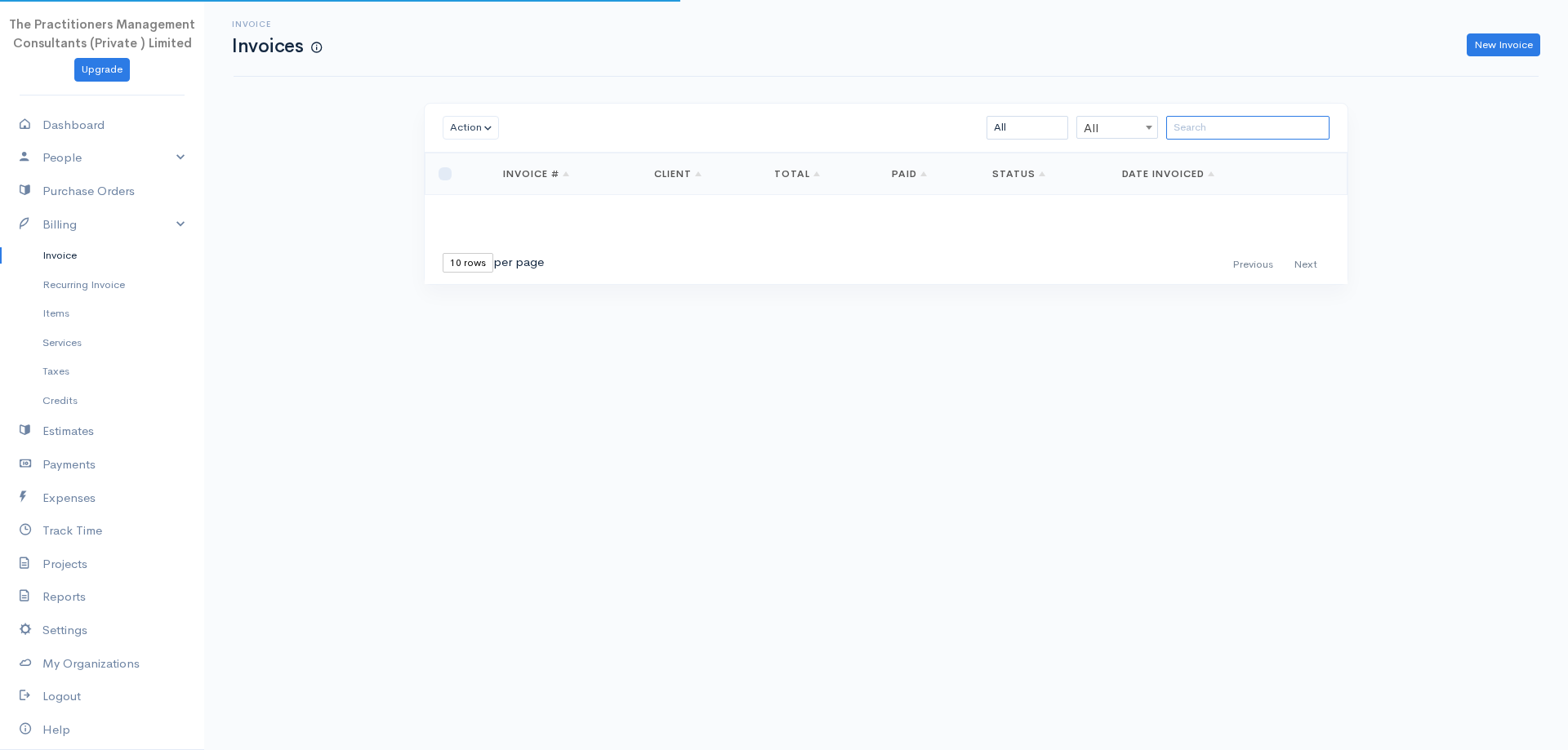
click at [1197, 128] on input "search" at bounding box center [1247, 128] width 163 height 24
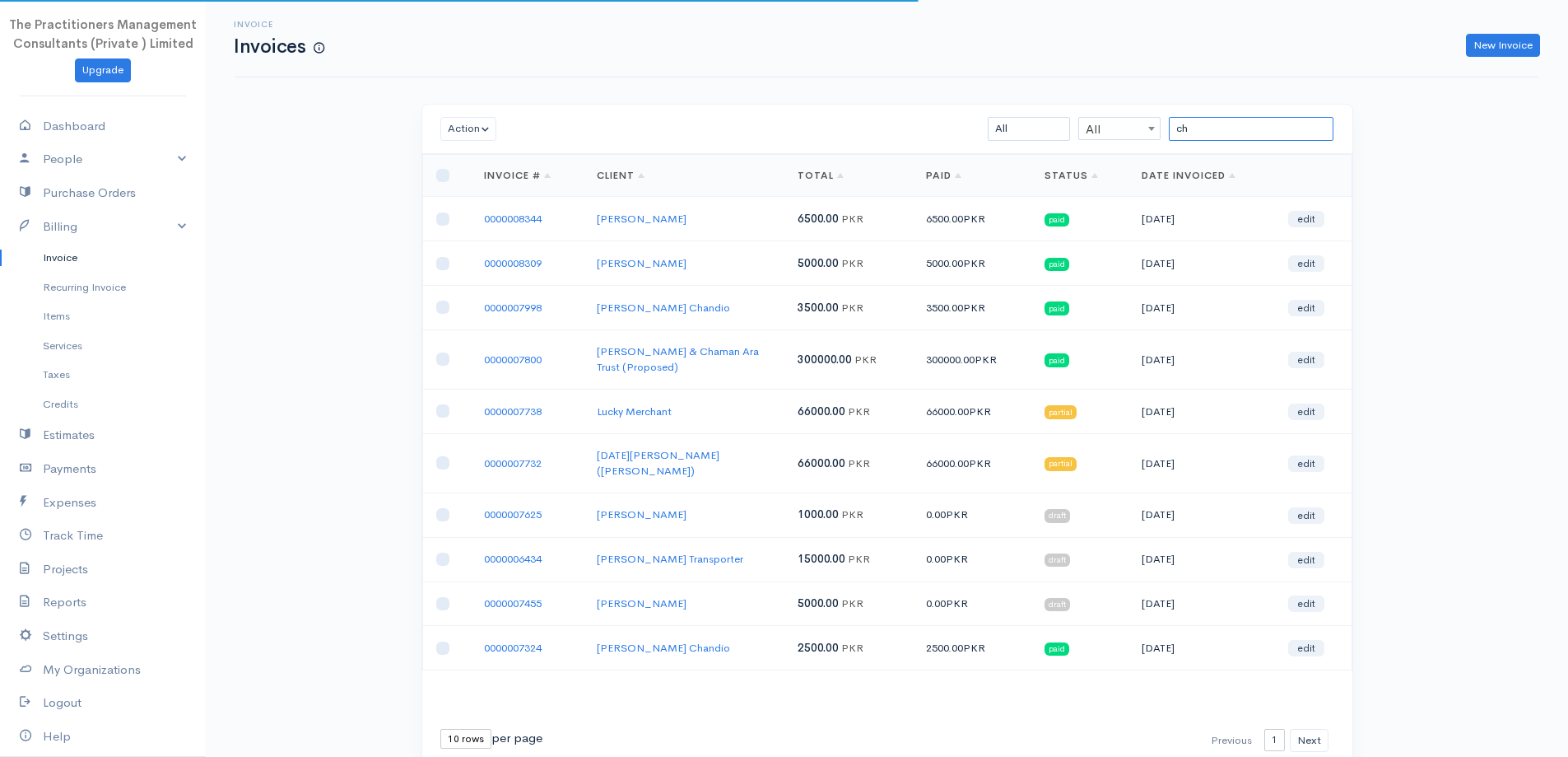
type input "c"
click at [1233, 131] on input "search" at bounding box center [1252, 129] width 165 height 24
paste input "[PERSON_NAME]"
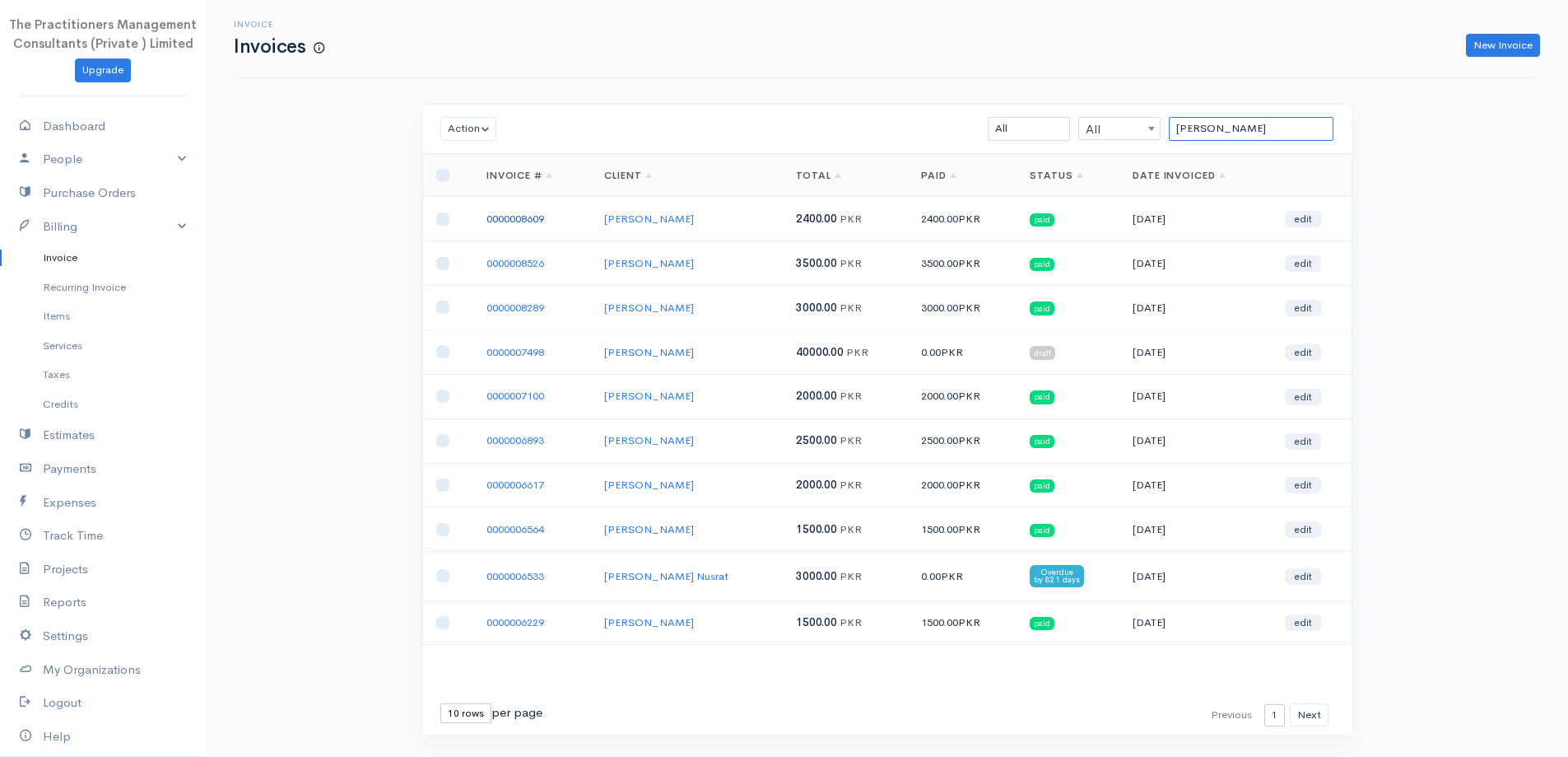
type input "[PERSON_NAME]"
click at [508, 221] on link "0000008609" at bounding box center [515, 219] width 57 height 14
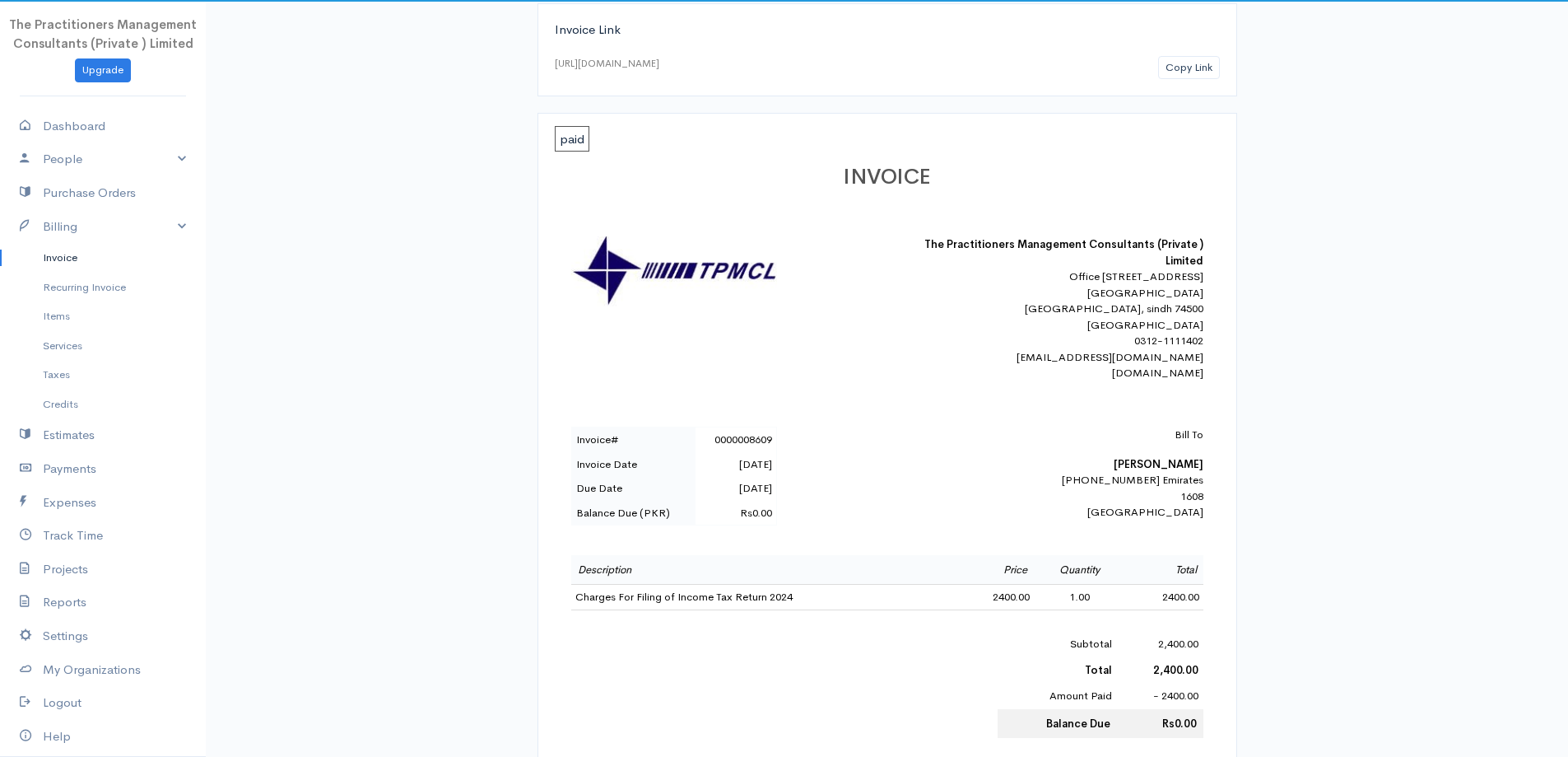
scroll to position [165, 0]
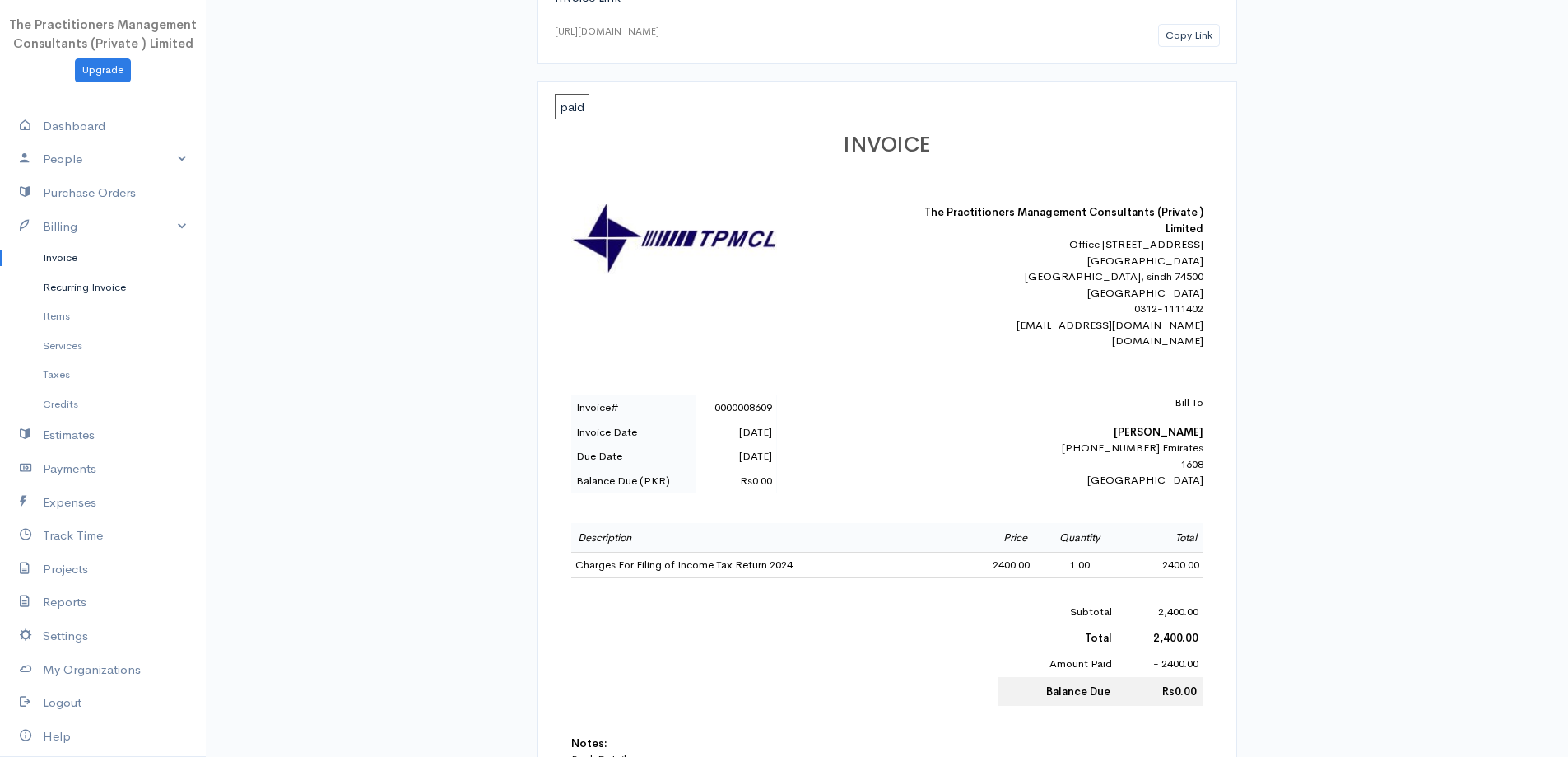
click at [75, 272] on link "Recurring Invoice" at bounding box center [102, 287] width 205 height 29
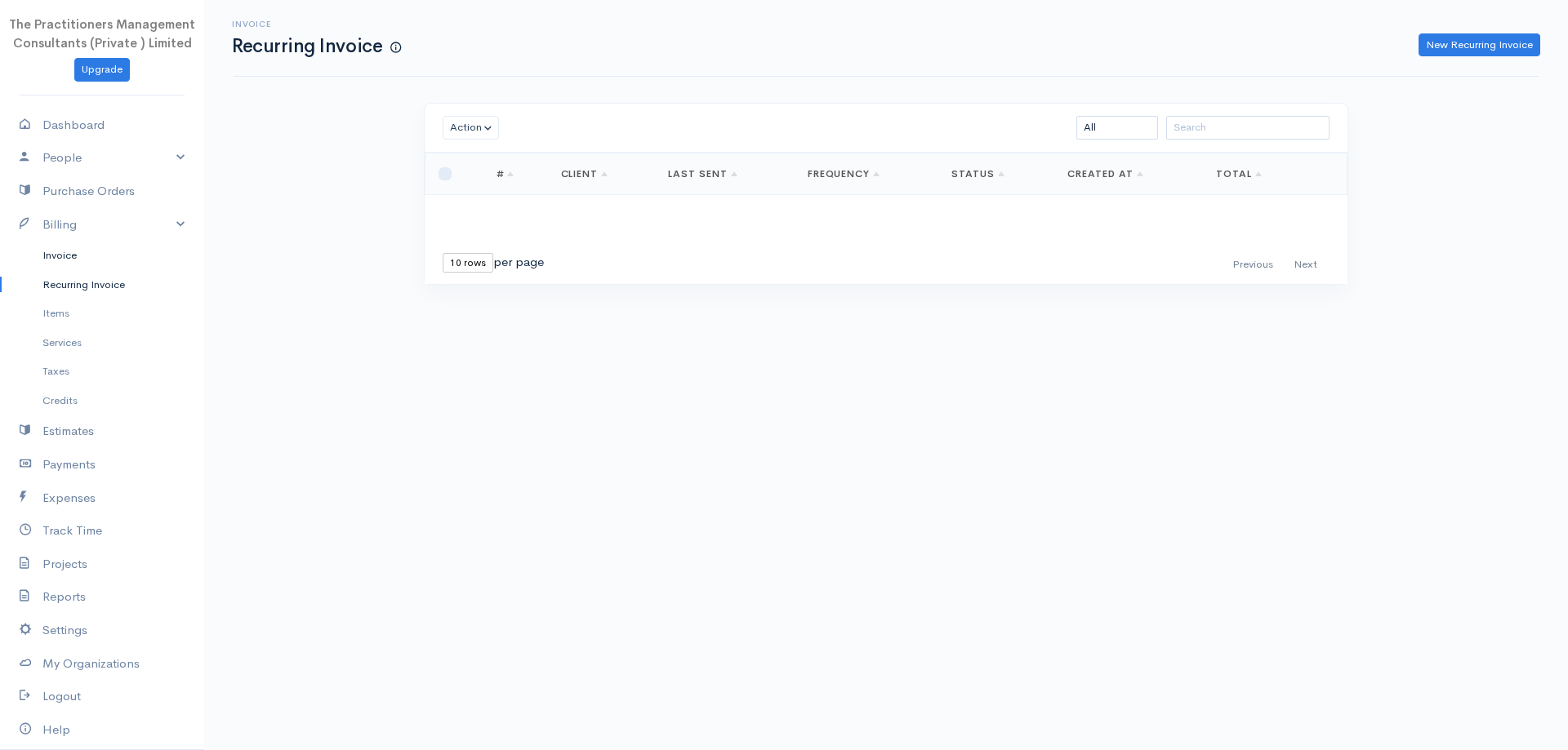
click at [70, 260] on link "Invoice" at bounding box center [101, 255] width 204 height 29
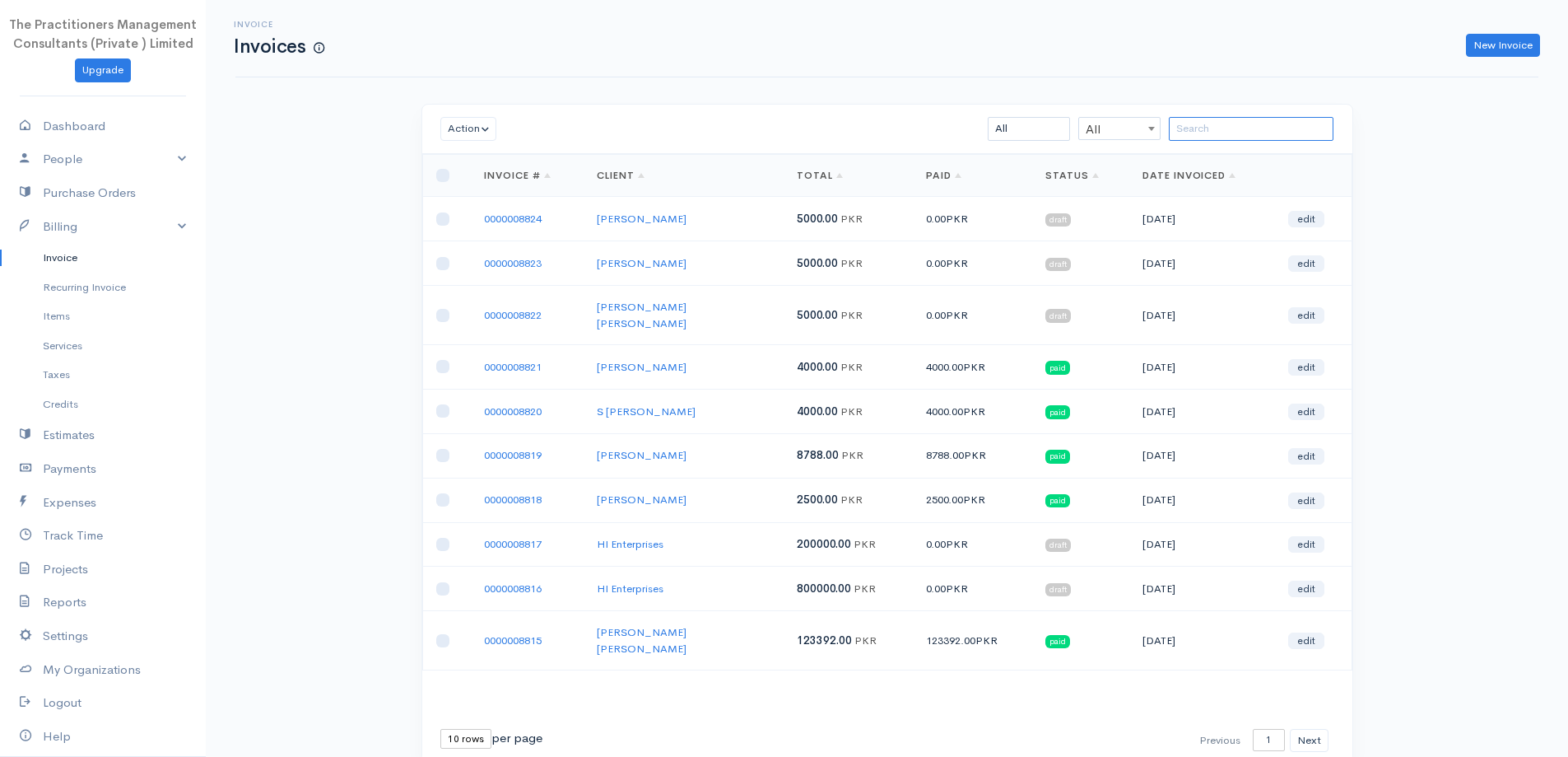
click at [1234, 133] on input "search" at bounding box center [1252, 129] width 165 height 24
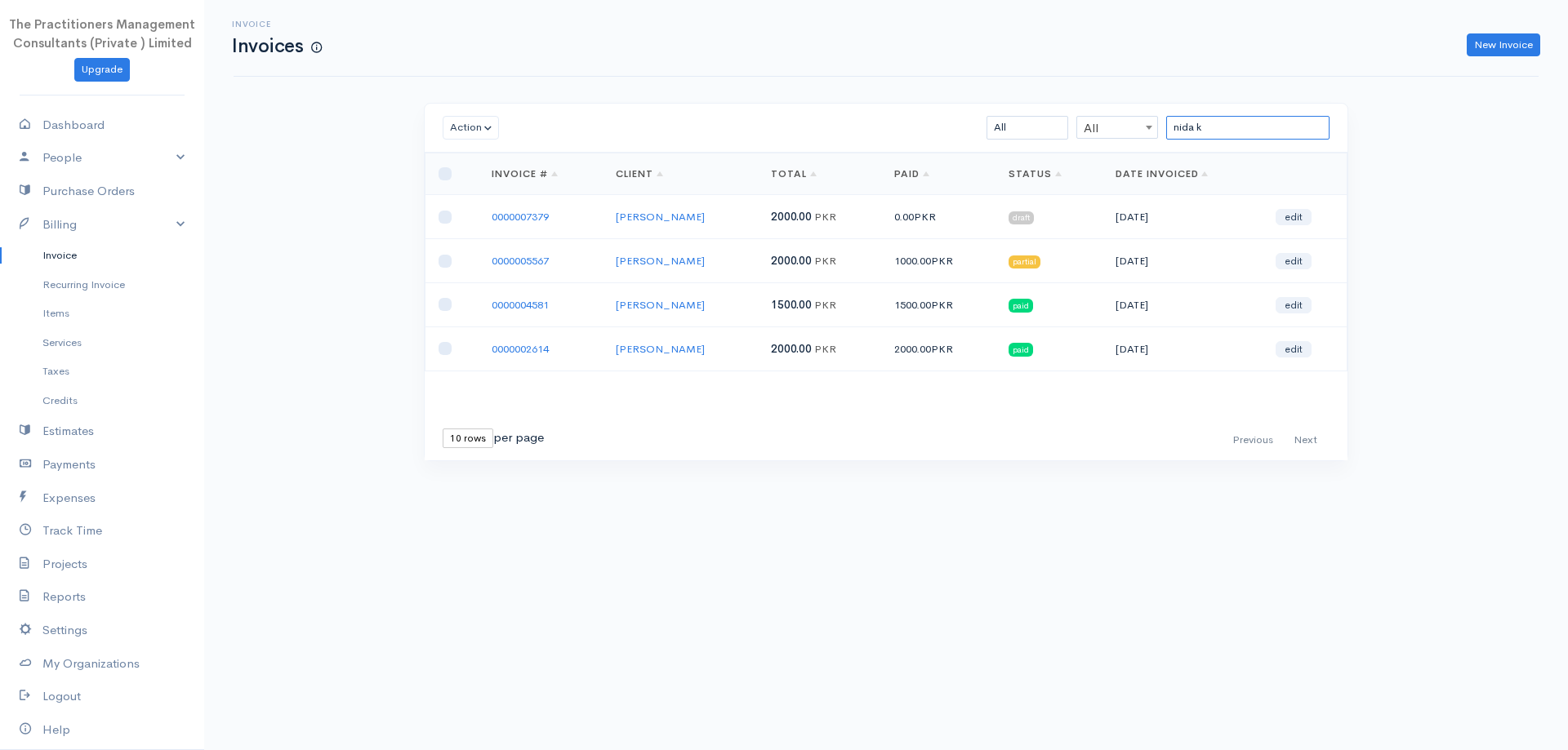
type input "nida k"
drag, startPoint x: 616, startPoint y: 213, endPoint x: 683, endPoint y: 223, distance: 67.7
click at [683, 223] on tr "0000007379 [PERSON_NAME] 2000.00 PKR 0.00 PKR draft [DATE] edit" at bounding box center [886, 216] width 922 height 44
copy tr "[PERSON_NAME]"
drag, startPoint x: 1287, startPoint y: 132, endPoint x: 658, endPoint y: 67, distance: 632.3
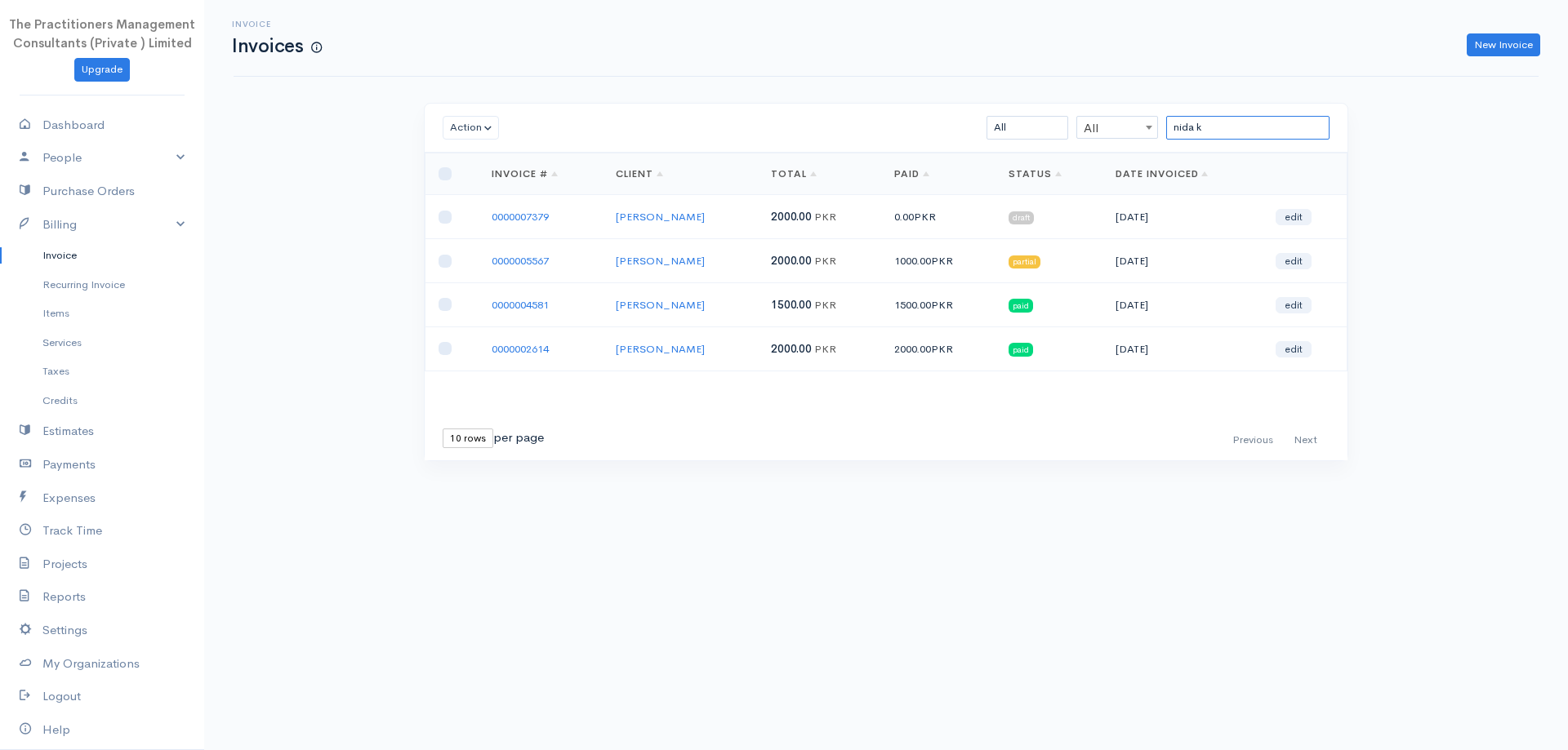
click at [658, 67] on div "Invoice Invoices New Invoice Action Archive Delete Download PDF Send [PERSON_NA…" at bounding box center [885, 260] width 1363 height 521
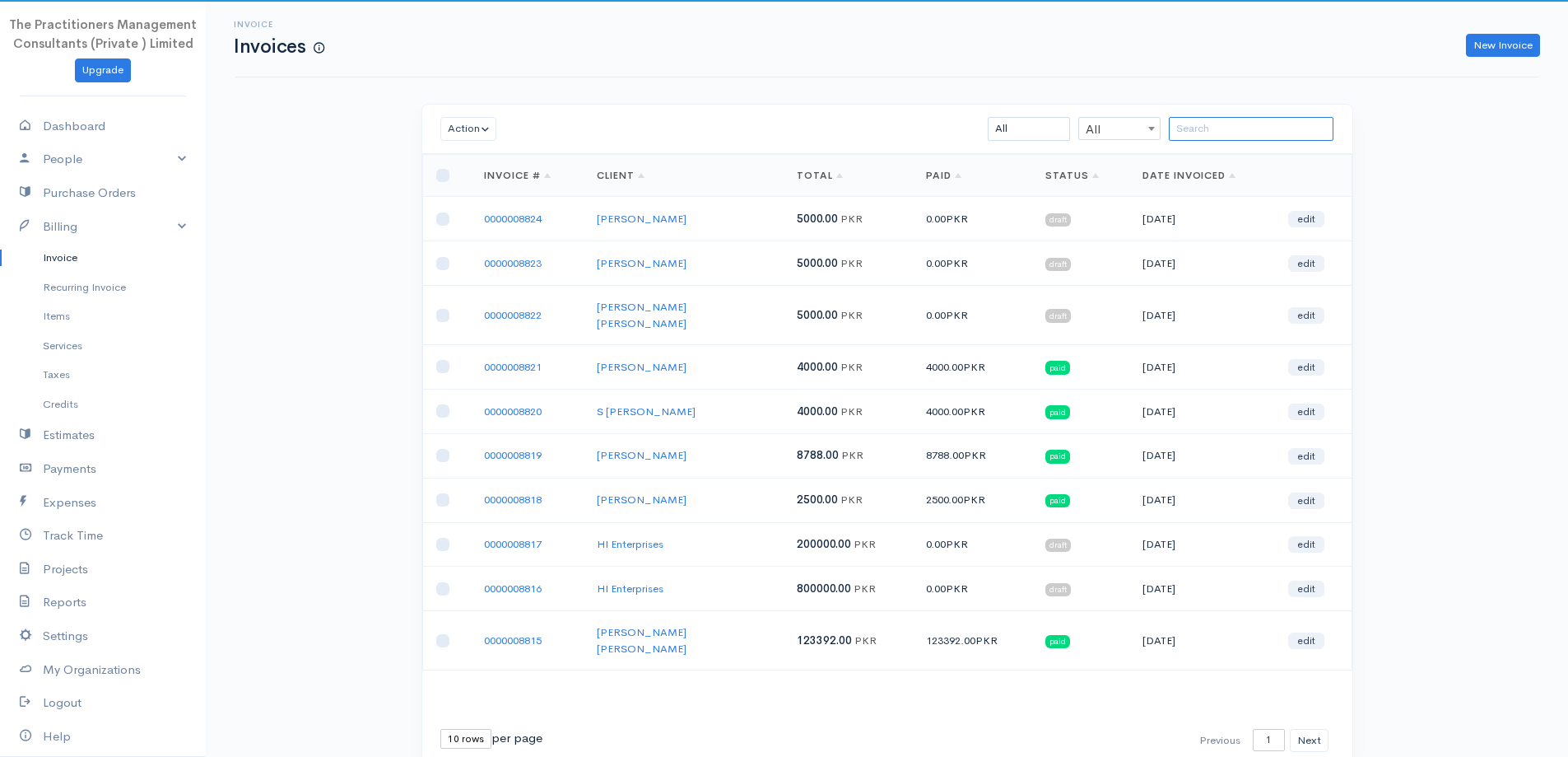
paste input "[PERSON_NAME]"
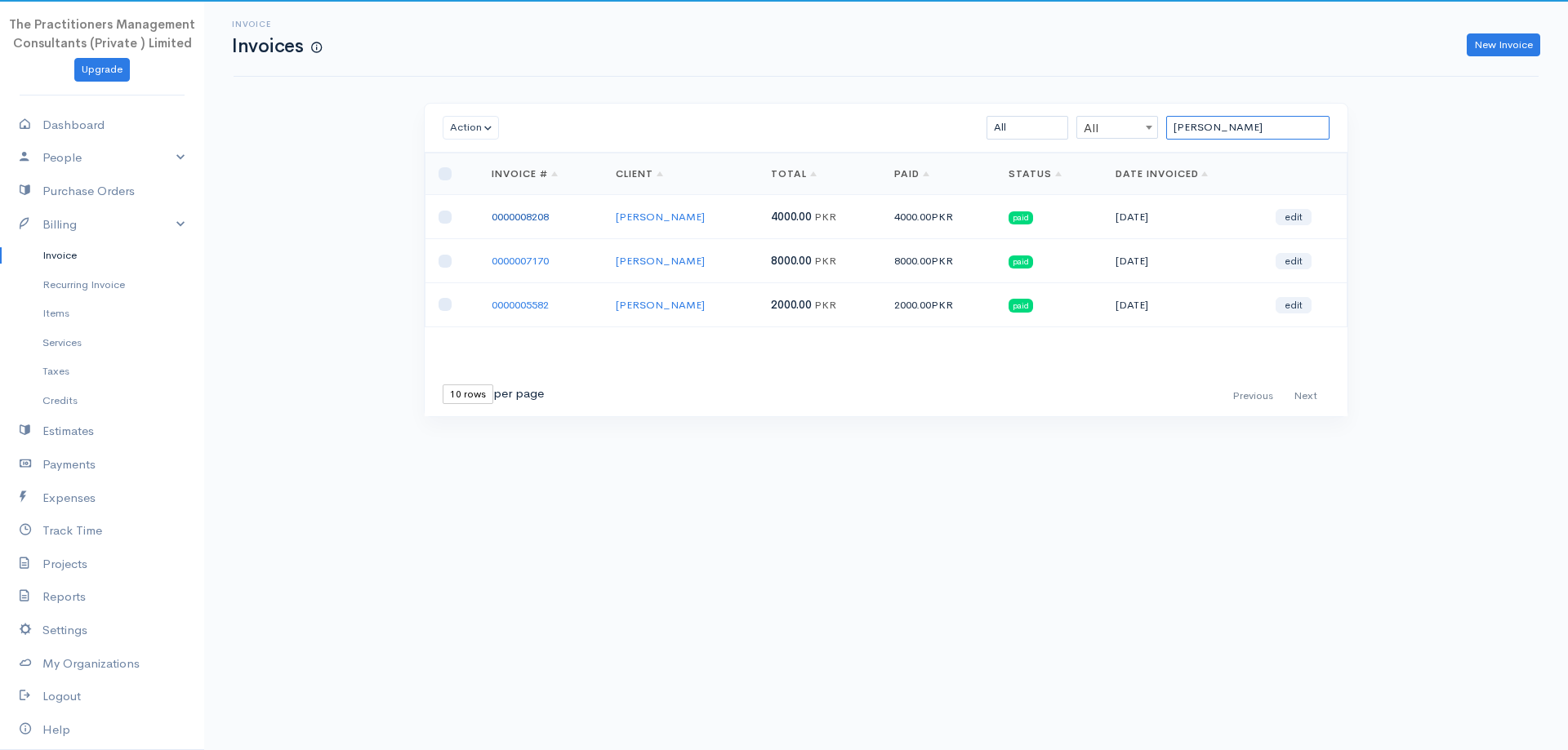
type input "[PERSON_NAME]"
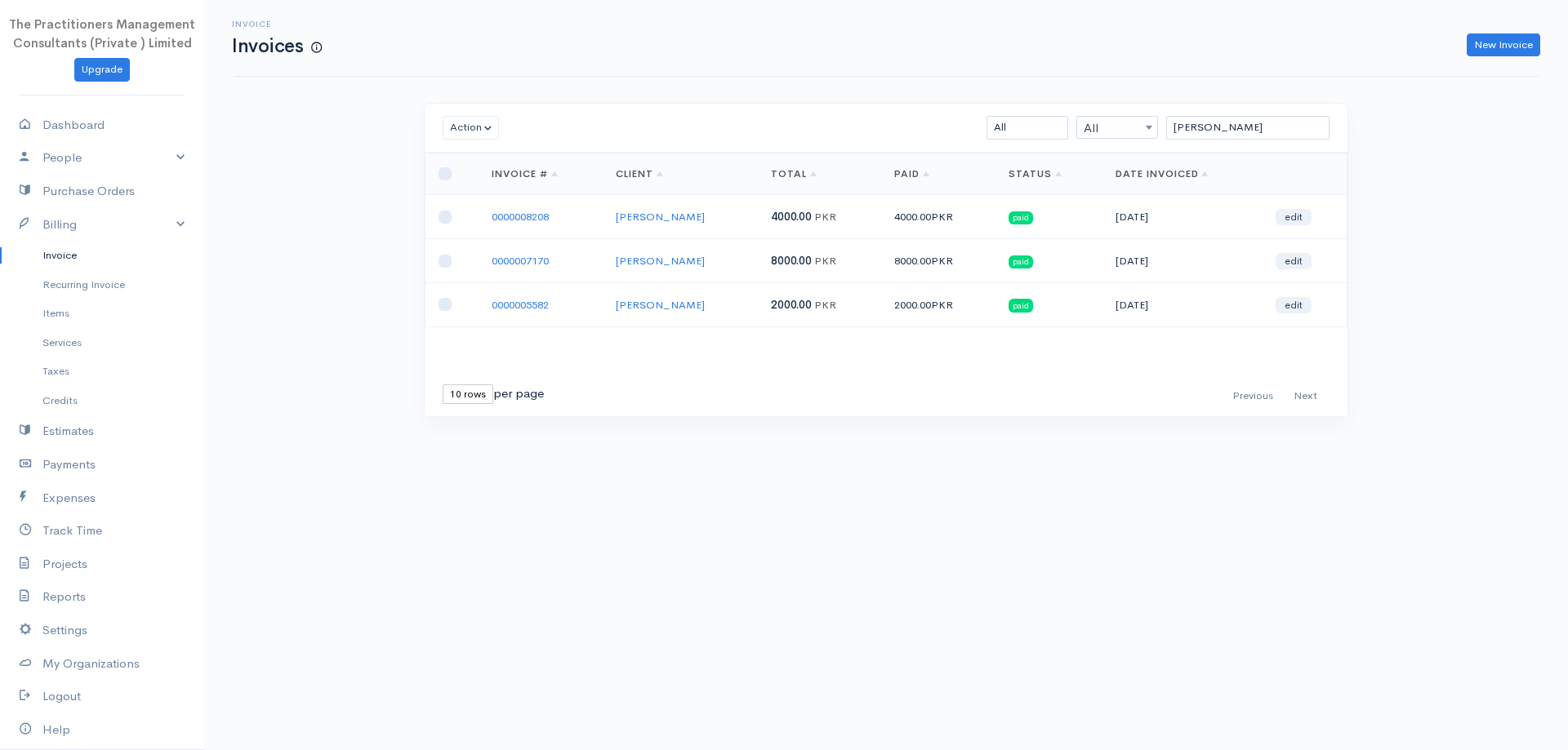
click at [536, 219] on link "0000008208" at bounding box center [520, 216] width 57 height 14
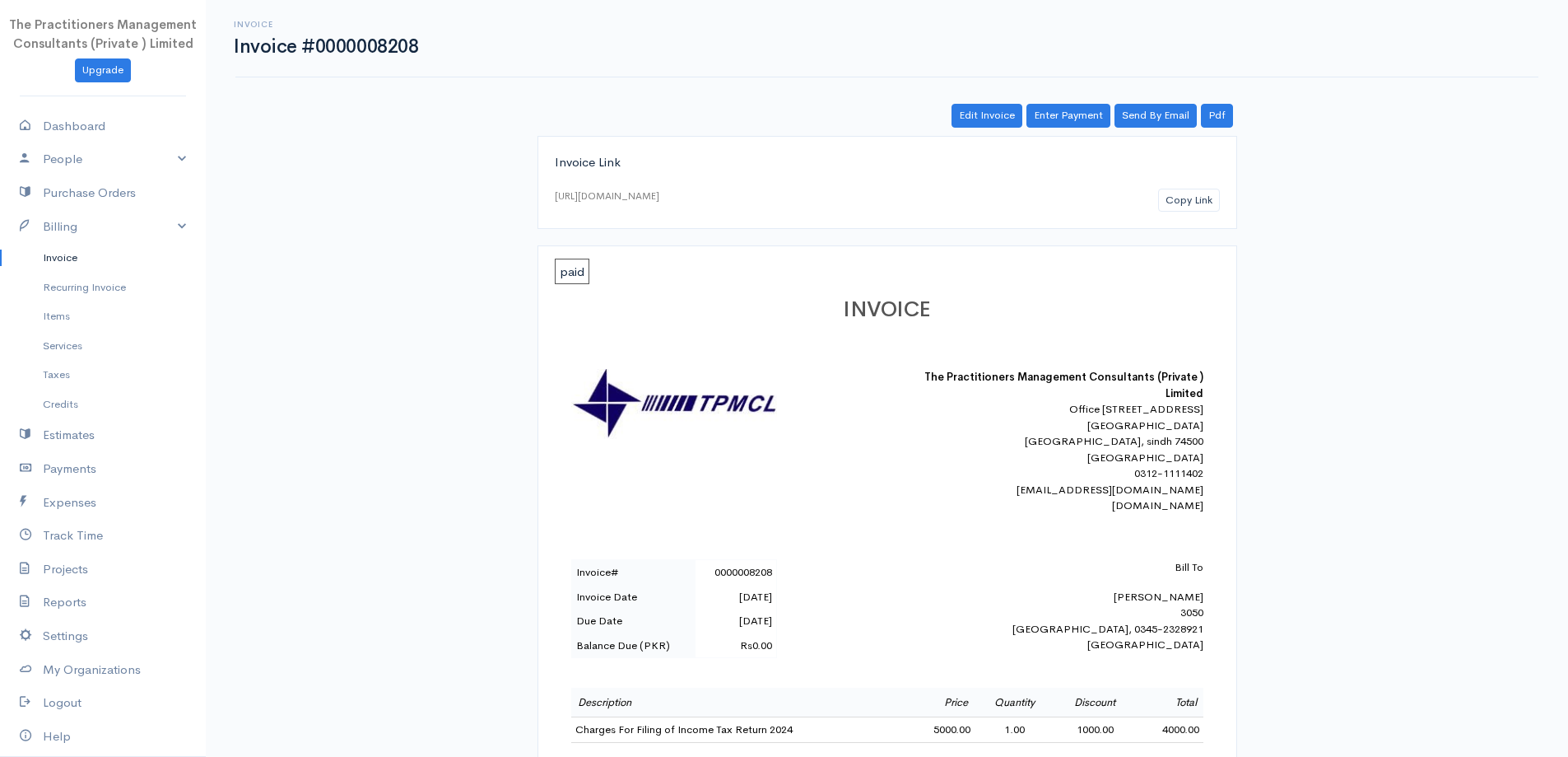
click at [68, 264] on link "Invoice" at bounding box center [102, 258] width 205 height 29
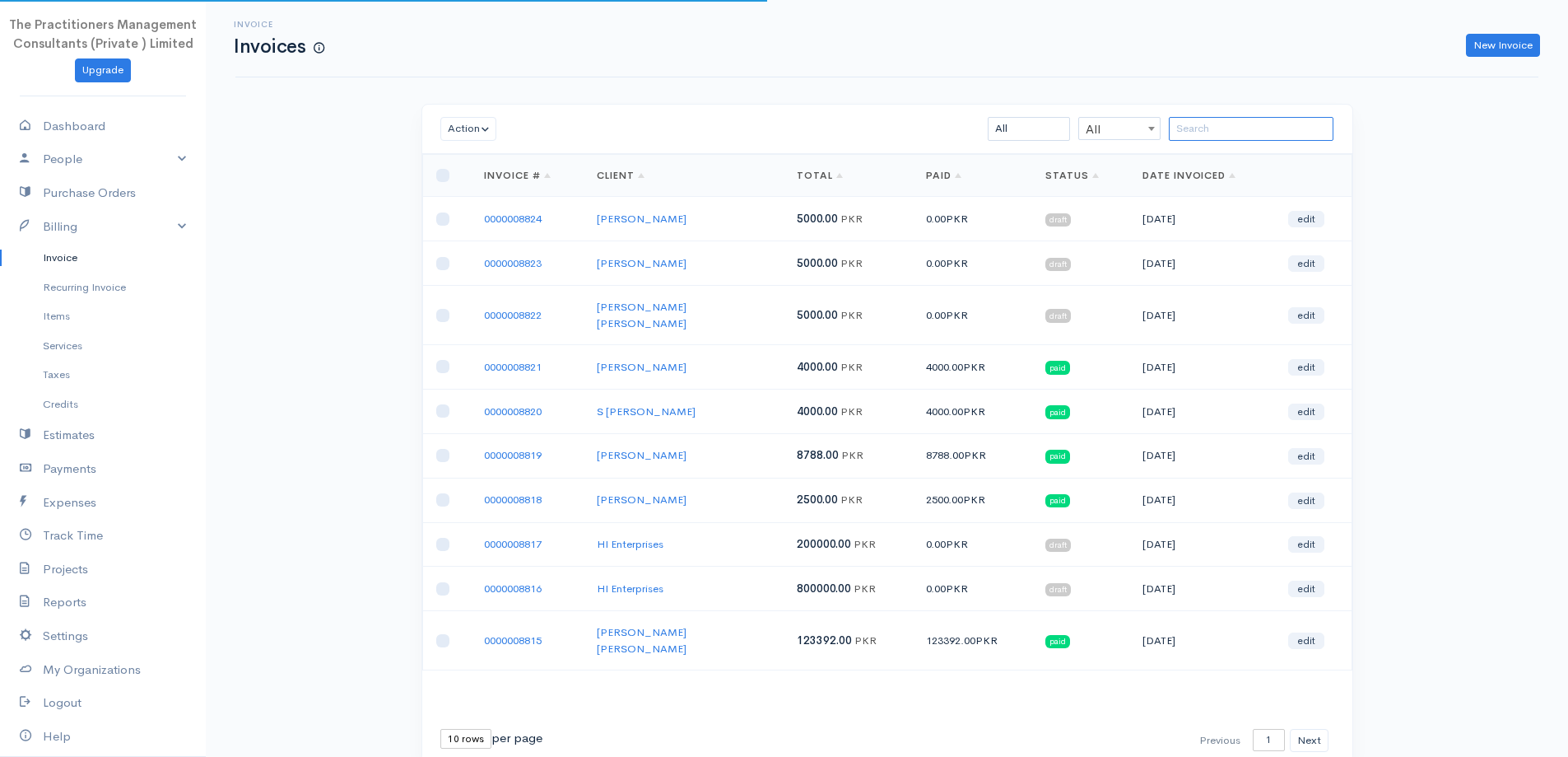
click at [1229, 130] on input "search" at bounding box center [1252, 129] width 165 height 24
paste input "[DEMOGRAPHIC_DATA][PERSON_NAME]"
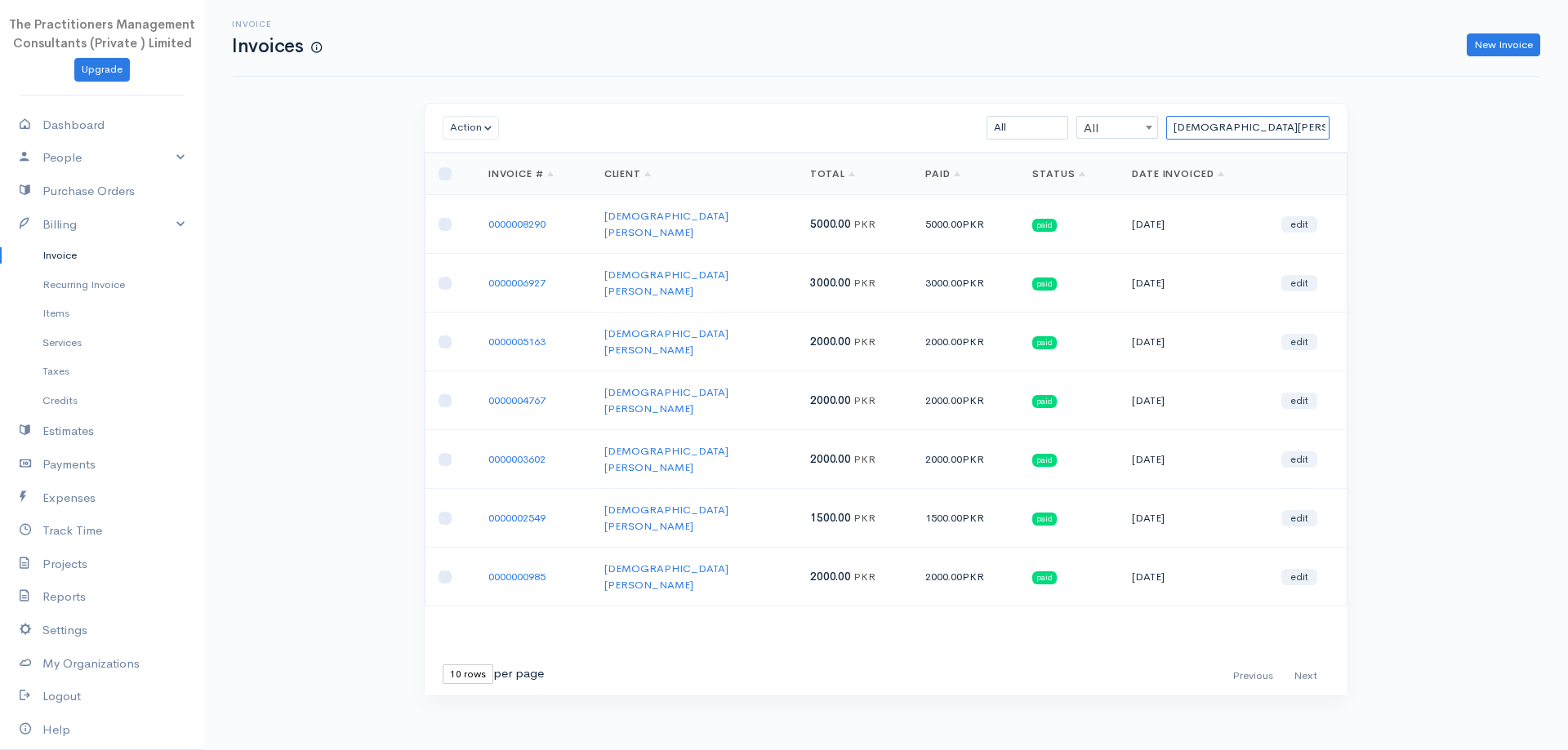
type input "[DEMOGRAPHIC_DATA][PERSON_NAME]"
drag, startPoint x: 1307, startPoint y: 138, endPoint x: 983, endPoint y: 154, distance: 324.4
click at [989, 154] on div "Action Archive Delete Download PDF Send [PERSON_NAME] as Sent Mark Un-Sent Ente…" at bounding box center [885, 399] width 924 height 593
paste input "Rubina Imran"
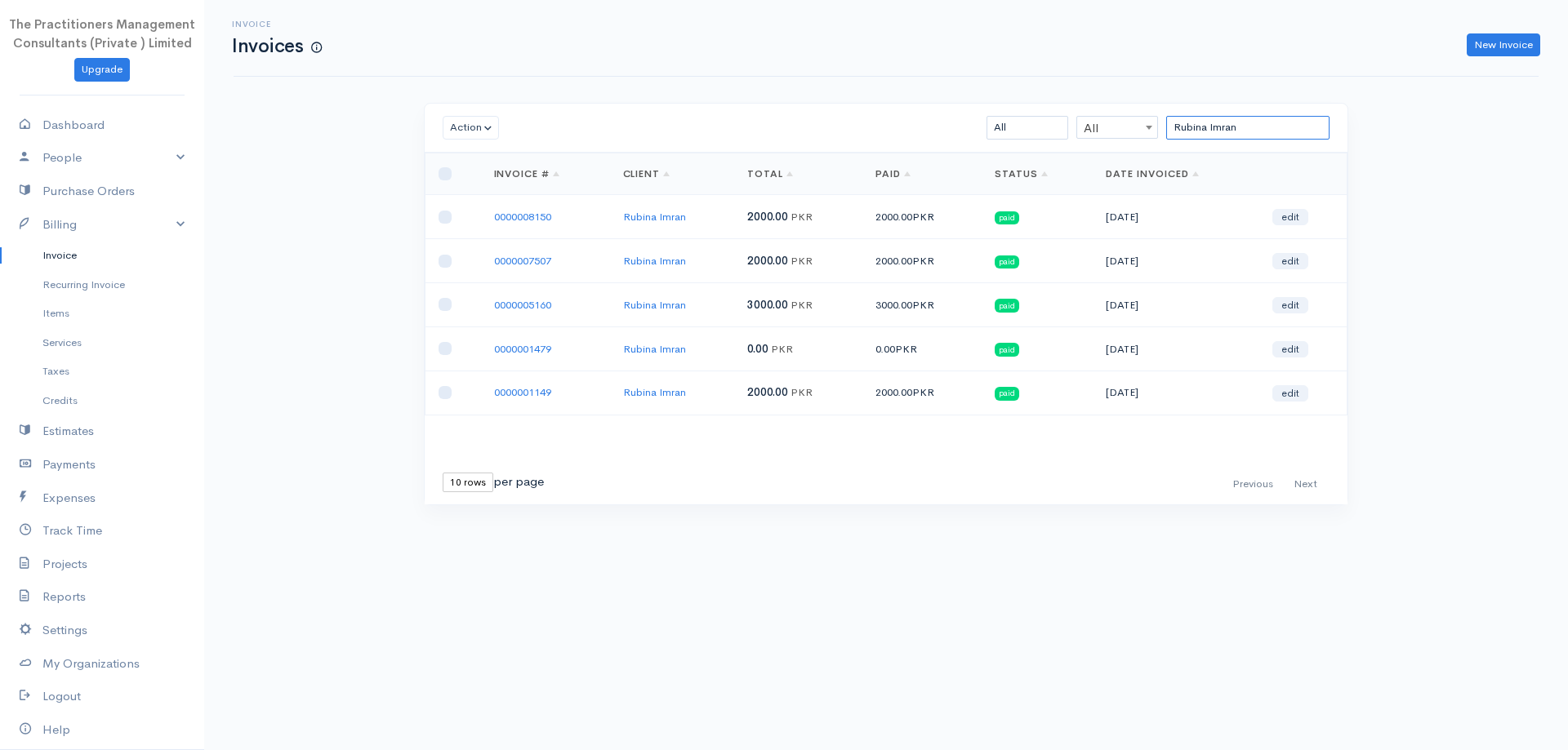
type input "Rubina Imran"
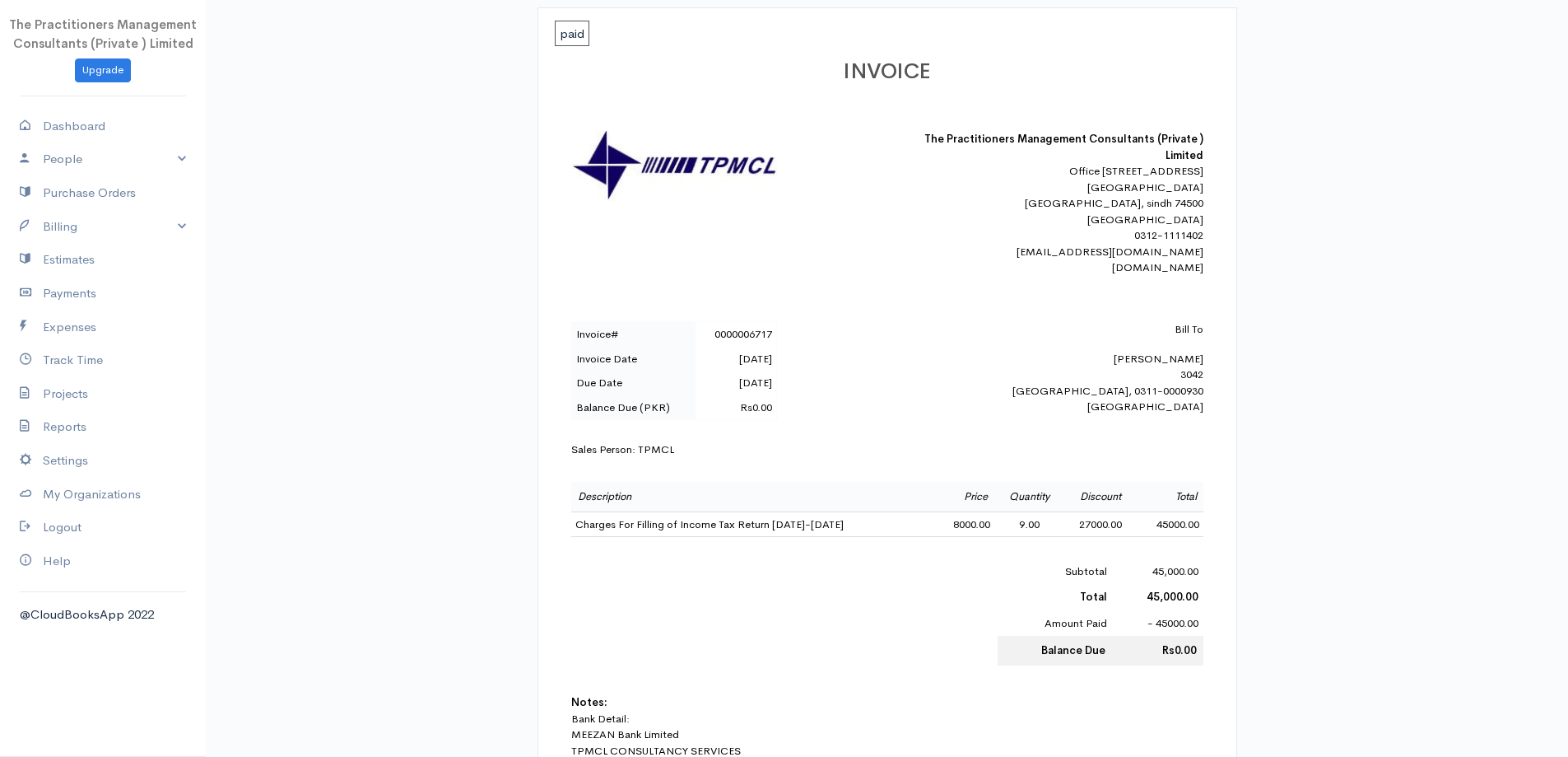
scroll to position [247, 0]
